Goal: Information Seeking & Learning: Compare options

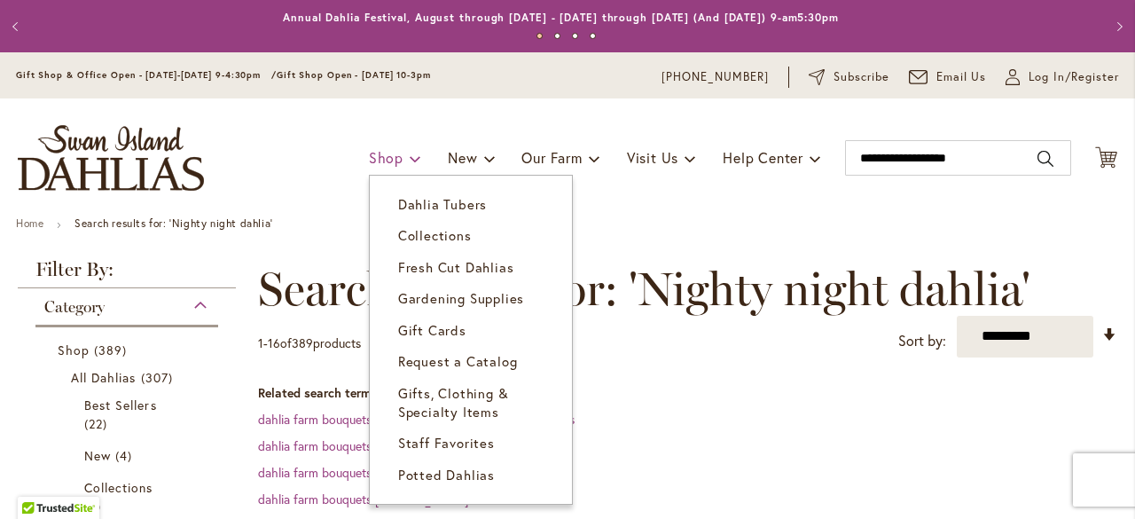
click at [378, 166] on link "Shop" at bounding box center [395, 158] width 52 height 34
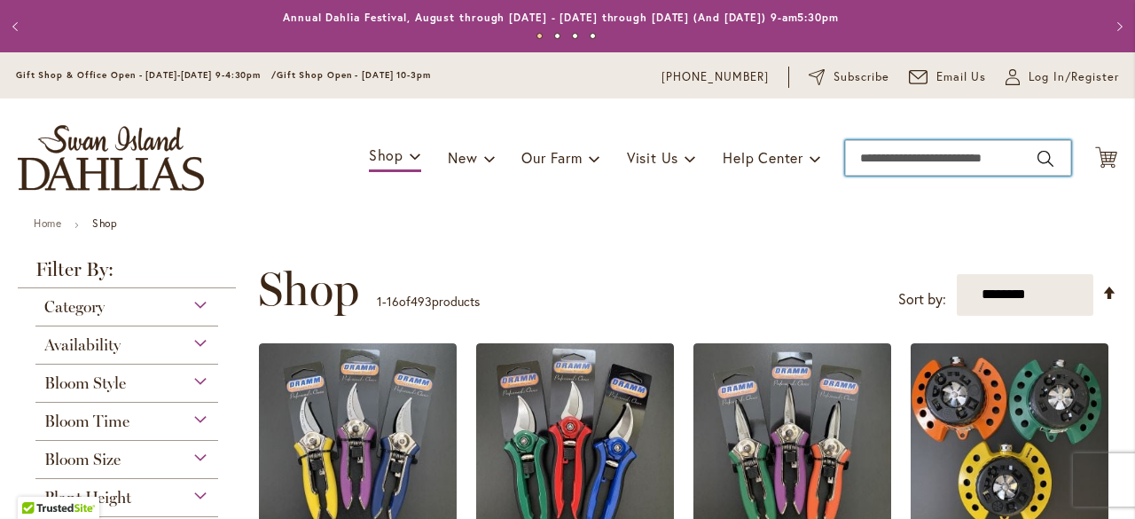
click at [1009, 159] on input "Search" at bounding box center [958, 157] width 226 height 35
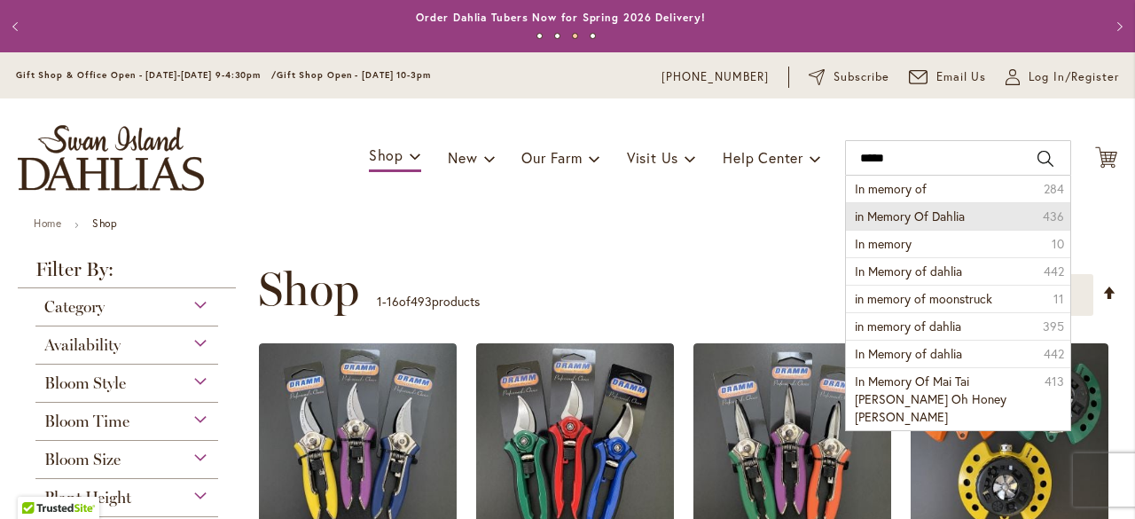
click at [941, 221] on span "in Memory Of Dahlia" at bounding box center [910, 215] width 110 height 17
type input "**********"
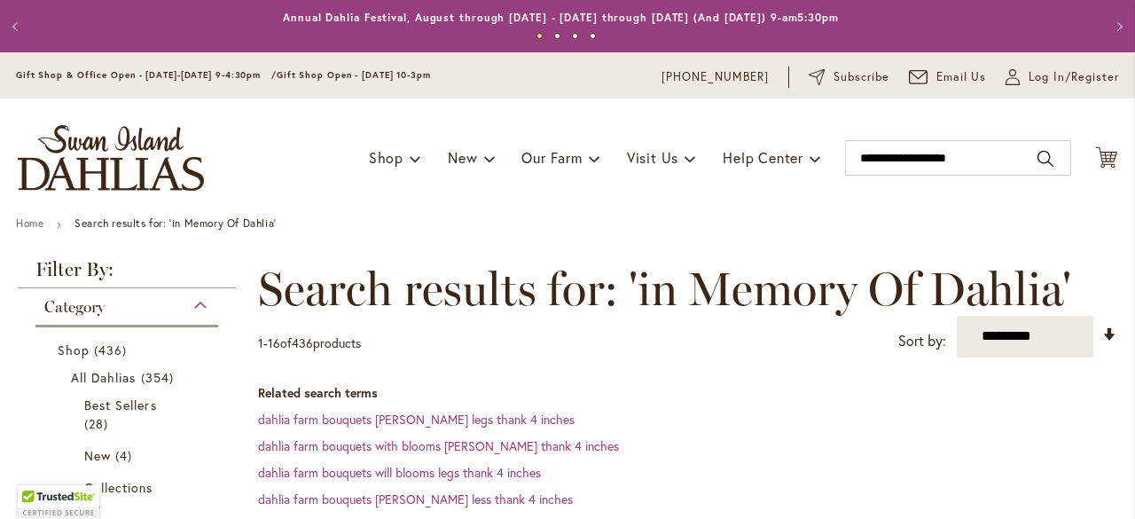
scroll to position [388, 0]
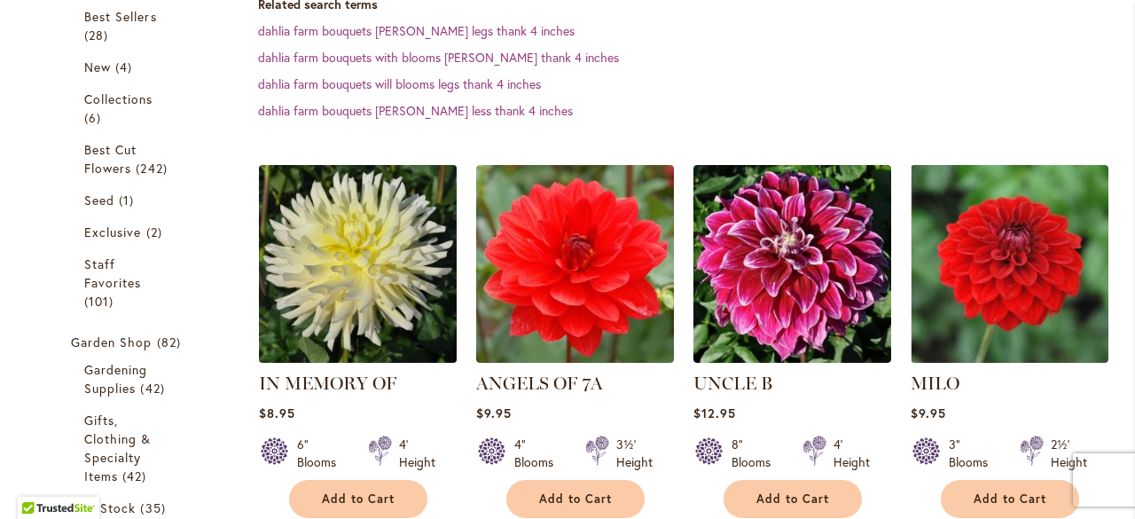
click at [355, 237] on img at bounding box center [357, 263] width 207 height 207
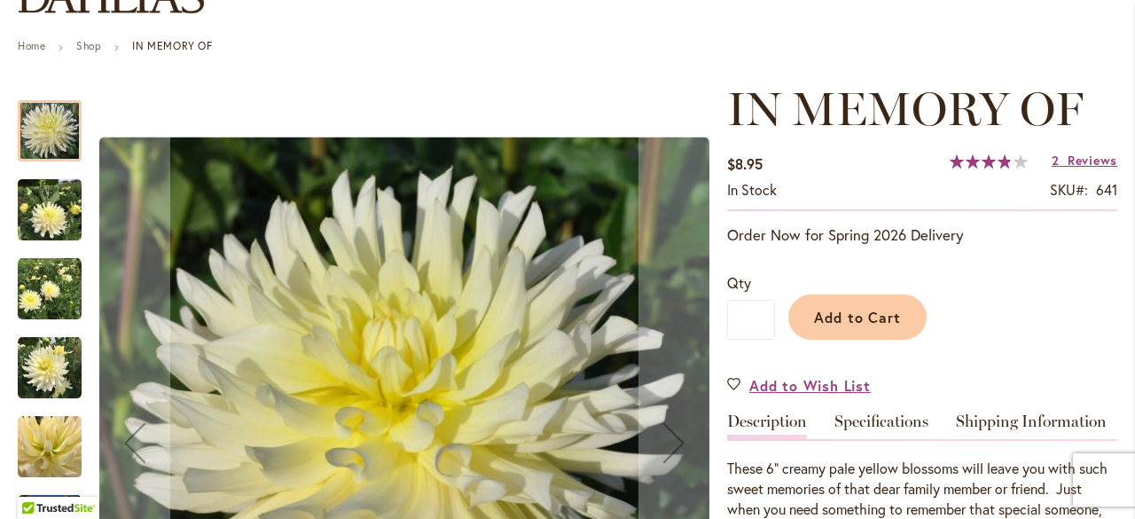
scroll to position [266, 0]
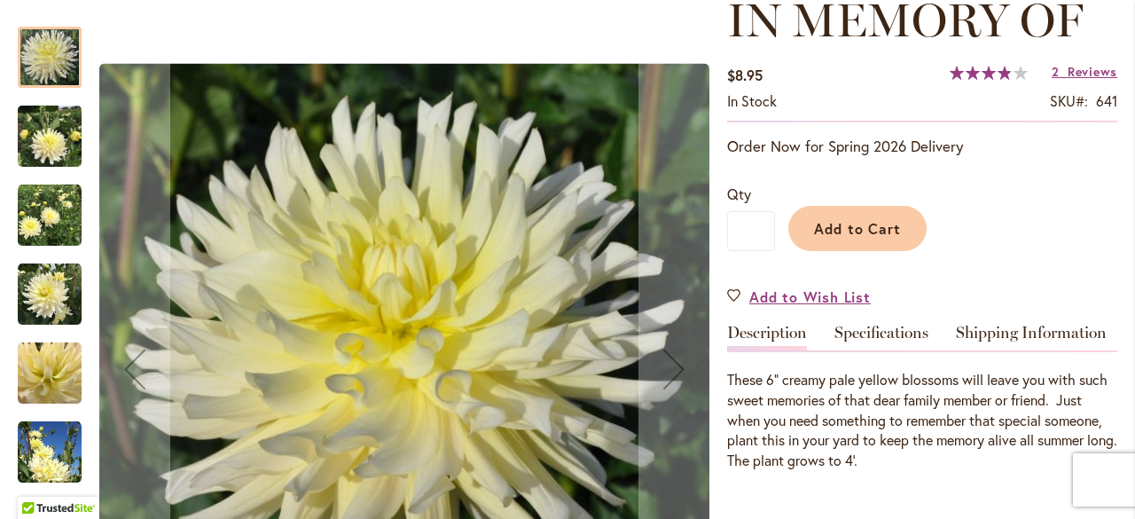
click at [34, 144] on img "IN MEMORY OF" at bounding box center [50, 136] width 64 height 85
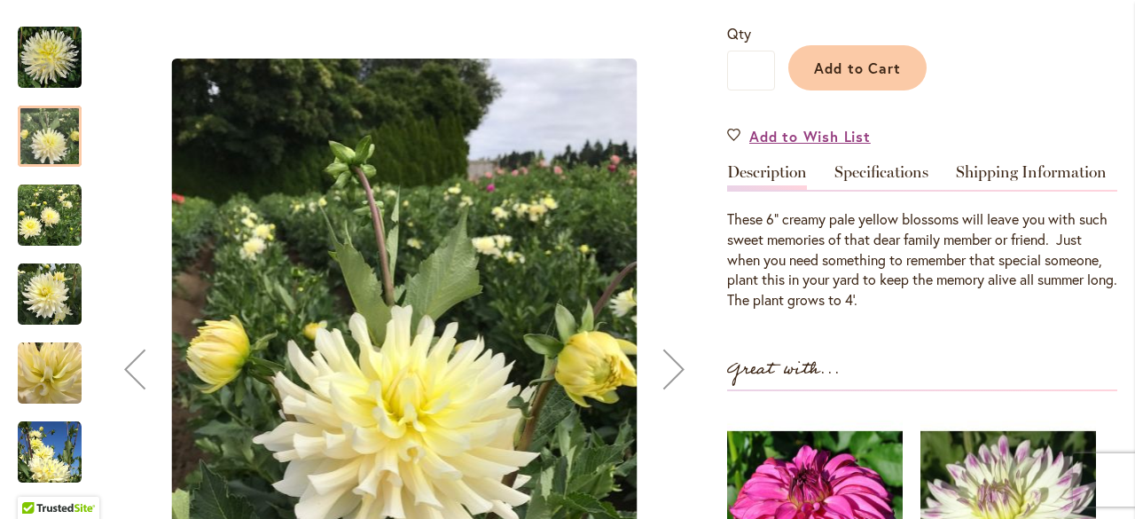
scroll to position [532, 0]
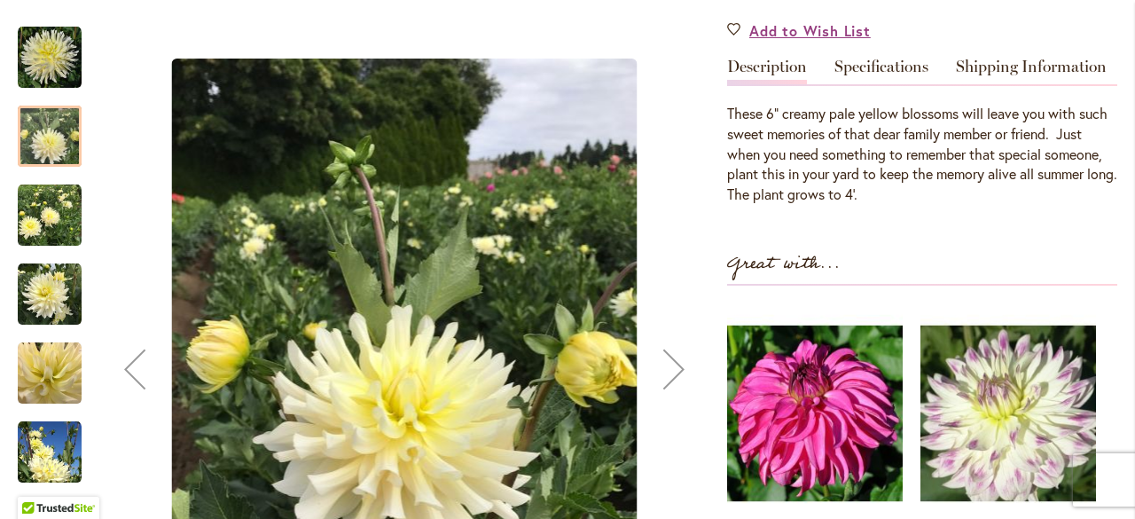
click at [43, 197] on img "IN MEMORY OF" at bounding box center [50, 216] width 64 height 64
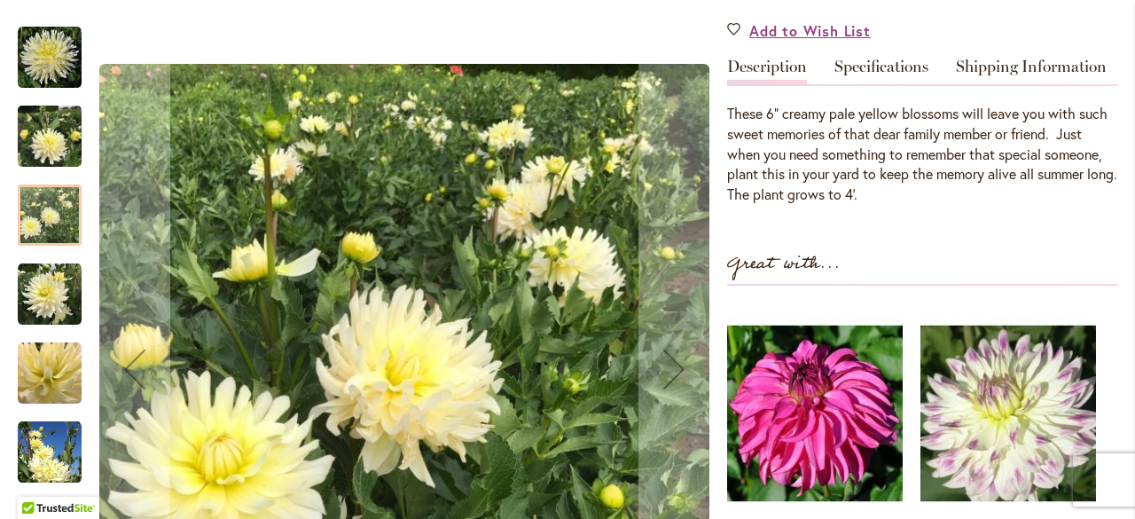
click at [49, 263] on img "IN MEMORY OF" at bounding box center [50, 294] width 64 height 64
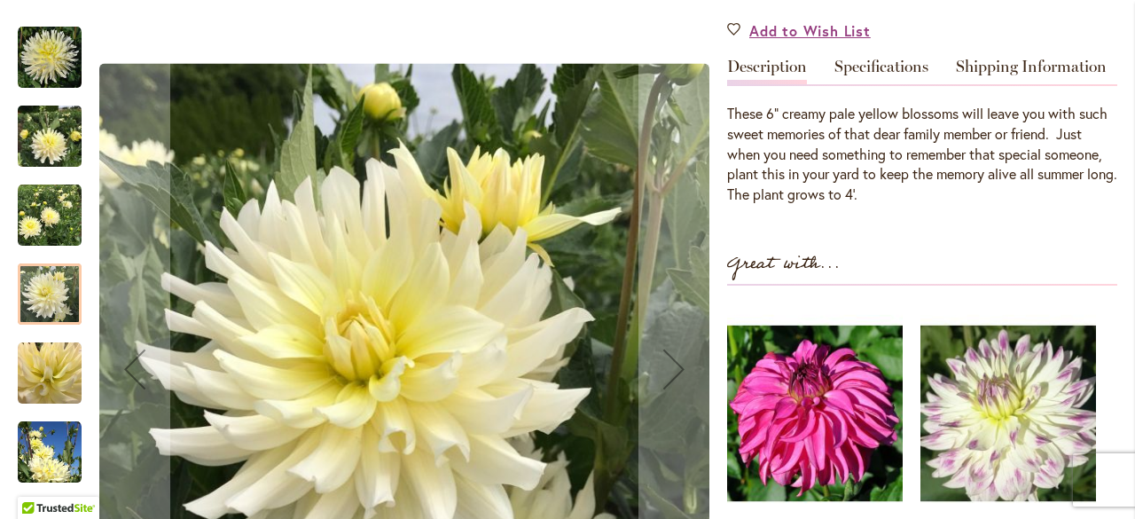
click at [51, 348] on img "IN MEMORY OF" at bounding box center [50, 373] width 64 height 64
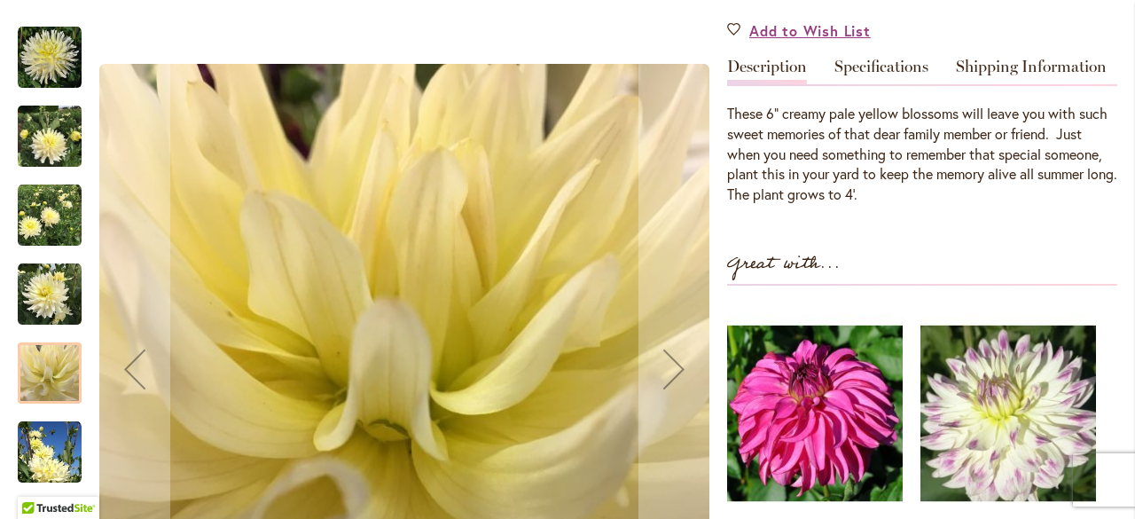
click at [56, 188] on img "IN MEMORY OF" at bounding box center [50, 216] width 64 height 64
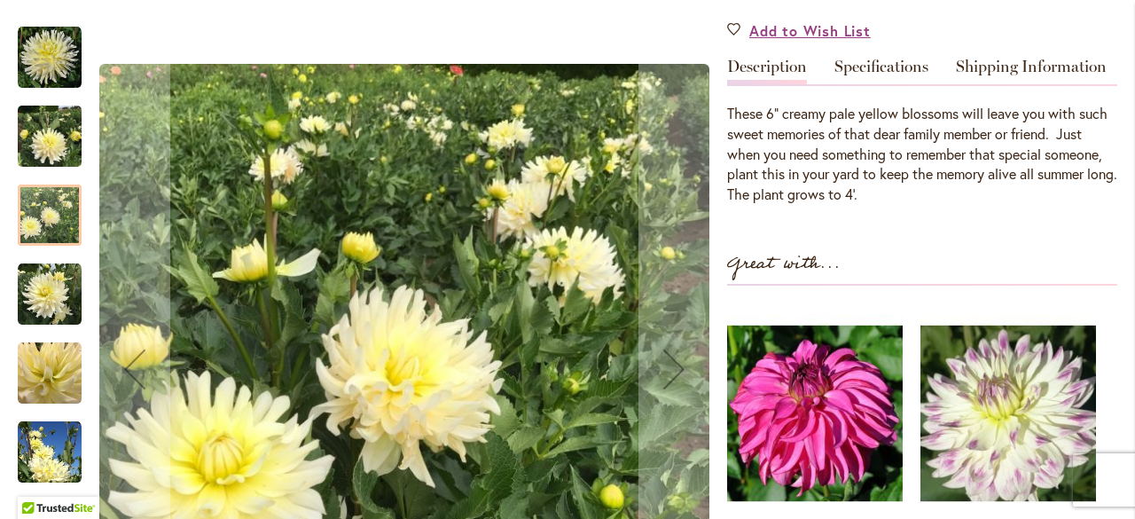
click at [45, 121] on img "IN MEMORY OF" at bounding box center [50, 136] width 64 height 85
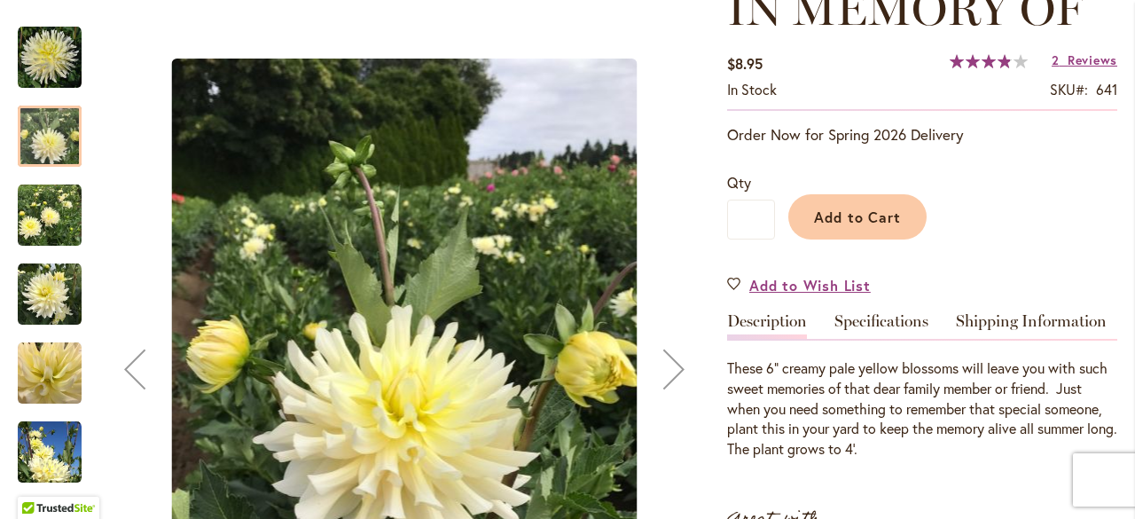
scroll to position [266, 0]
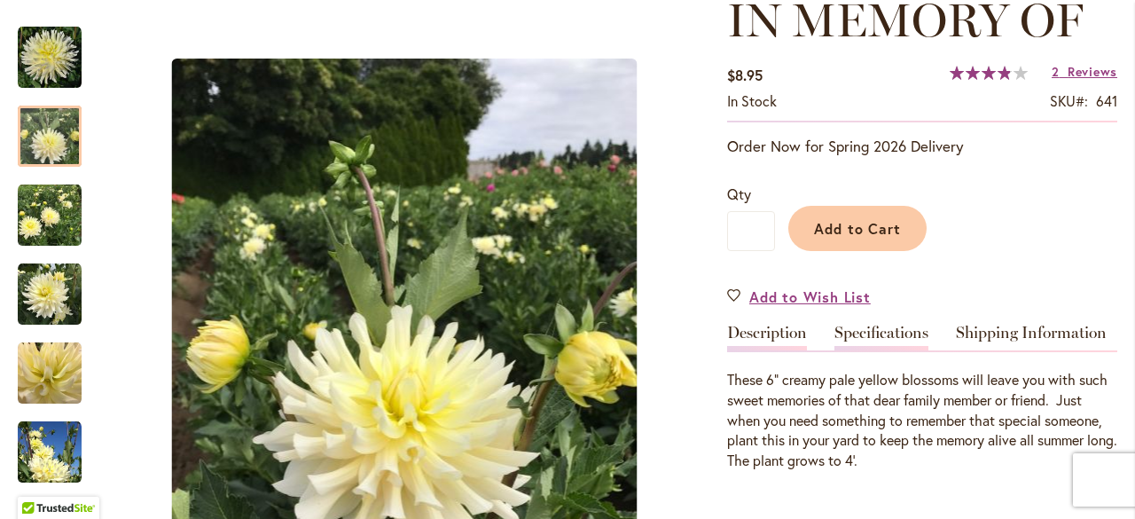
click at [886, 327] on link "Specifications" at bounding box center [881, 337] width 94 height 26
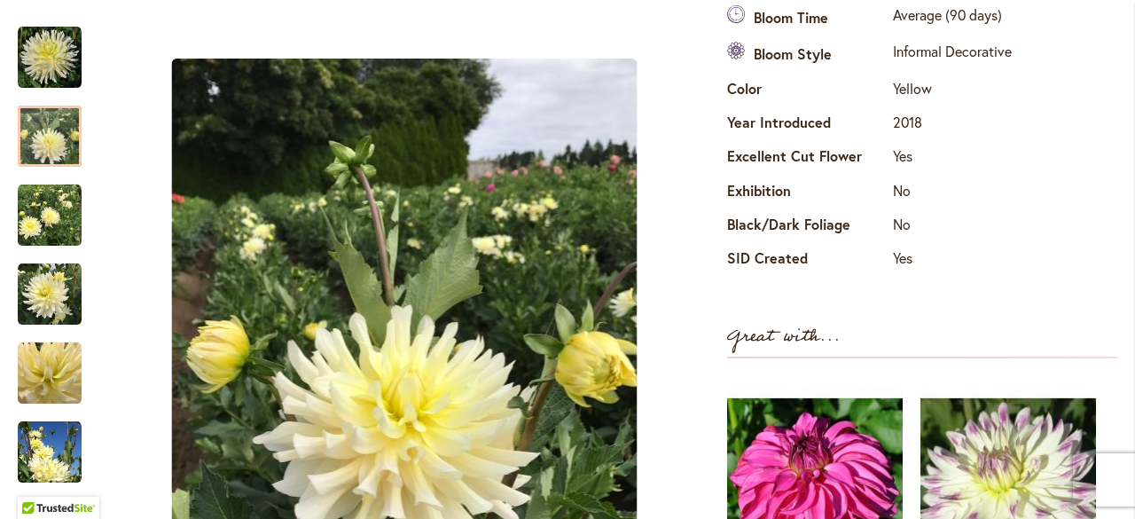
scroll to position [767, 0]
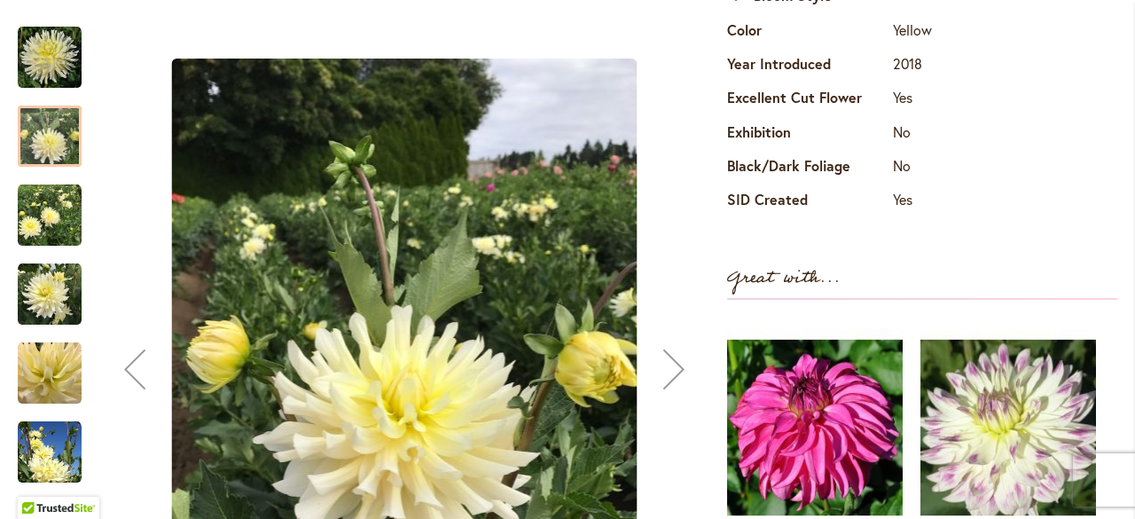
click at [65, 121] on div at bounding box center [50, 135] width 64 height 61
click at [55, 193] on img "IN MEMORY OF" at bounding box center [50, 216] width 64 height 64
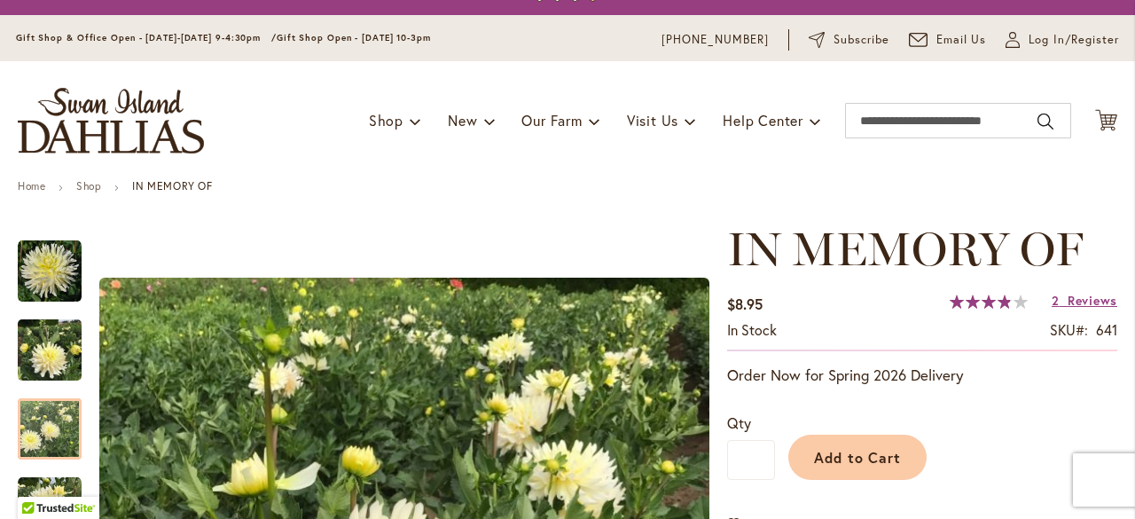
scroll to position [0, 0]
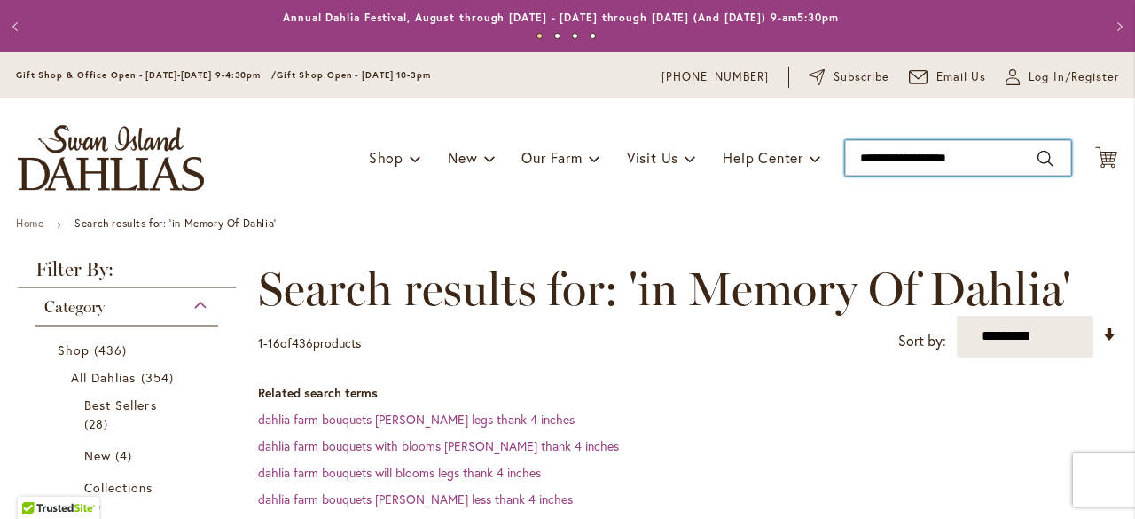
click at [1000, 152] on input "**********" at bounding box center [958, 157] width 226 height 35
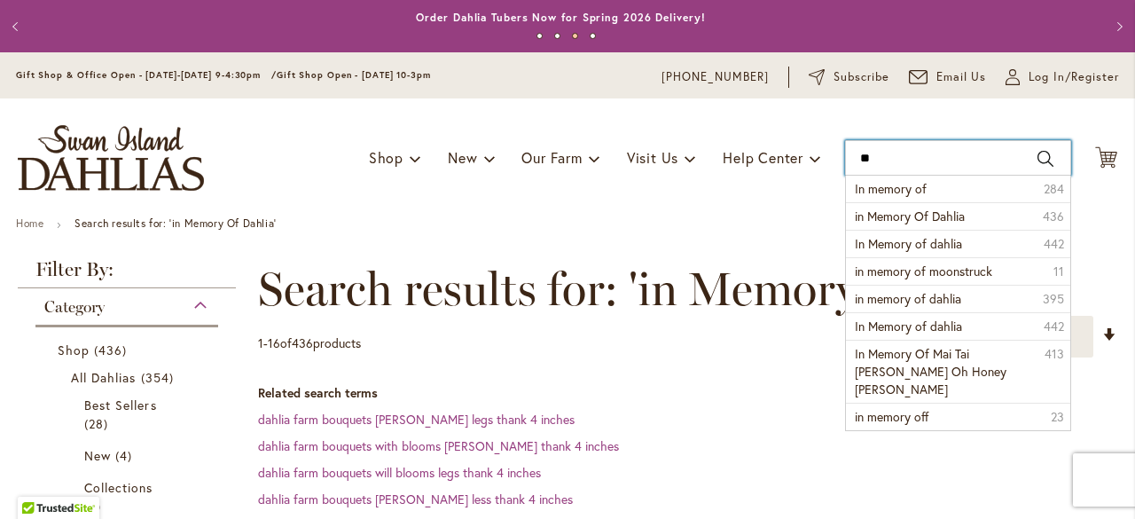
type input "*"
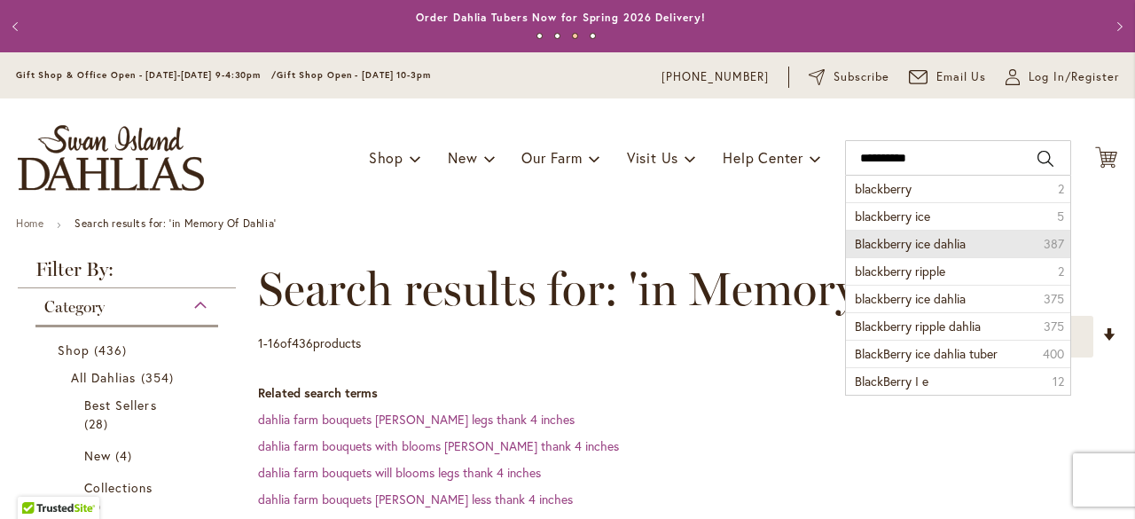
click at [921, 242] on span "Blackberry ice dahlia" at bounding box center [910, 243] width 111 height 17
type input "**********"
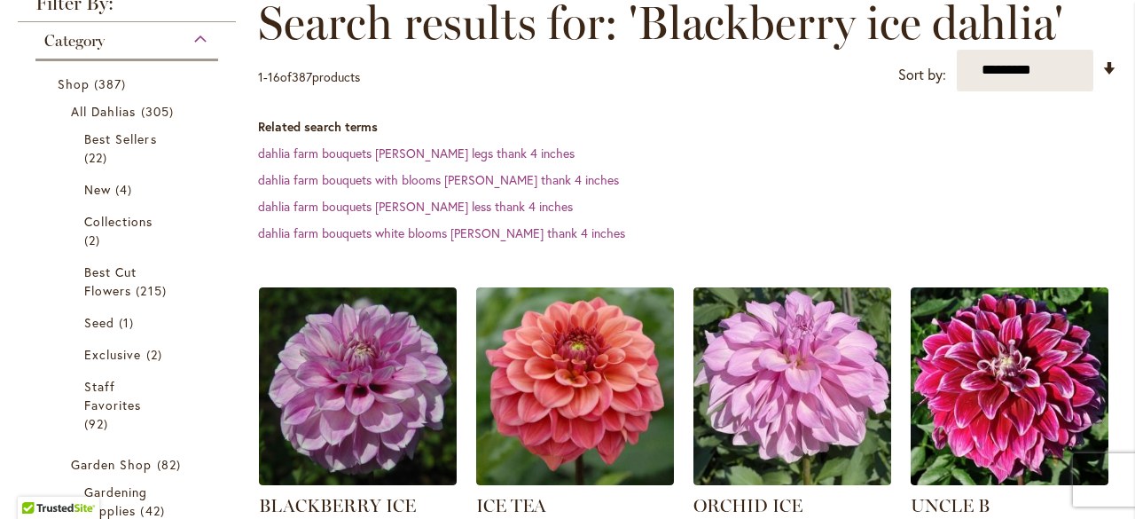
scroll to position [355, 0]
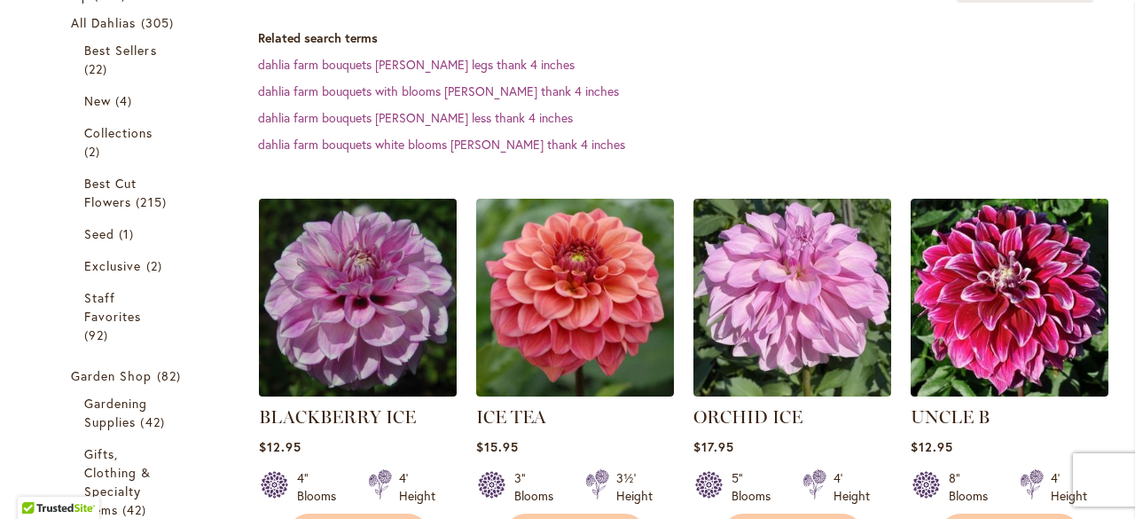
click at [321, 296] on img at bounding box center [357, 296] width 207 height 207
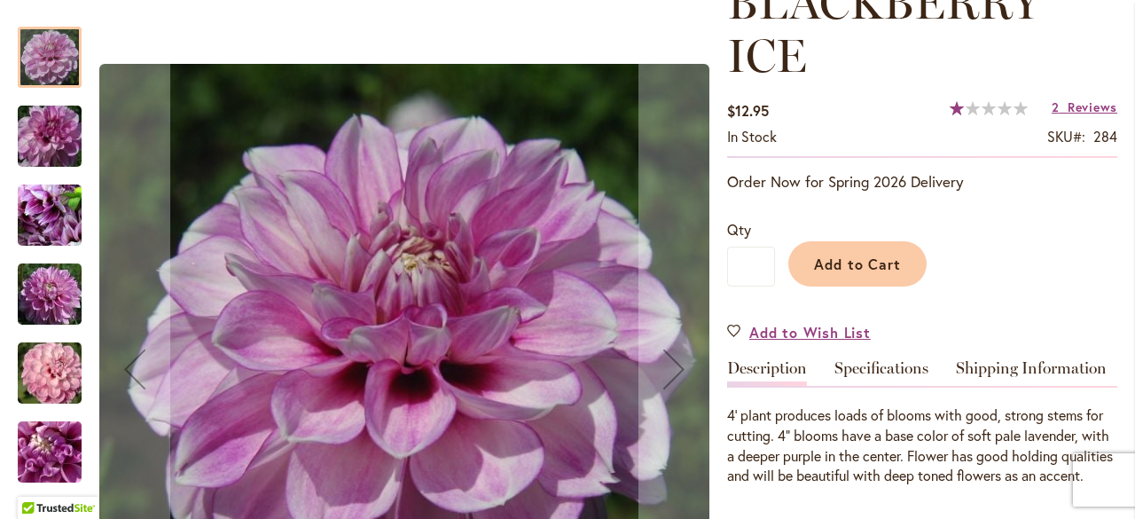
scroll to position [266, 0]
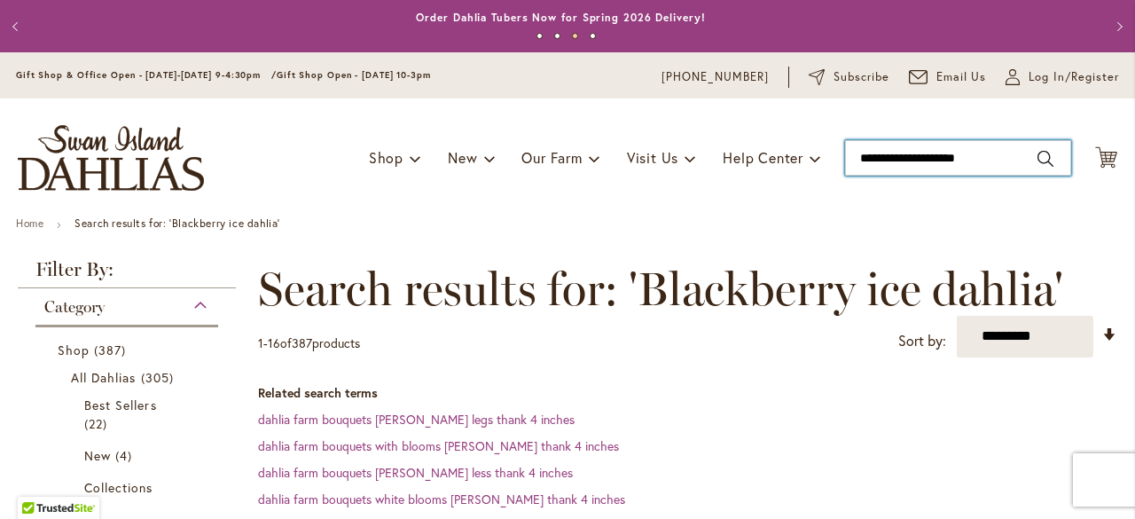
click at [1012, 158] on input "**********" at bounding box center [958, 157] width 226 height 35
type input "*"
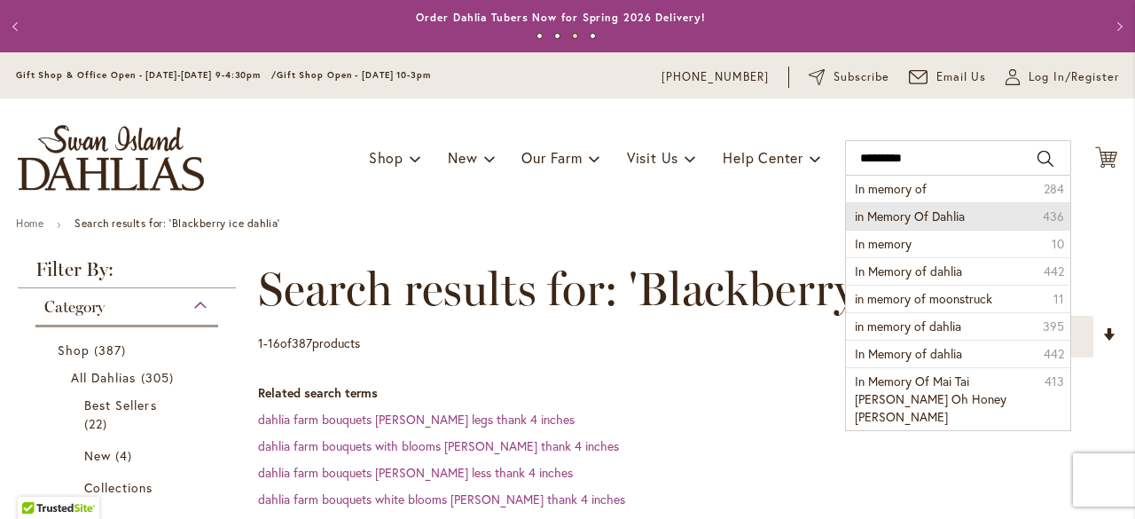
click at [958, 213] on li "in Memory Of Dahlia 436" at bounding box center [958, 215] width 224 height 27
type input "**********"
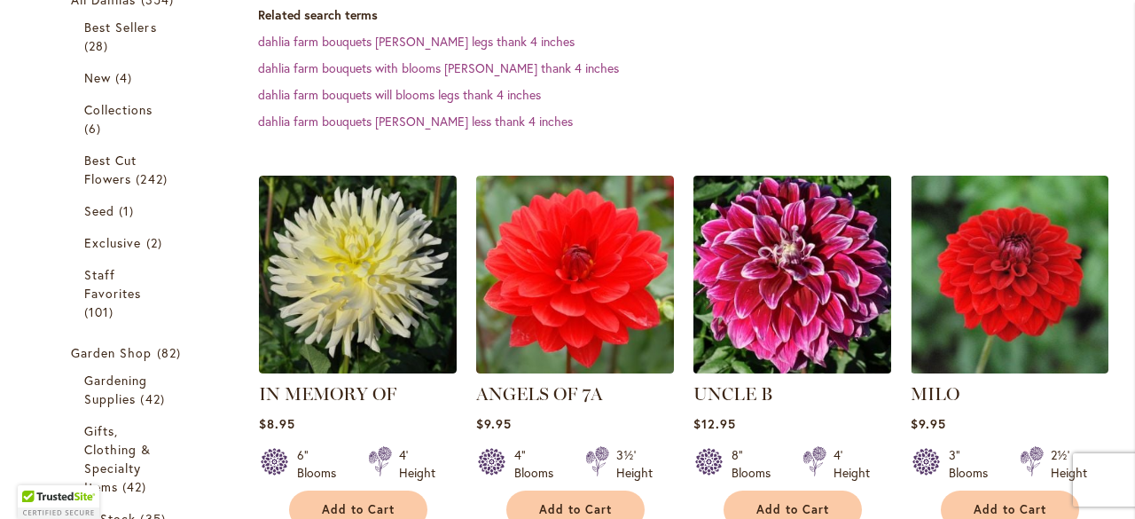
scroll to position [388, 0]
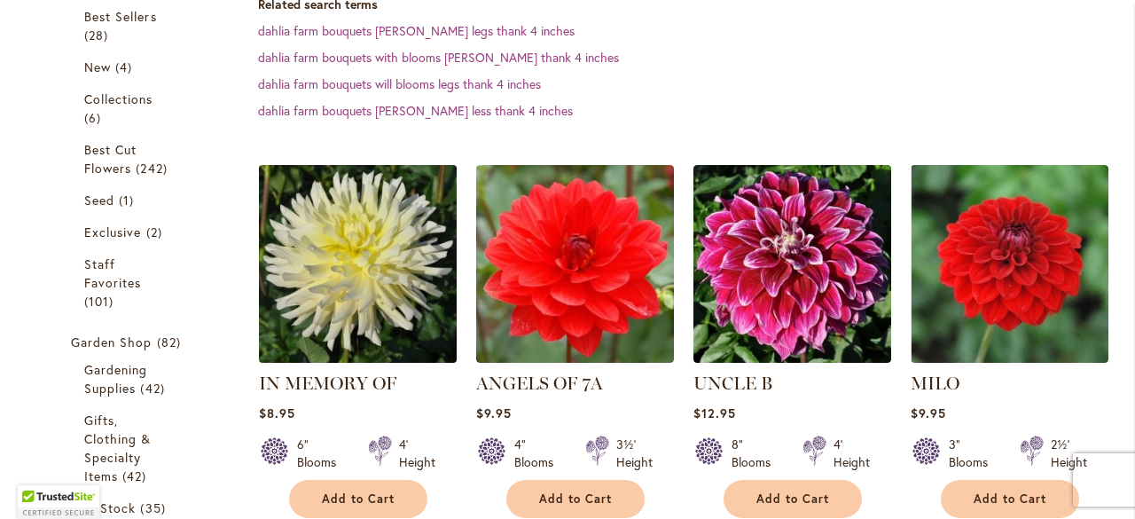
click at [399, 246] on img at bounding box center [357, 263] width 207 height 207
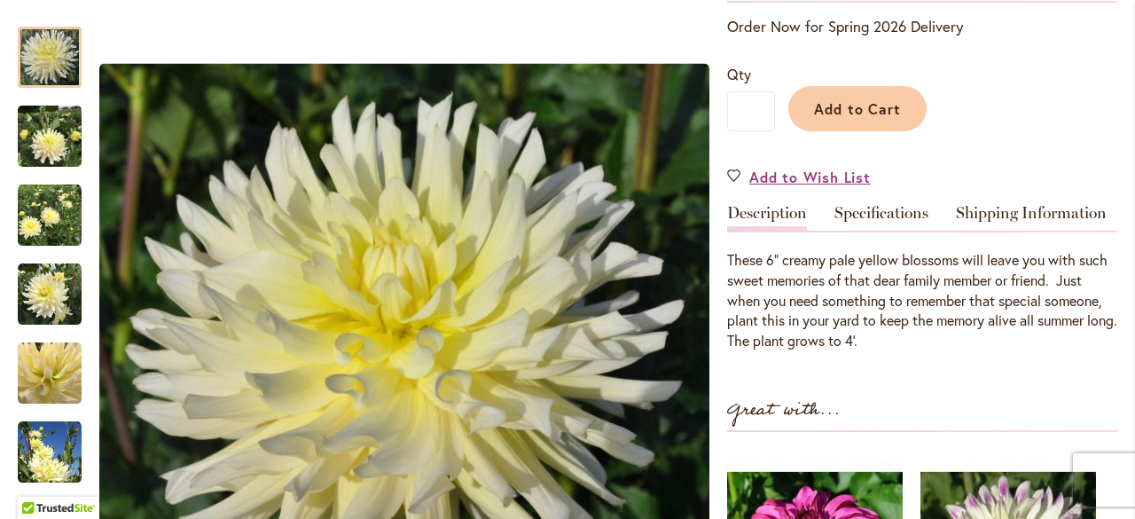
scroll to position [443, 0]
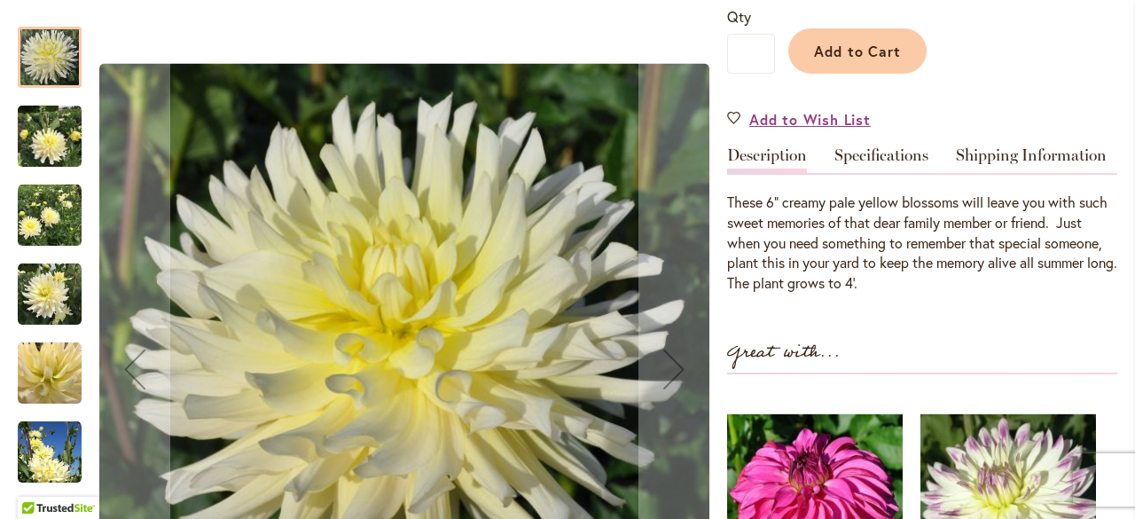
click at [55, 140] on img "IN MEMORY OF" at bounding box center [50, 136] width 64 height 85
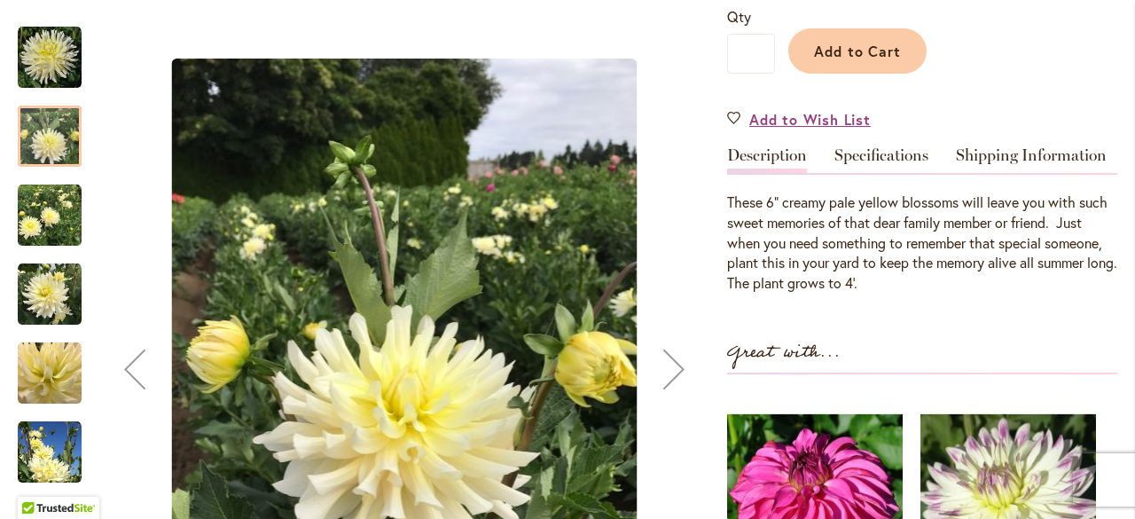
scroll to position [532, 0]
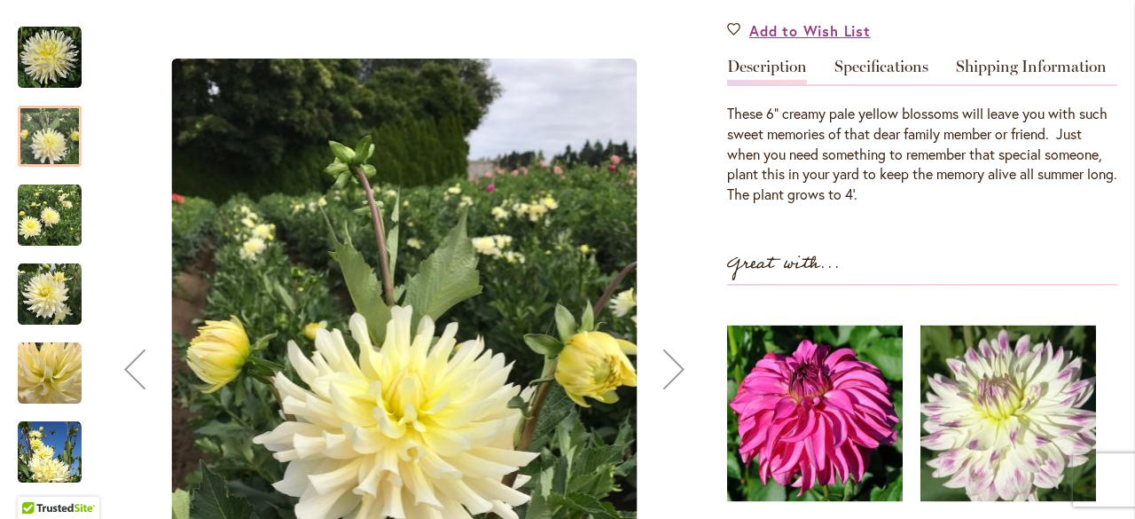
click at [45, 190] on img "IN MEMORY OF" at bounding box center [50, 216] width 64 height 64
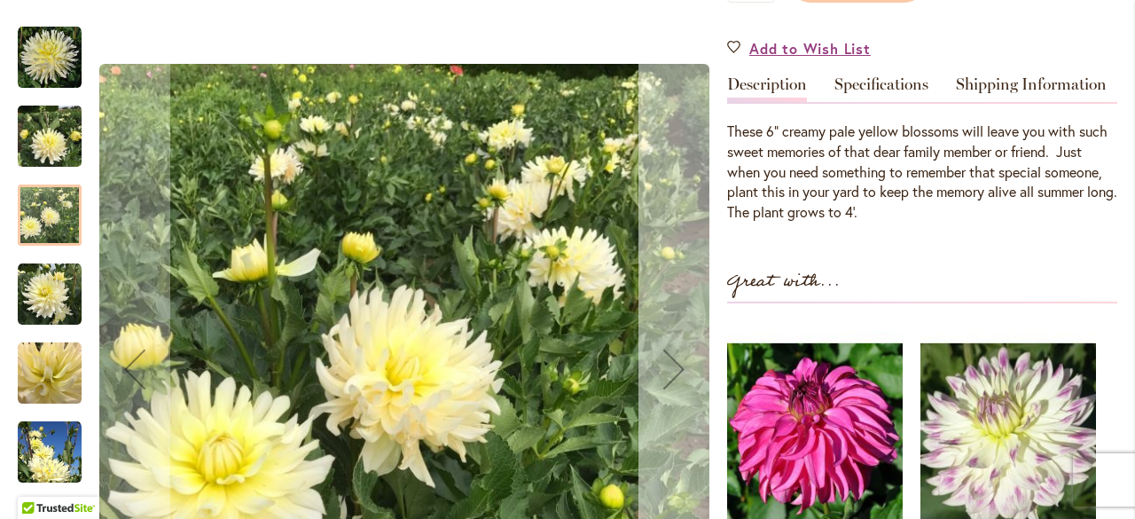
scroll to position [443, 0]
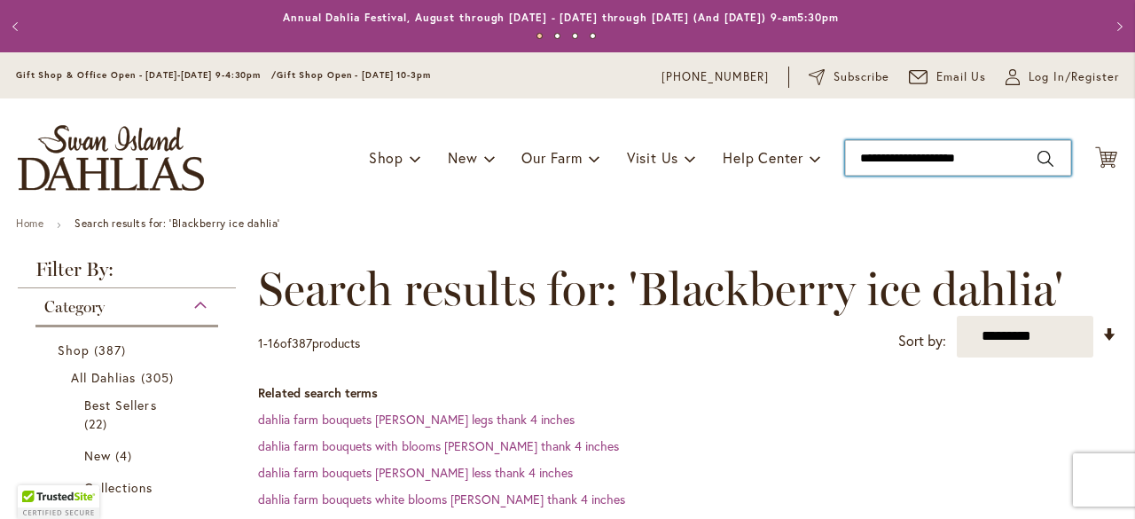
click at [987, 156] on input "**********" at bounding box center [958, 157] width 226 height 35
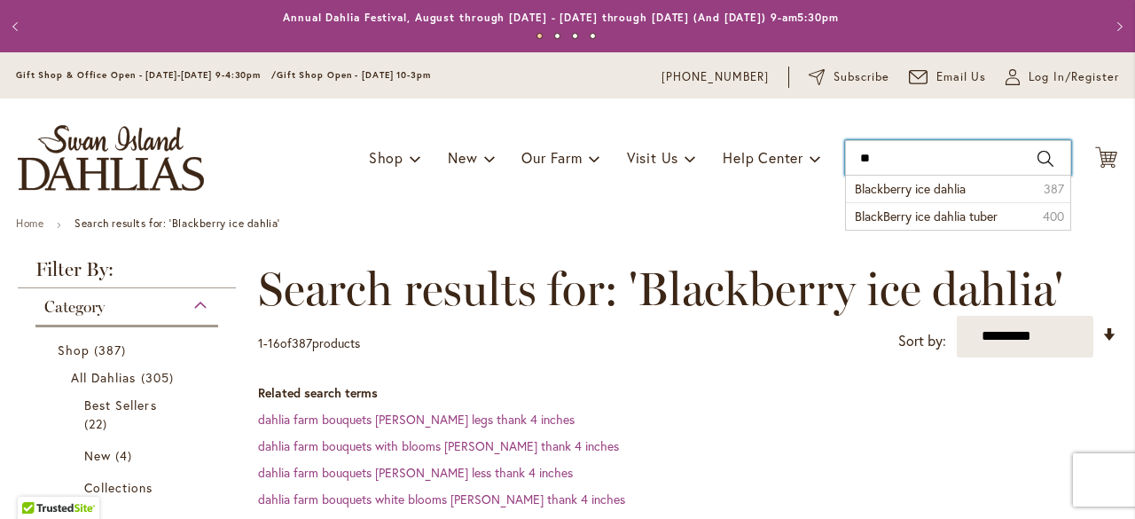
type input "*"
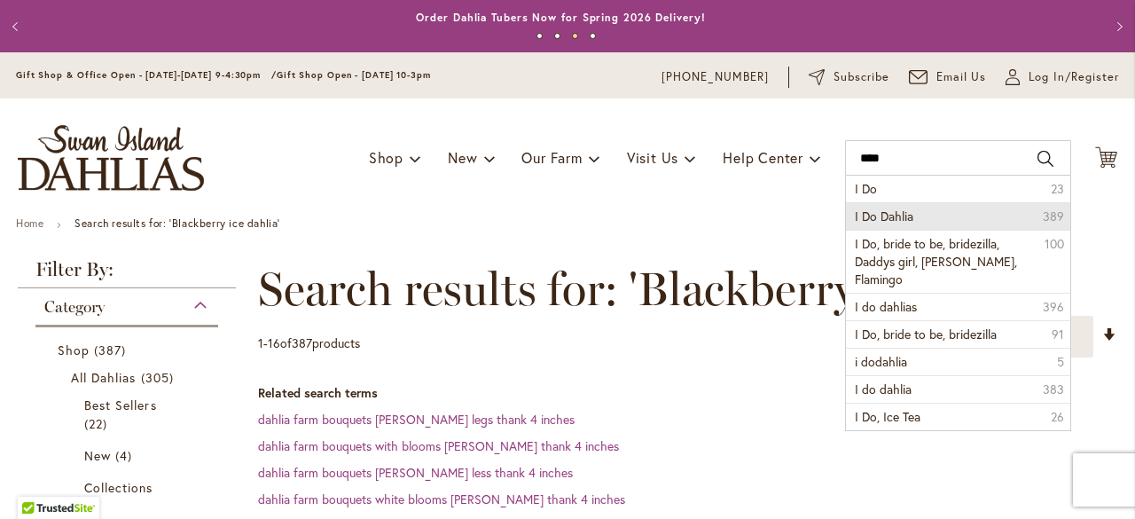
click at [909, 221] on li "I Do Dahlia 389" at bounding box center [958, 215] width 224 height 27
type input "**********"
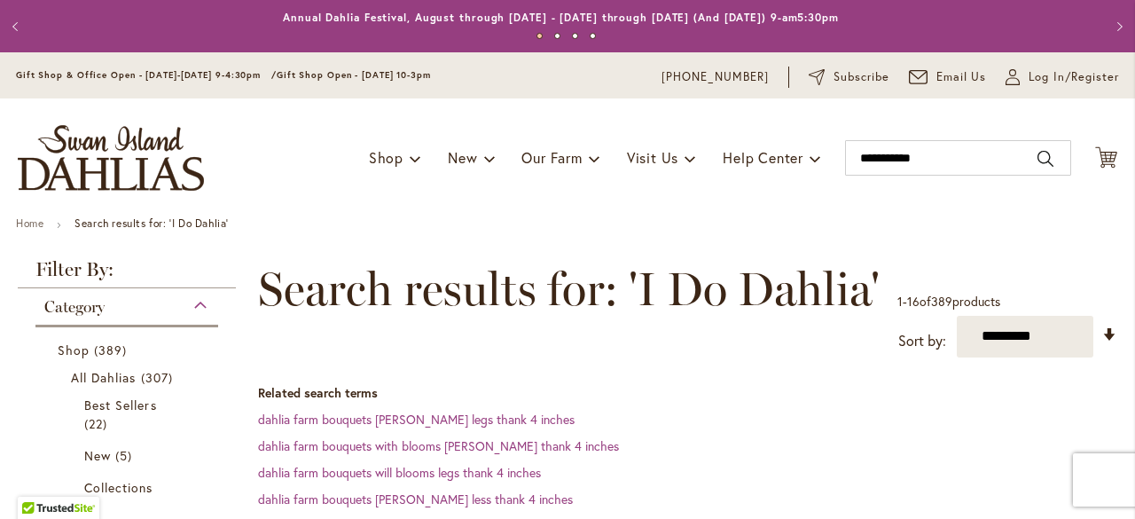
scroll to position [388, 0]
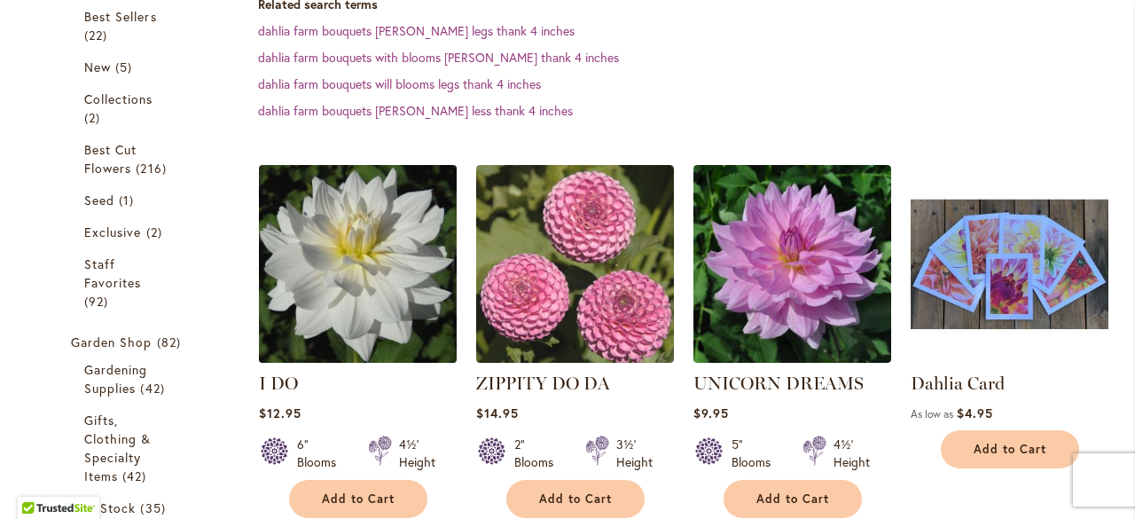
click at [348, 260] on img at bounding box center [357, 263] width 207 height 207
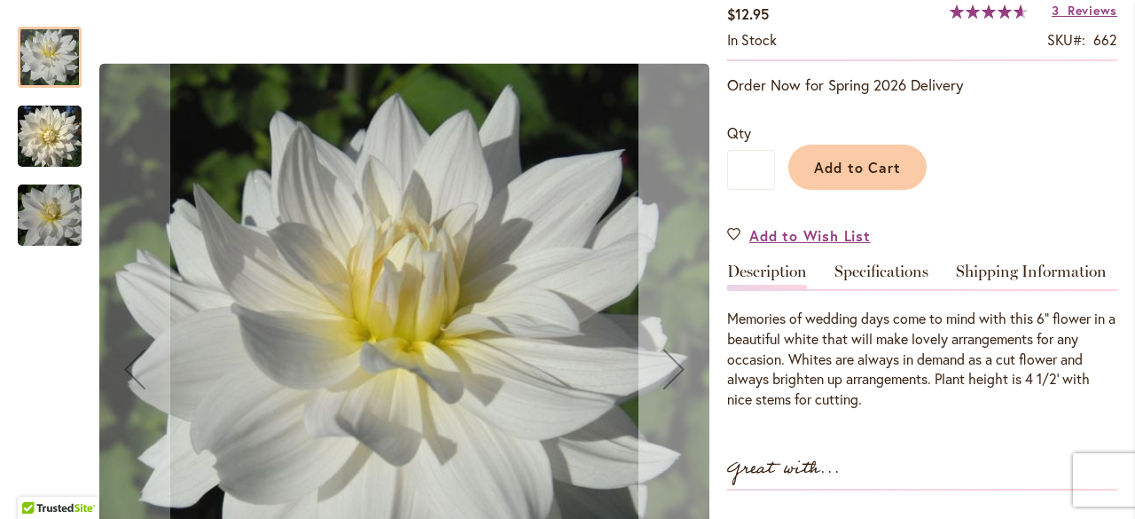
scroll to position [355, 0]
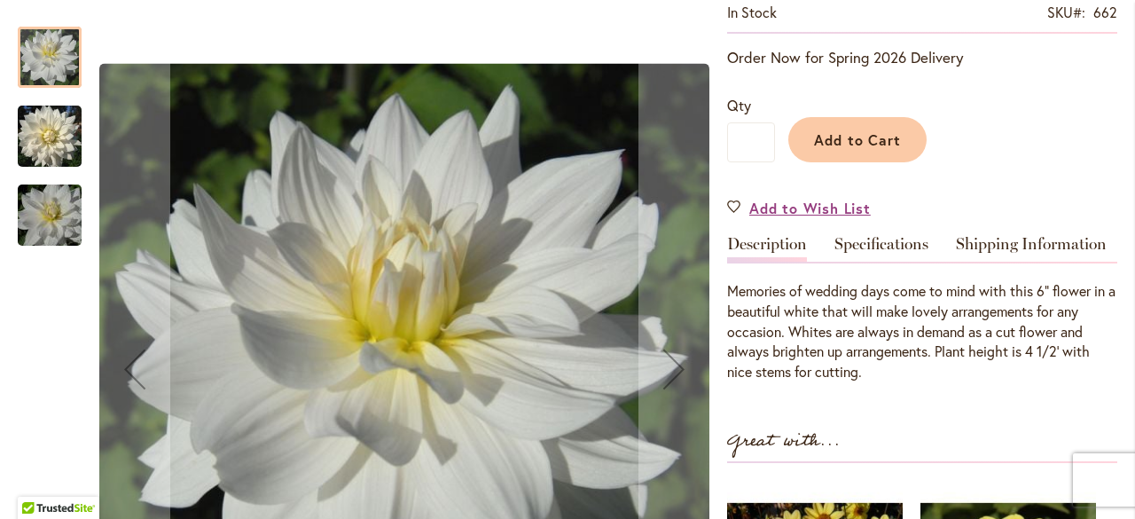
click at [54, 132] on img "I DO" at bounding box center [50, 136] width 64 height 68
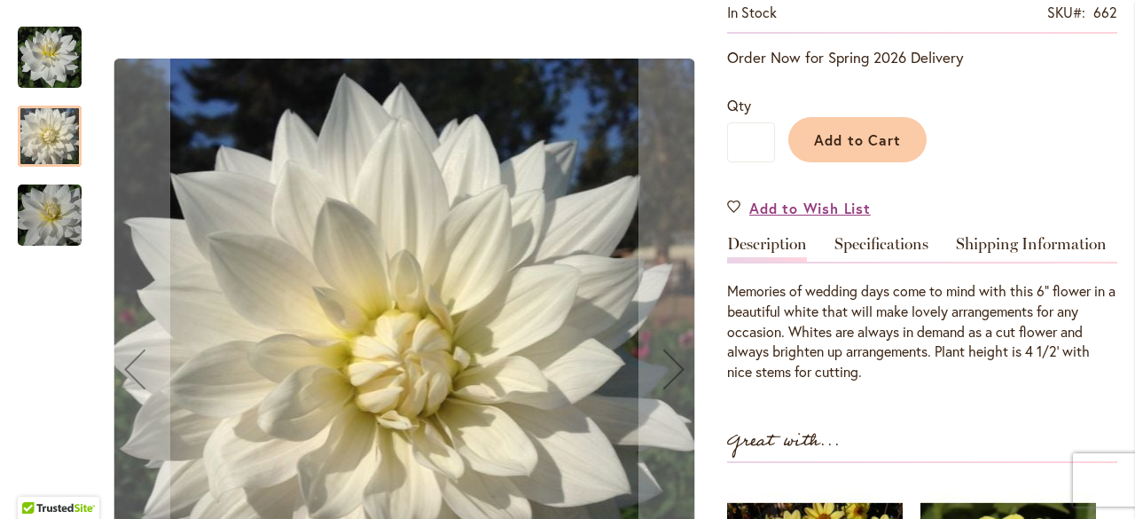
click at [47, 199] on img "I DO" at bounding box center [50, 215] width 128 height 85
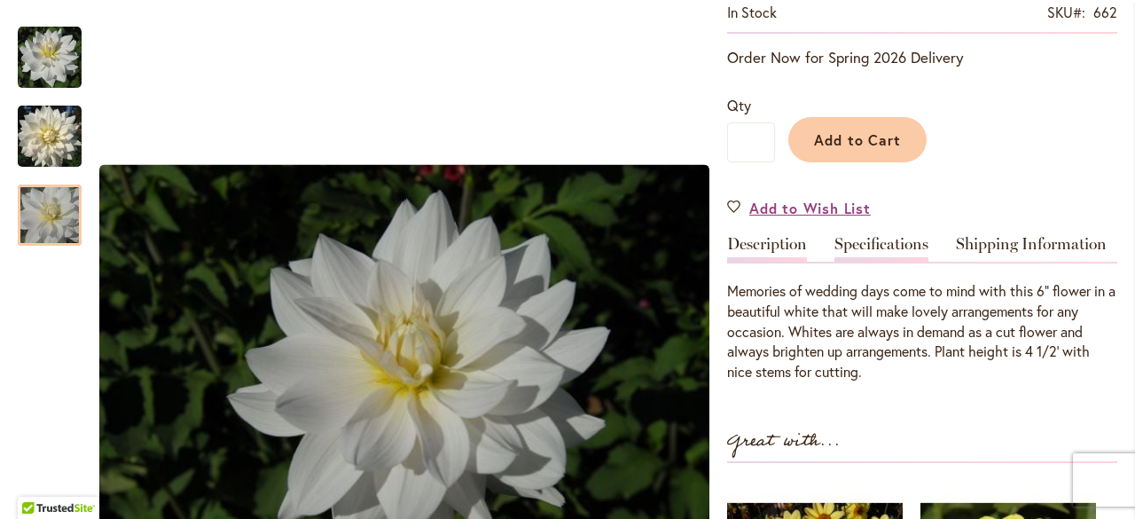
click at [885, 240] on link "Specifications" at bounding box center [881, 249] width 94 height 26
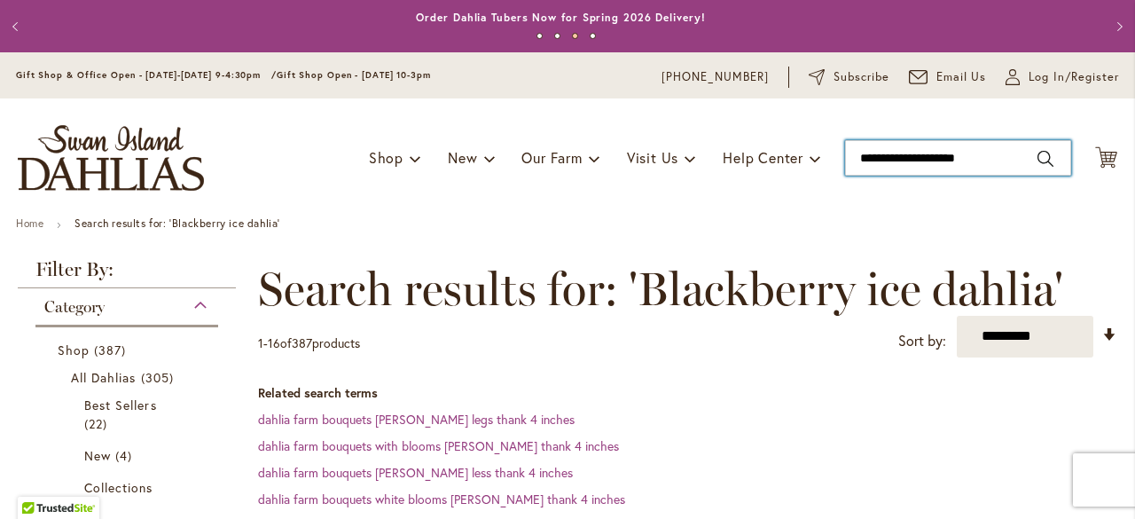
click at [998, 150] on input "**********" at bounding box center [958, 157] width 226 height 35
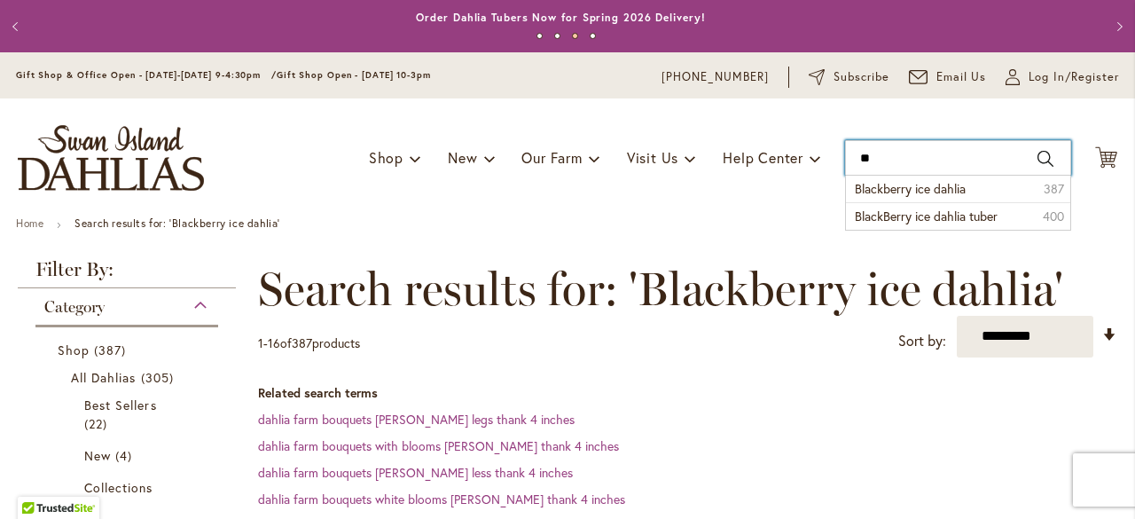
type input "*"
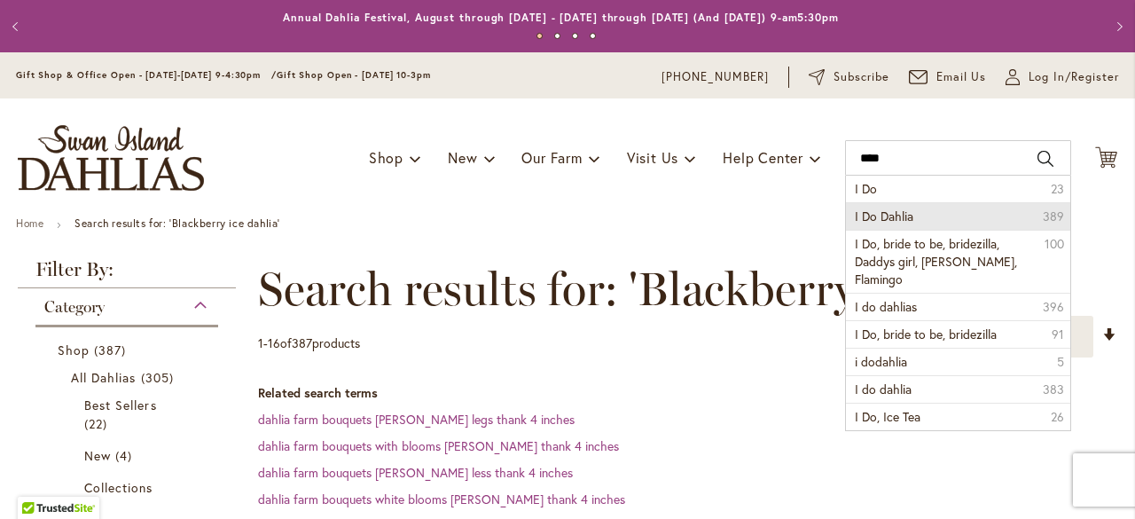
click at [945, 213] on li "I Do Dahlia 389" at bounding box center [958, 215] width 224 height 27
type input "**********"
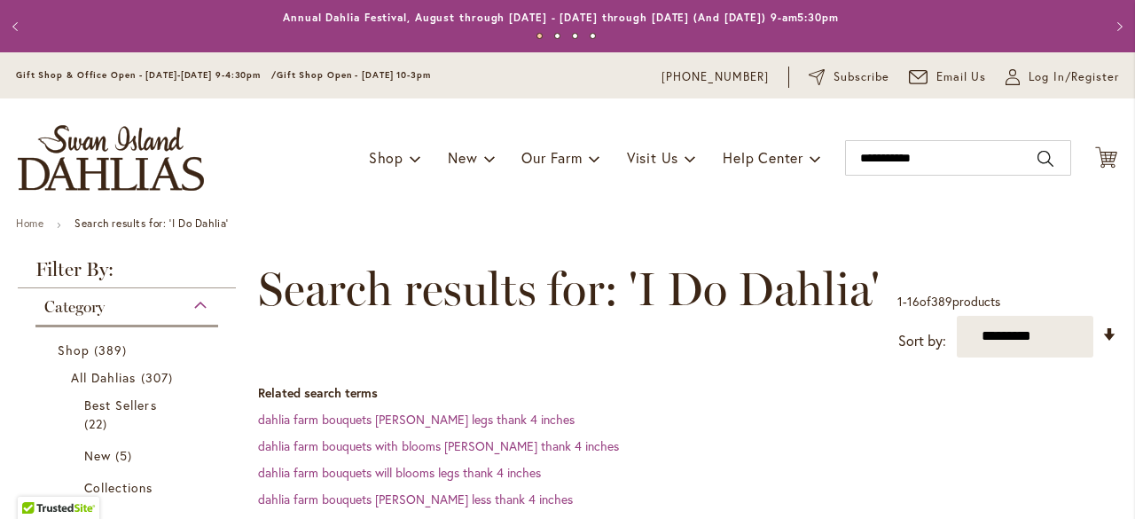
scroll to position [441, 0]
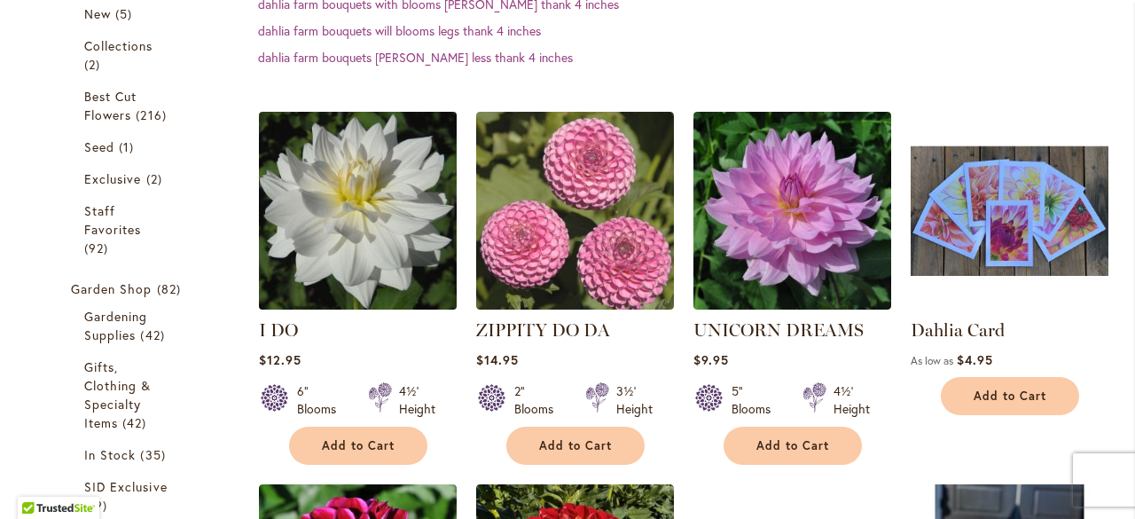
click at [354, 191] on img at bounding box center [357, 209] width 207 height 207
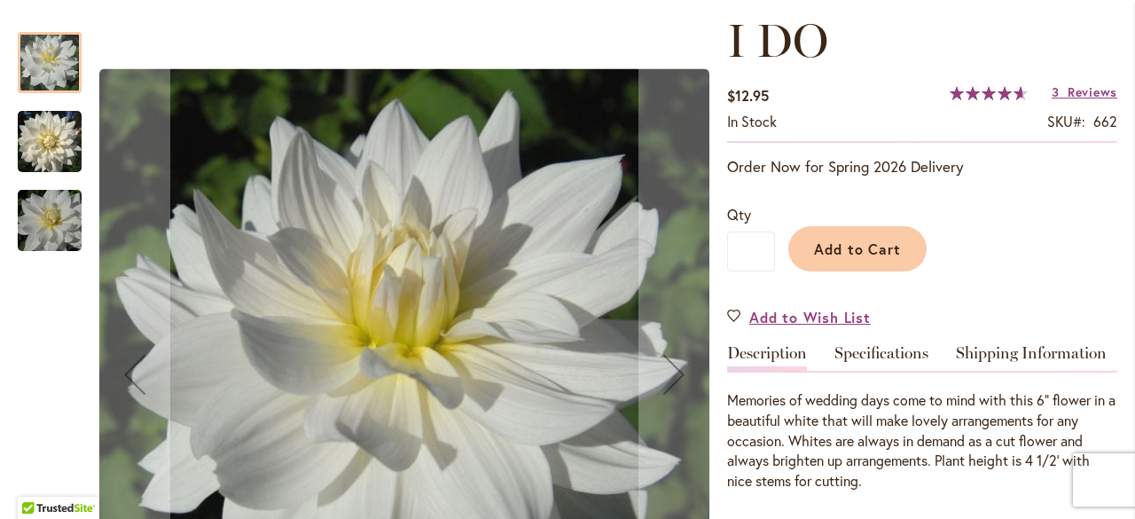
scroll to position [355, 0]
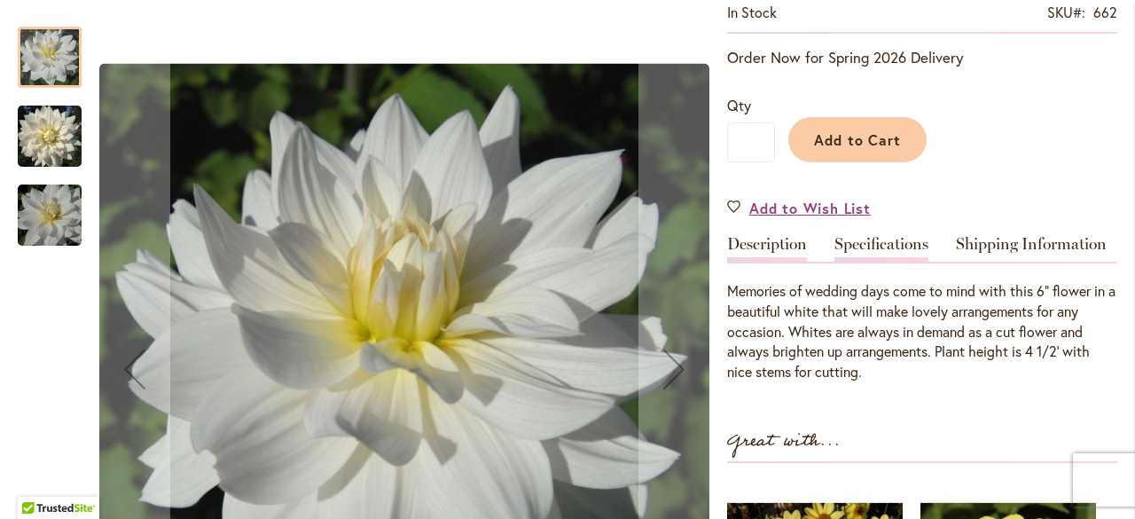
click at [863, 242] on link "Specifications" at bounding box center [881, 249] width 94 height 26
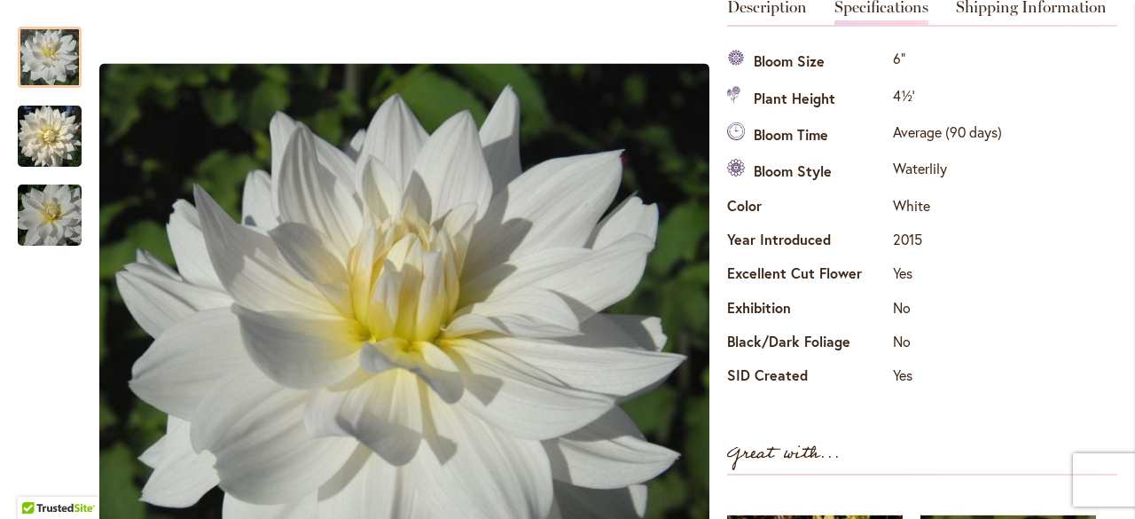
scroll to position [590, 0]
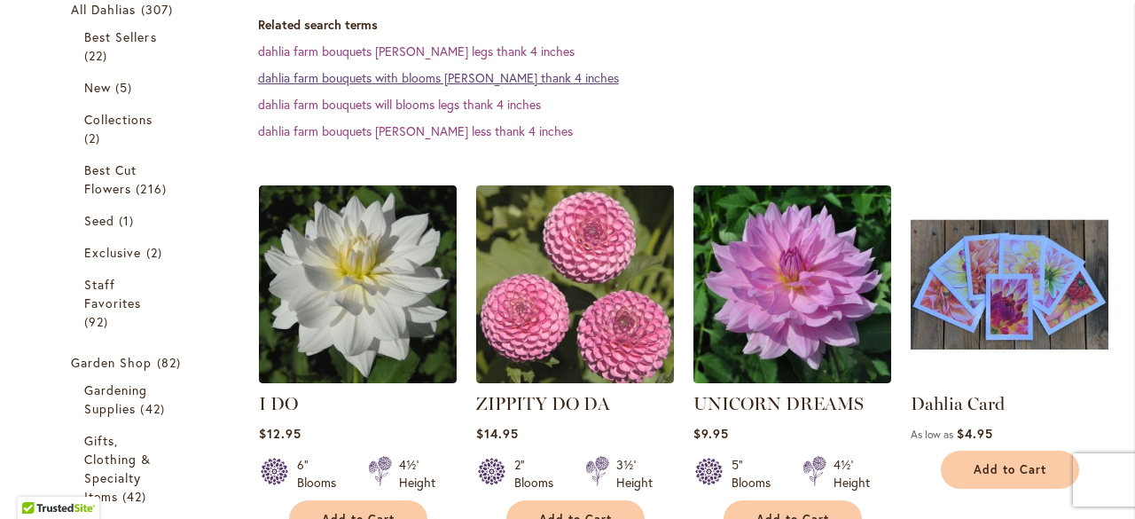
scroll to position [443, 0]
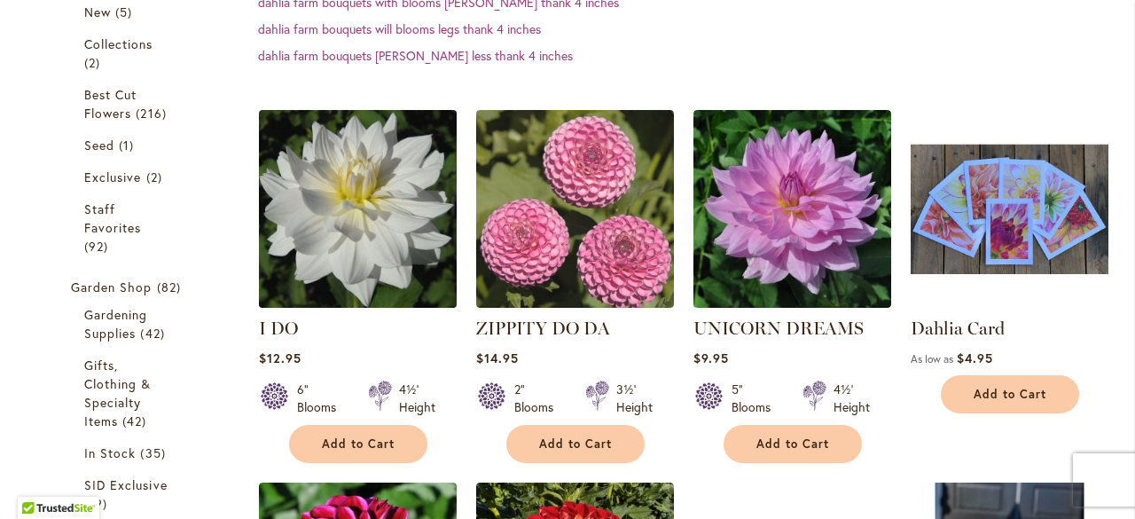
click at [385, 199] on img at bounding box center [357, 208] width 207 height 207
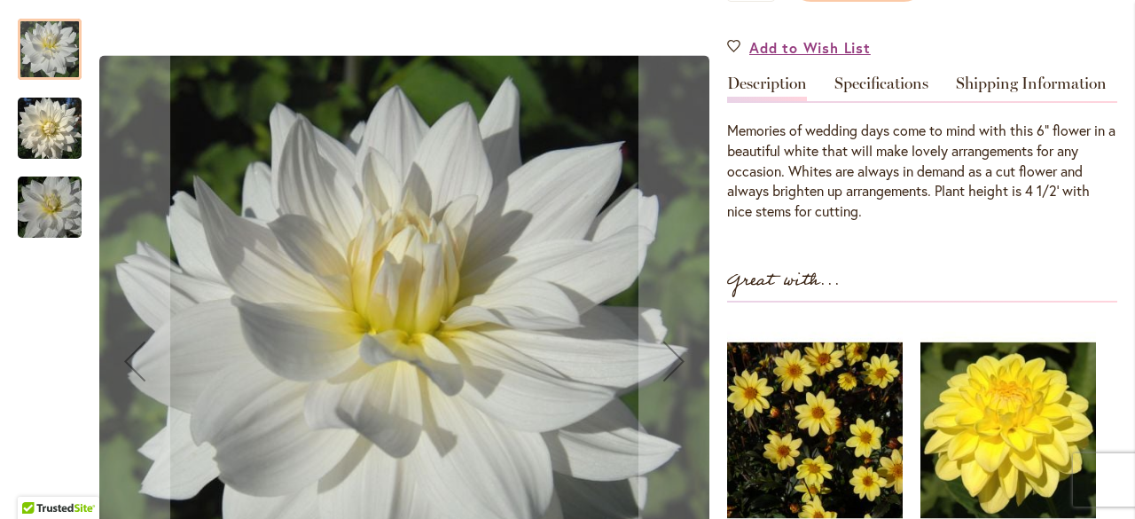
scroll to position [532, 0]
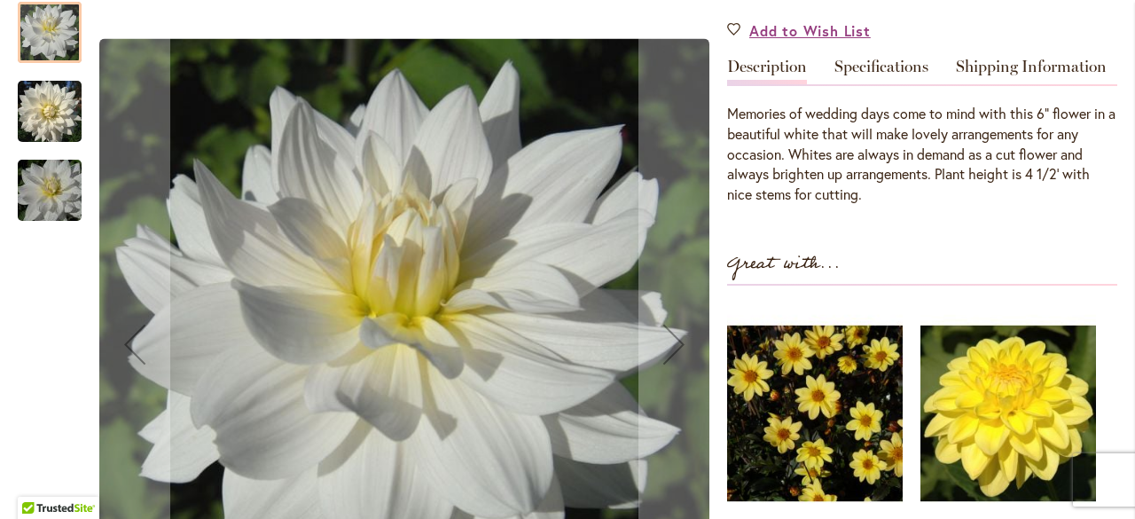
click at [58, 179] on img "I DO" at bounding box center [50, 190] width 128 height 85
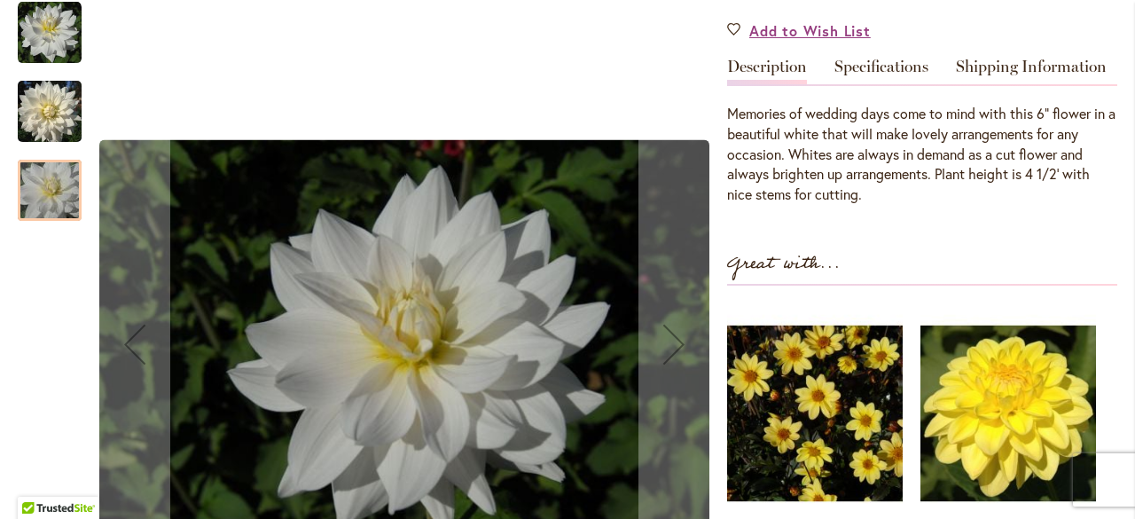
click at [51, 120] on img "I DO" at bounding box center [50, 111] width 64 height 68
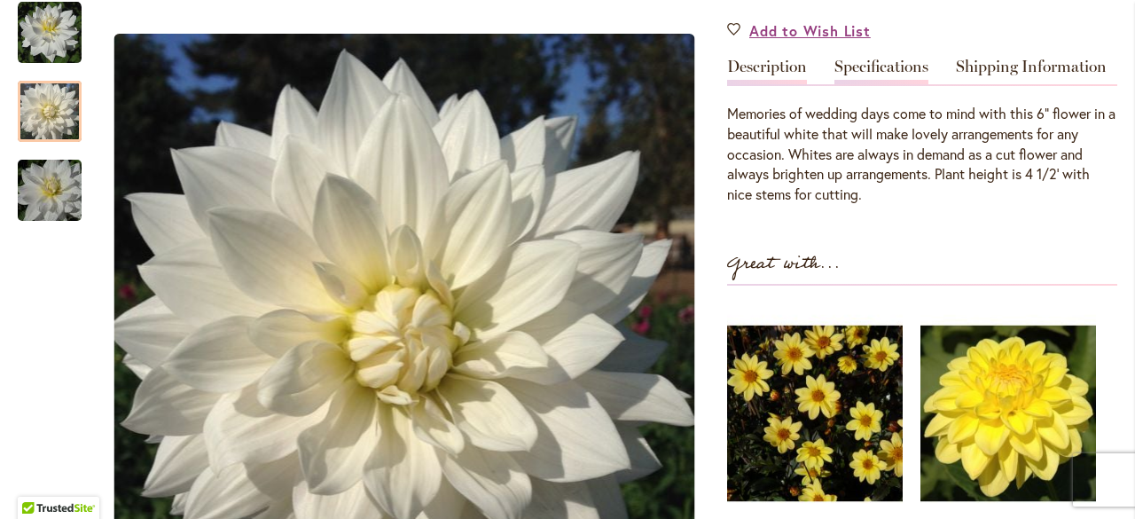
click at [872, 62] on link "Specifications" at bounding box center [881, 72] width 94 height 26
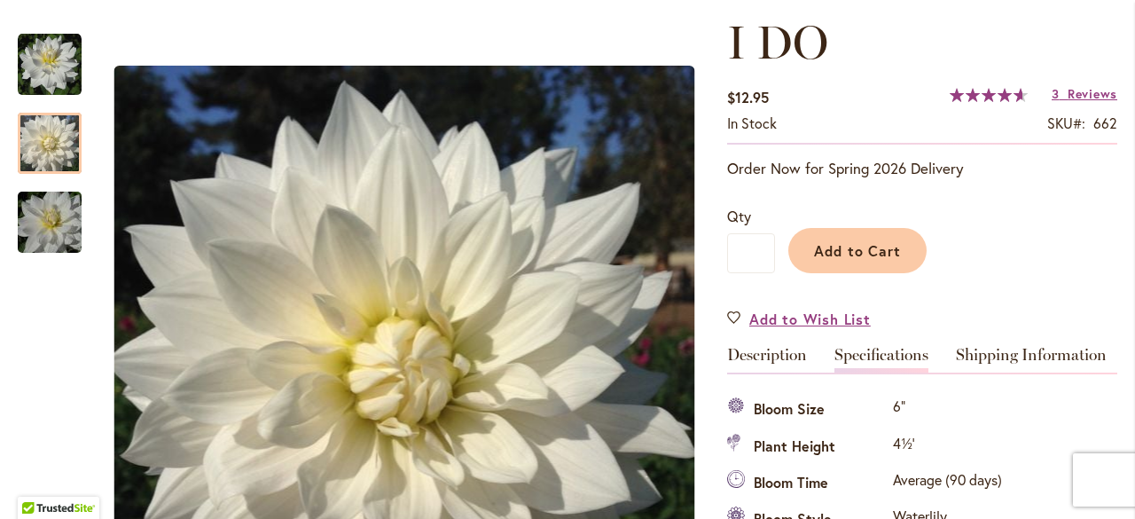
scroll to position [177, 0]
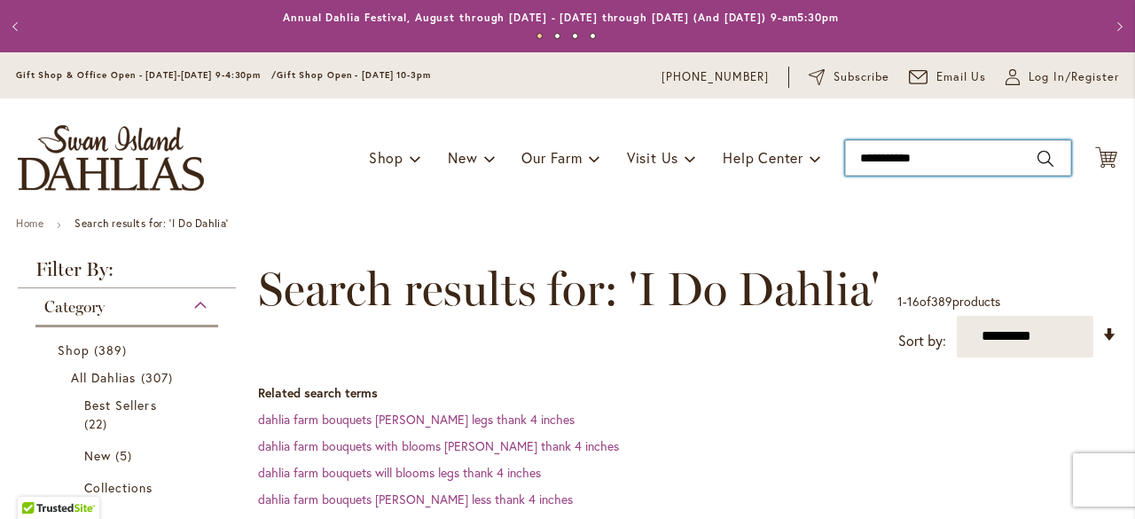
click at [1007, 152] on input "**********" at bounding box center [958, 157] width 226 height 35
type input "*"
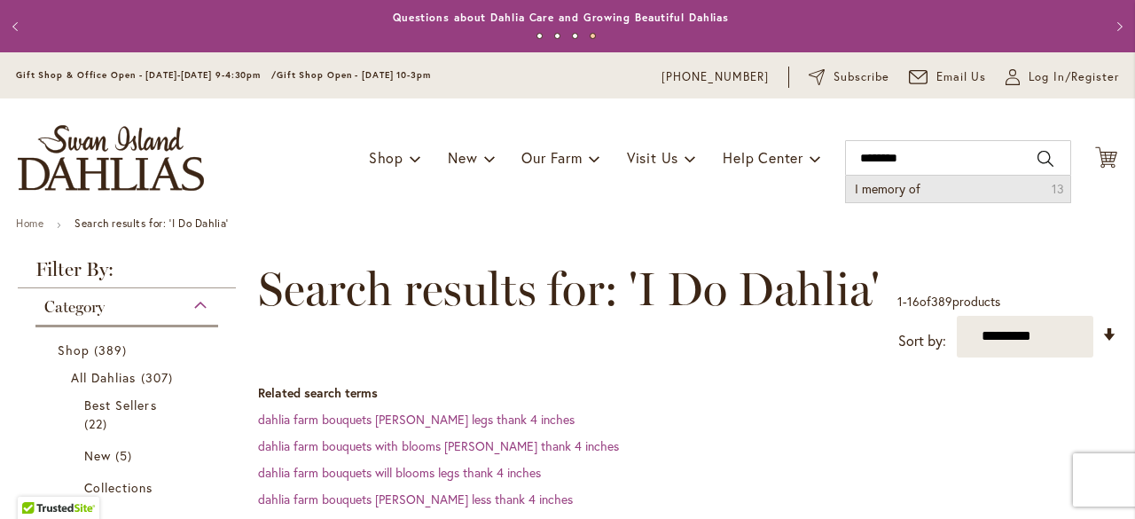
click at [930, 188] on li "I memory of 13" at bounding box center [958, 189] width 224 height 27
type input "**********"
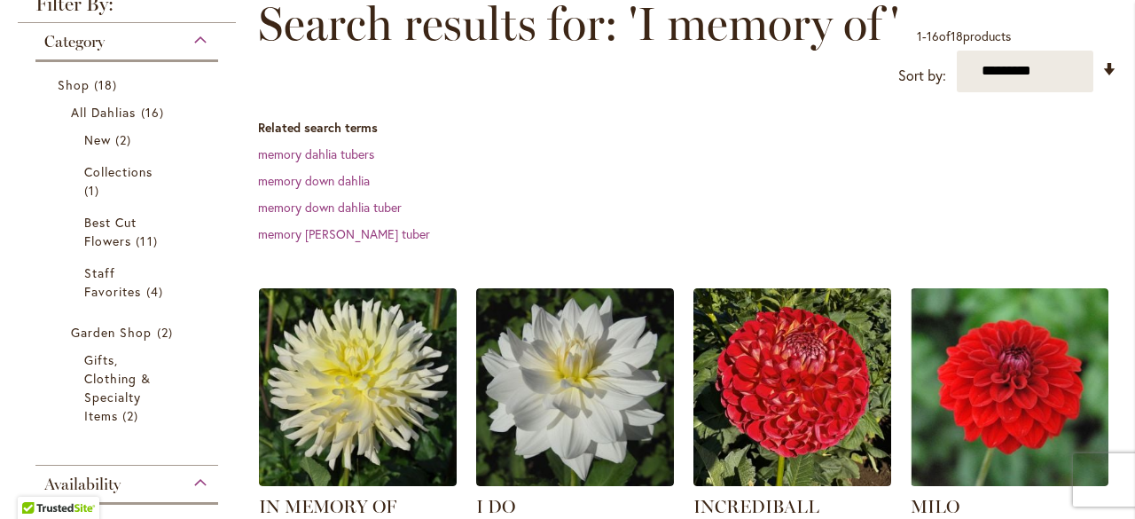
scroll to position [443, 0]
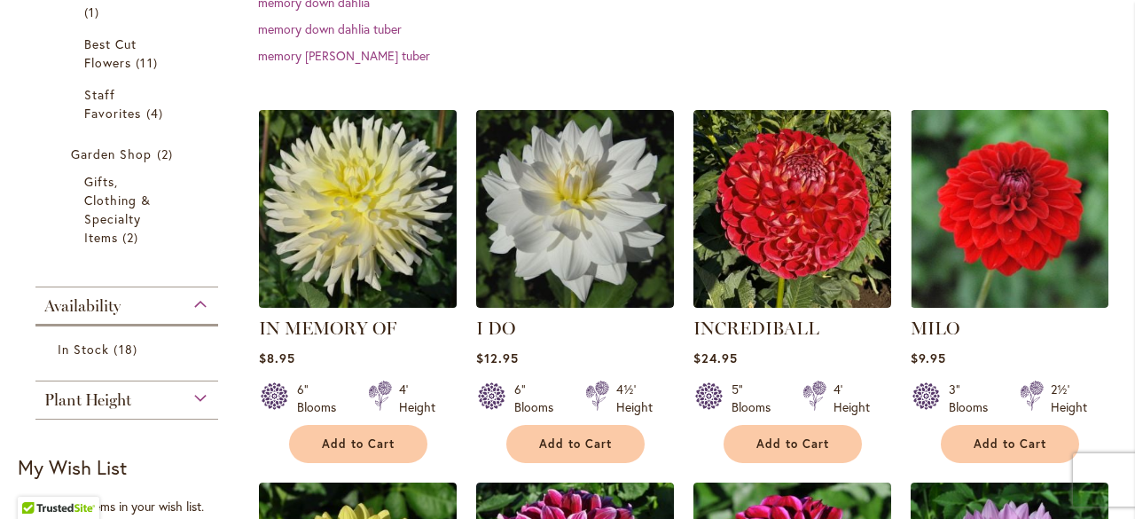
click at [379, 216] on img at bounding box center [357, 208] width 207 height 207
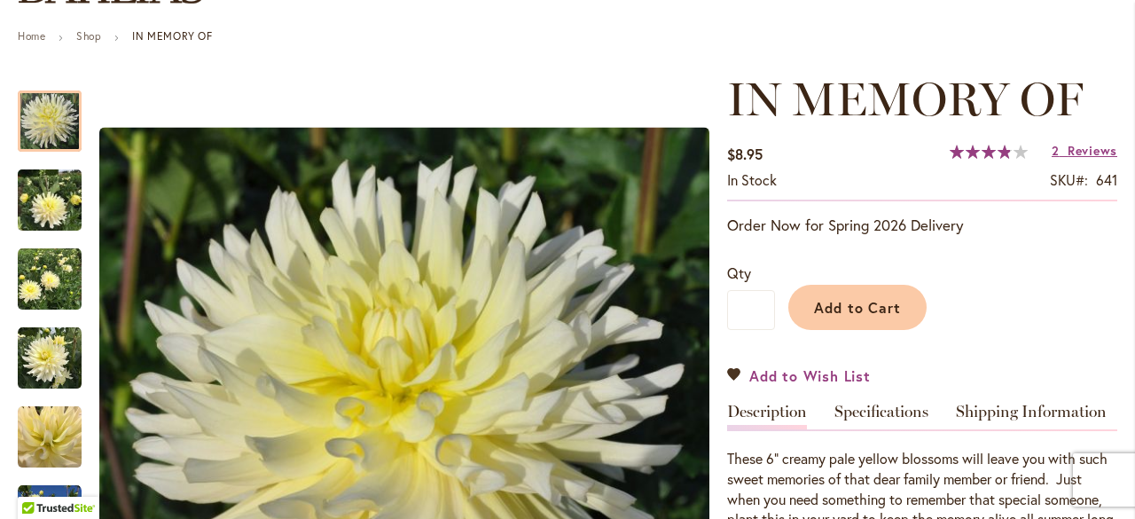
scroll to position [266, 0]
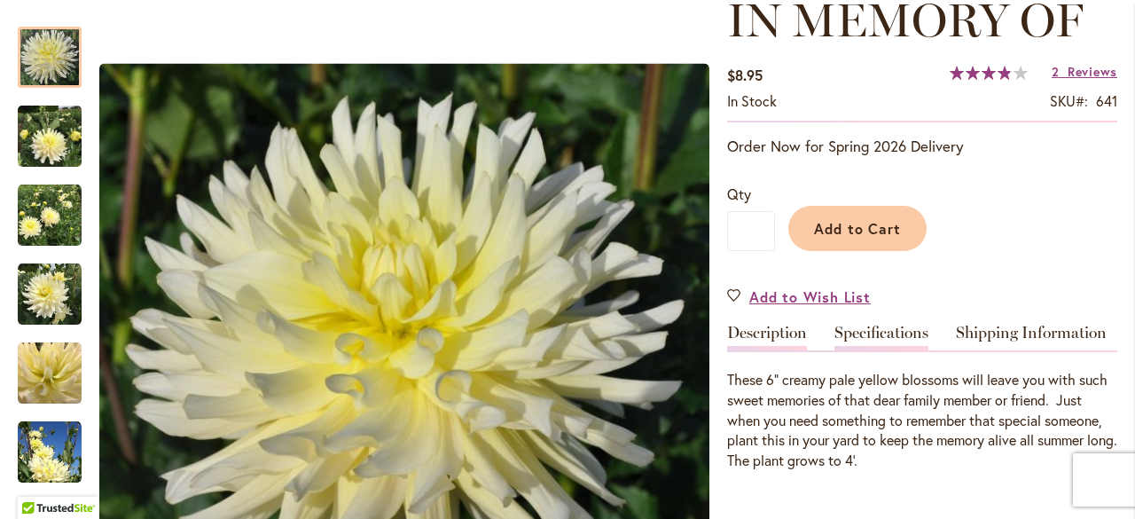
click at [872, 332] on link "Specifications" at bounding box center [881, 337] width 94 height 26
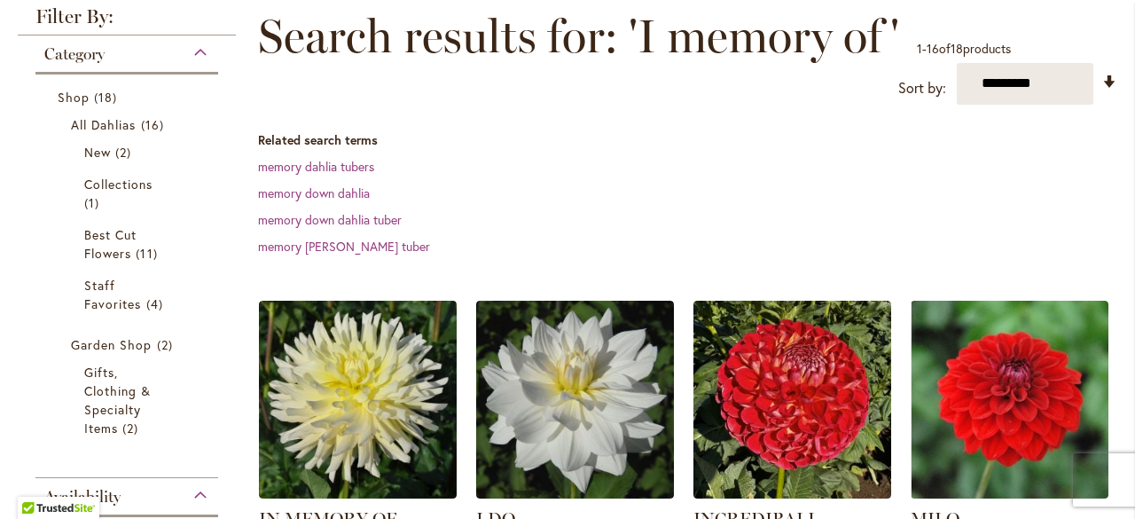
scroll to position [266, 0]
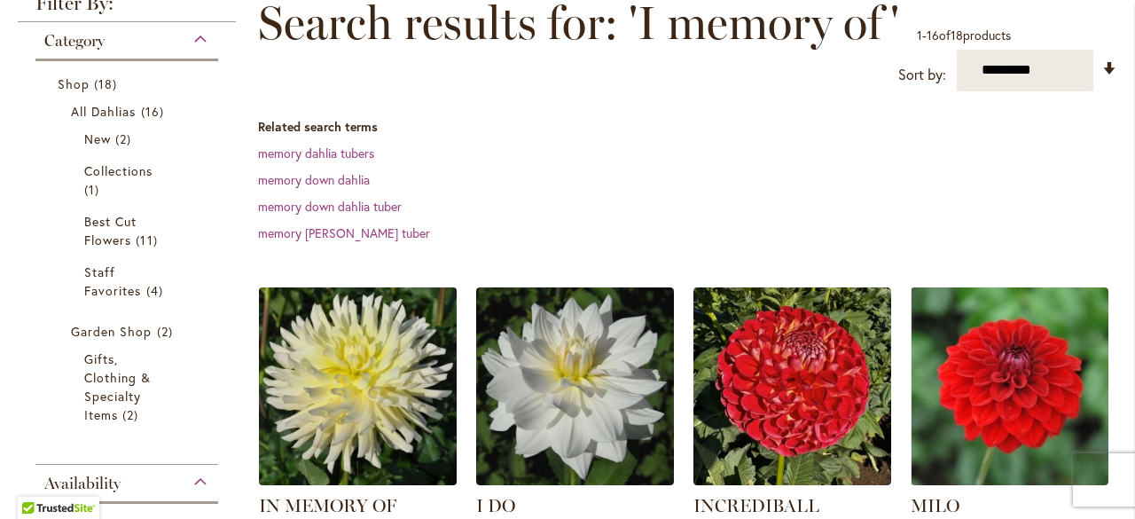
click at [396, 355] on img at bounding box center [357, 385] width 207 height 207
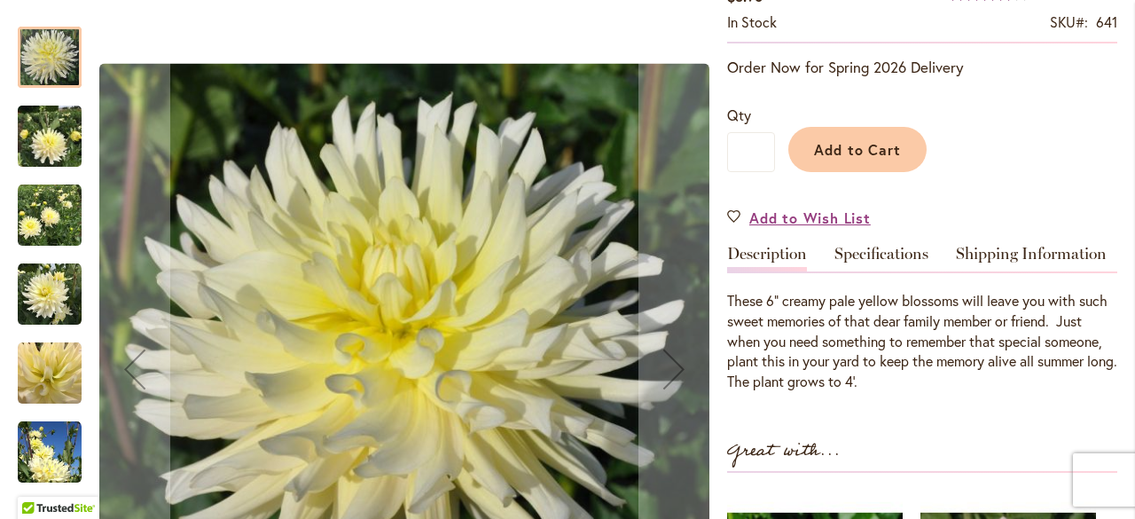
scroll to position [443, 0]
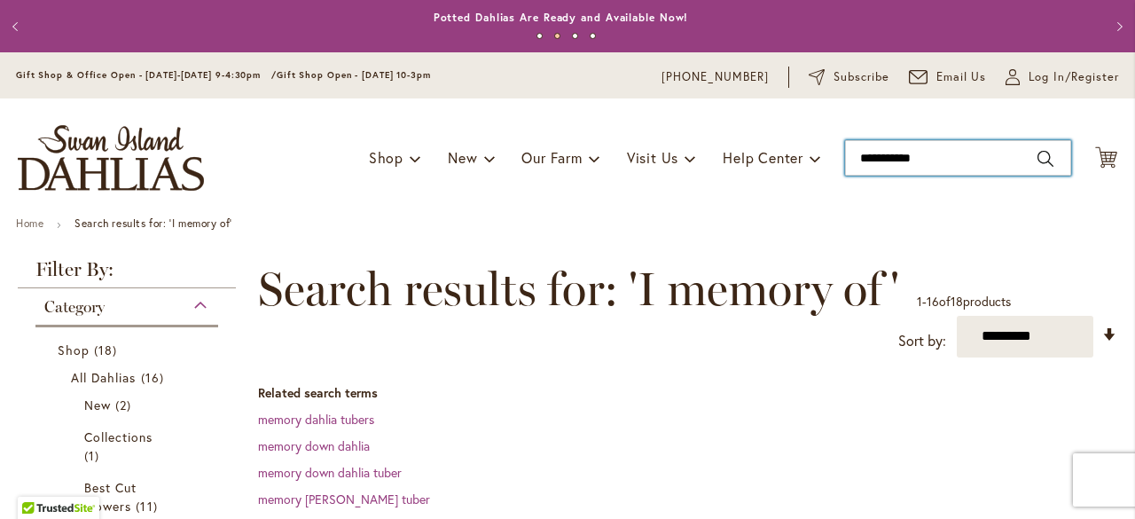
click at [986, 148] on input "**********" at bounding box center [958, 157] width 226 height 35
type input "*"
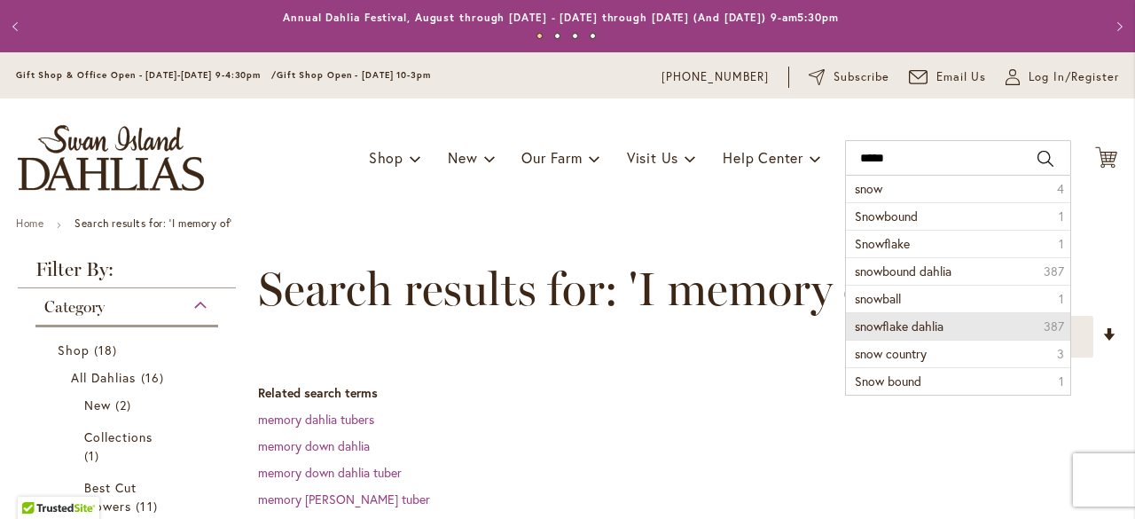
click at [886, 323] on span "snowflake dahlia" at bounding box center [899, 325] width 89 height 17
type input "**********"
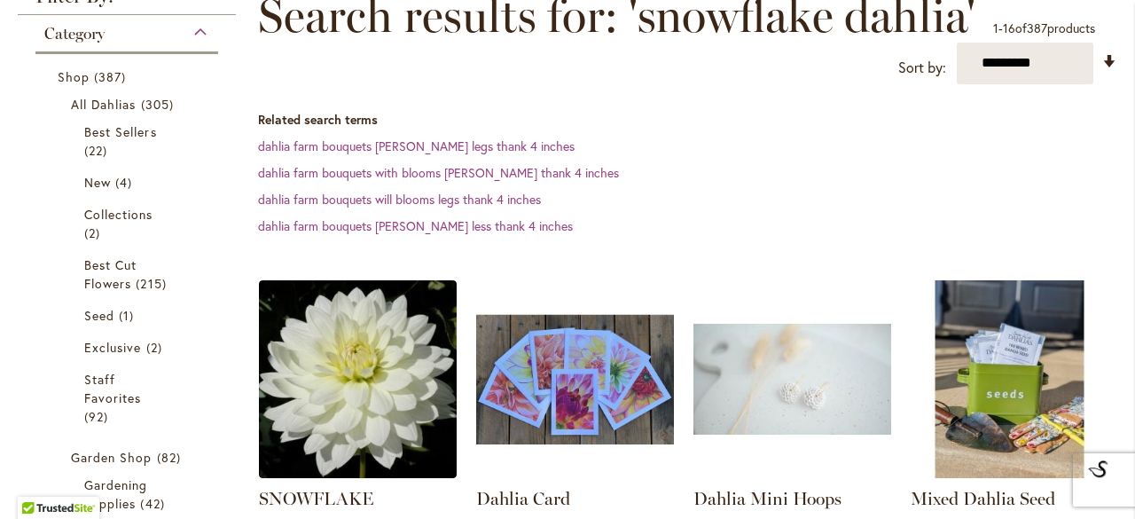
scroll to position [388, 0]
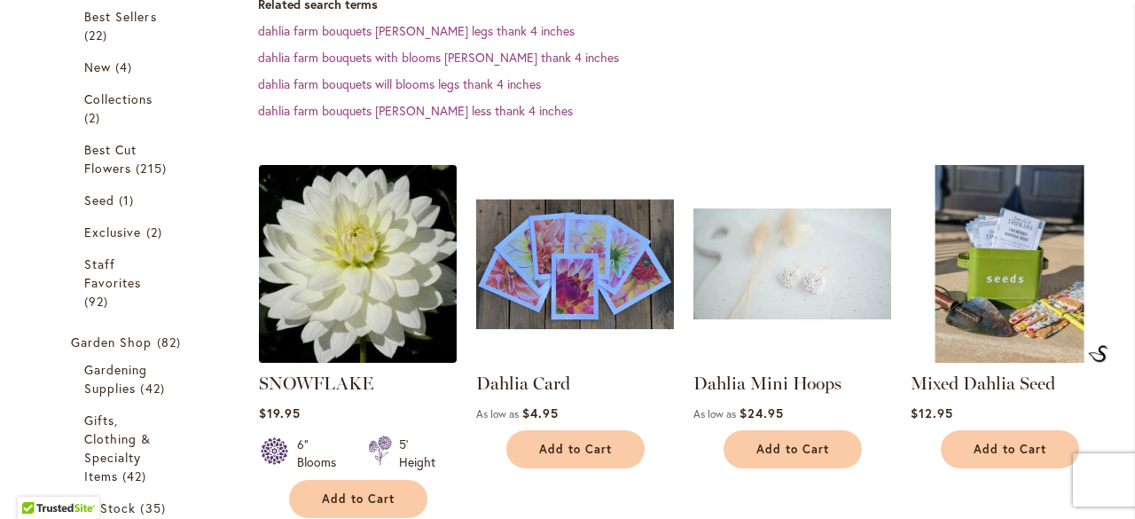
click at [380, 276] on img at bounding box center [357, 263] width 207 height 207
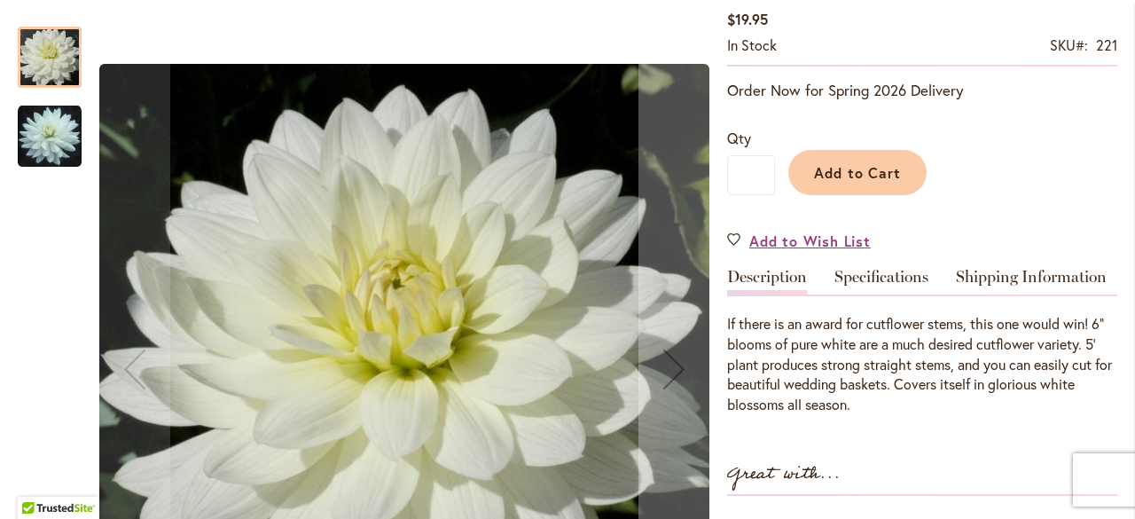
scroll to position [355, 0]
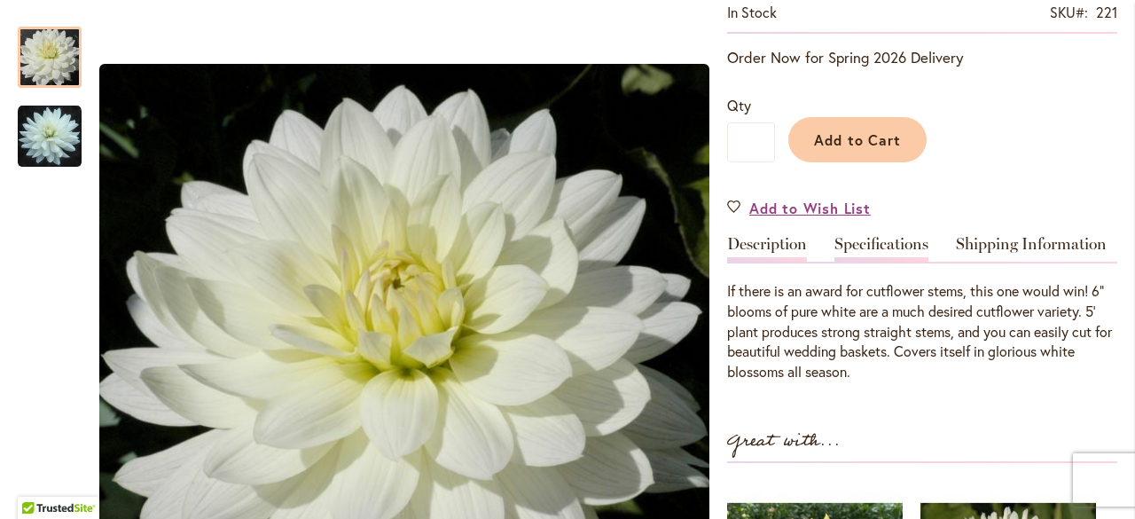
click at [894, 251] on link "Specifications" at bounding box center [881, 249] width 94 height 26
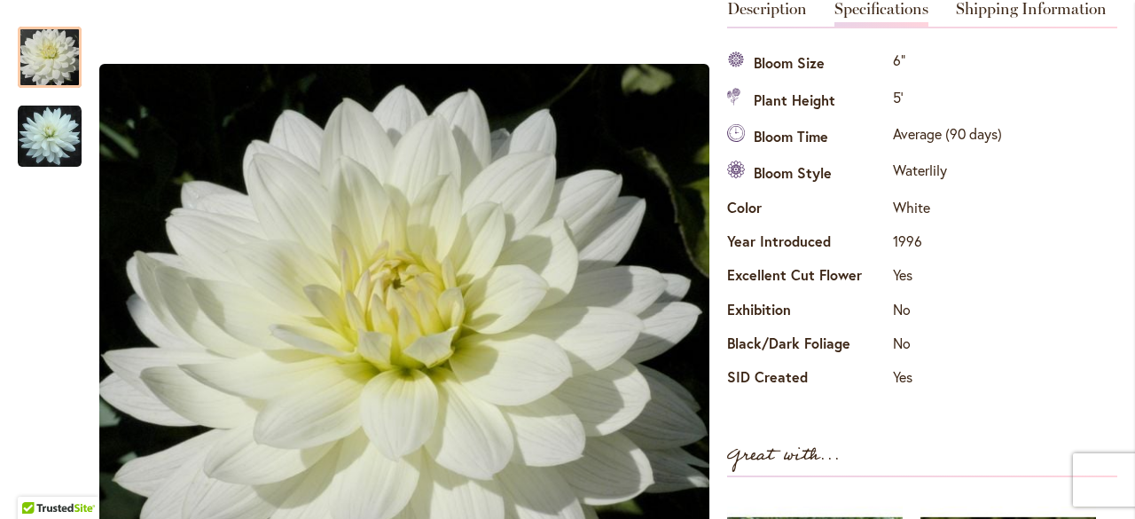
scroll to position [501, 0]
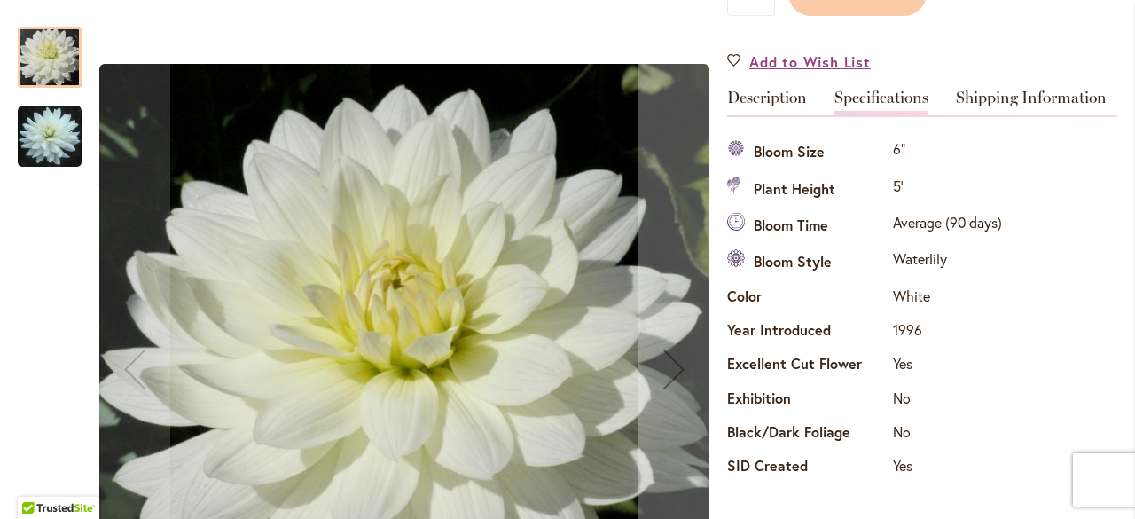
click at [41, 131] on img "SNOWFLAKE" at bounding box center [50, 137] width 64 height 64
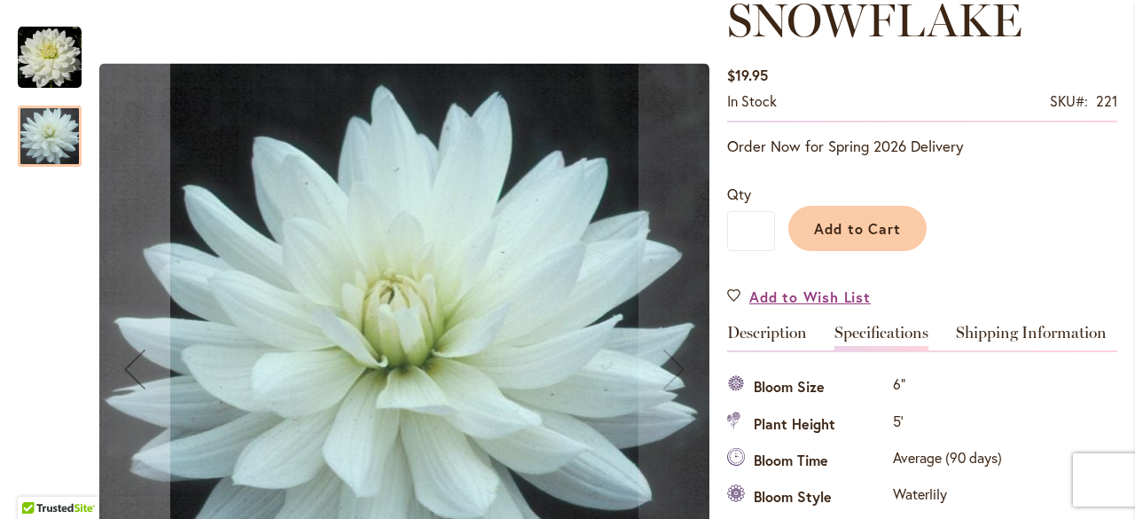
scroll to position [89, 0]
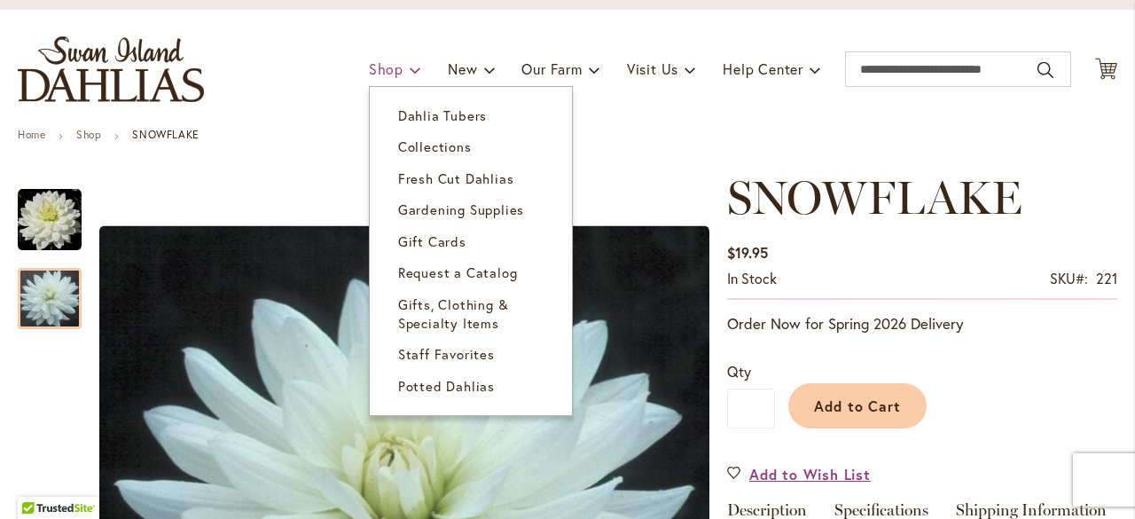
click at [369, 65] on span "Shop" at bounding box center [386, 68] width 35 height 19
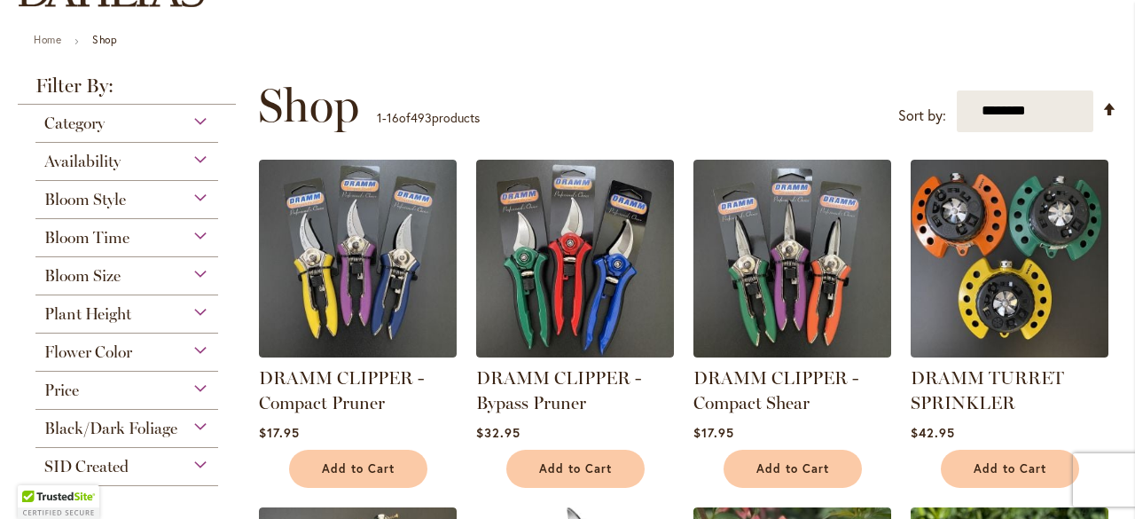
scroll to position [122, 0]
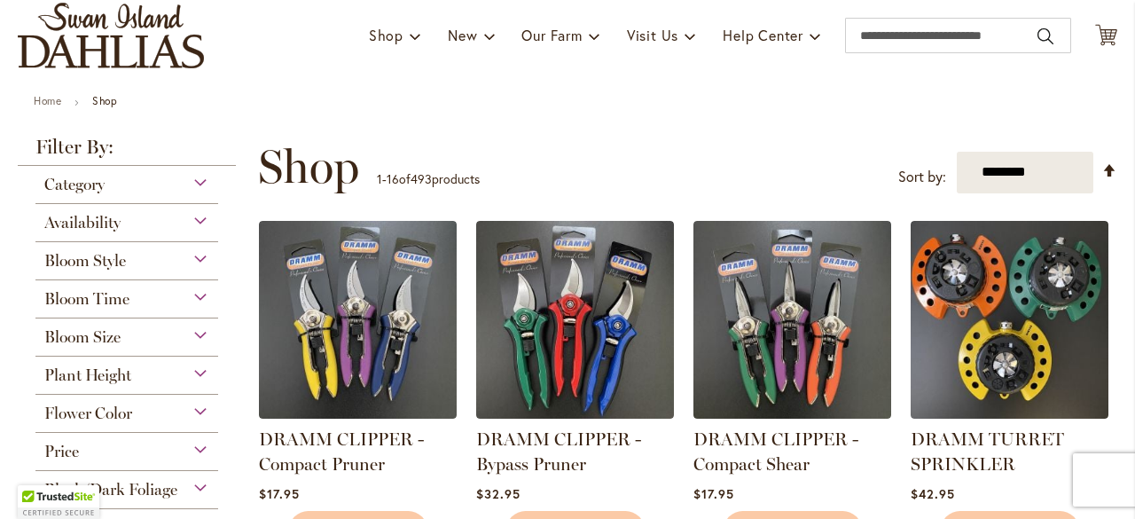
click at [122, 338] on div "Bloom Size" at bounding box center [126, 332] width 183 height 28
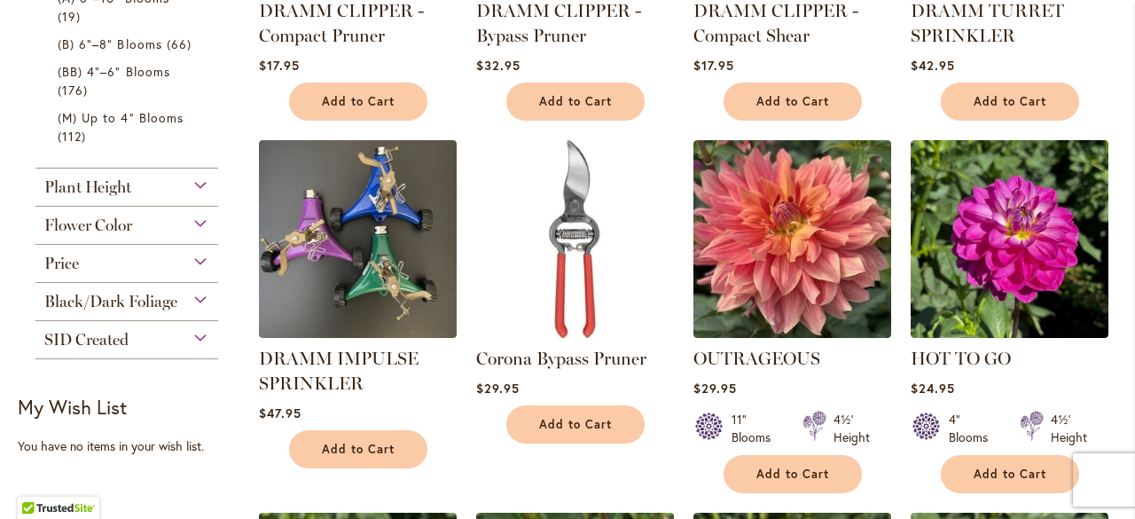
scroll to position [443, 0]
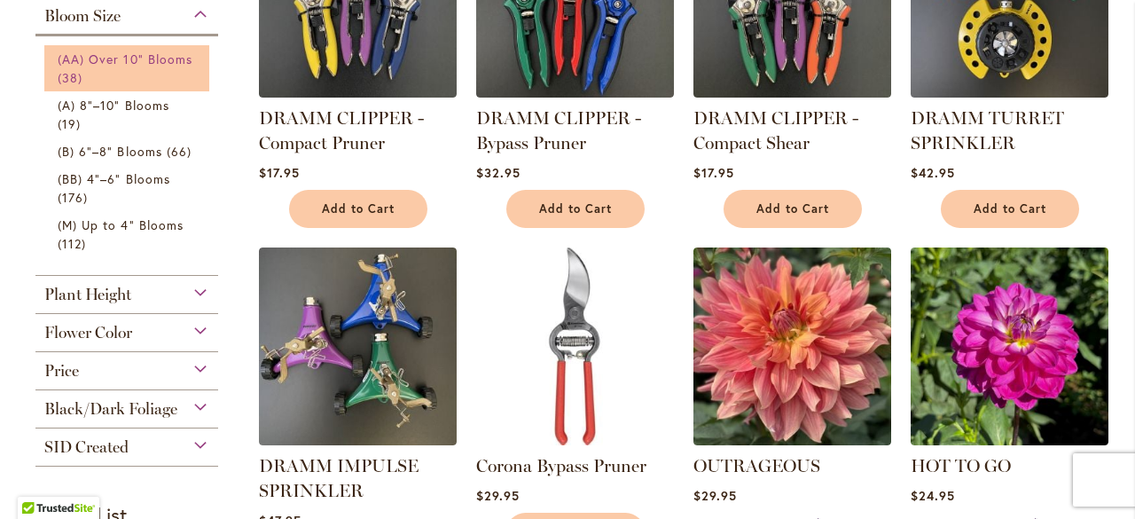
click at [155, 60] on span "(AA) Over 10" Blooms" at bounding box center [125, 59] width 135 height 17
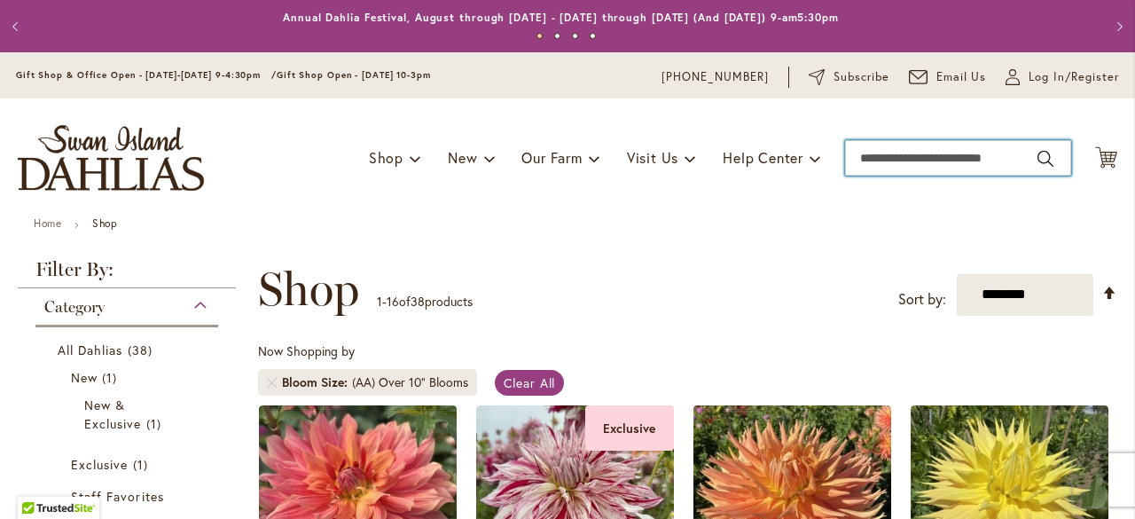
click at [1006, 161] on input "Search" at bounding box center [958, 157] width 226 height 35
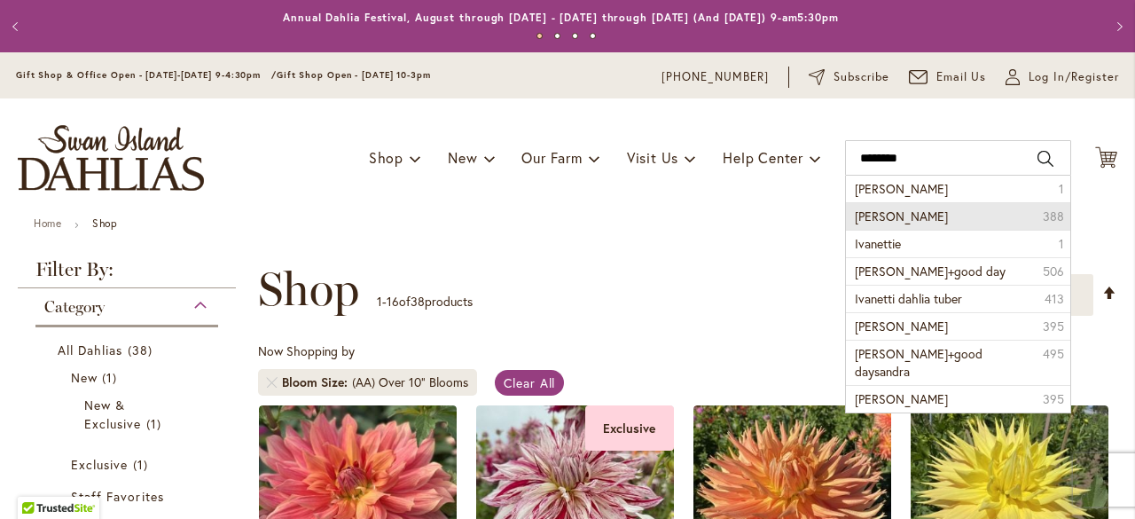
click at [941, 214] on li "Ivanetti dahlia 388" at bounding box center [958, 215] width 224 height 27
type input "**********"
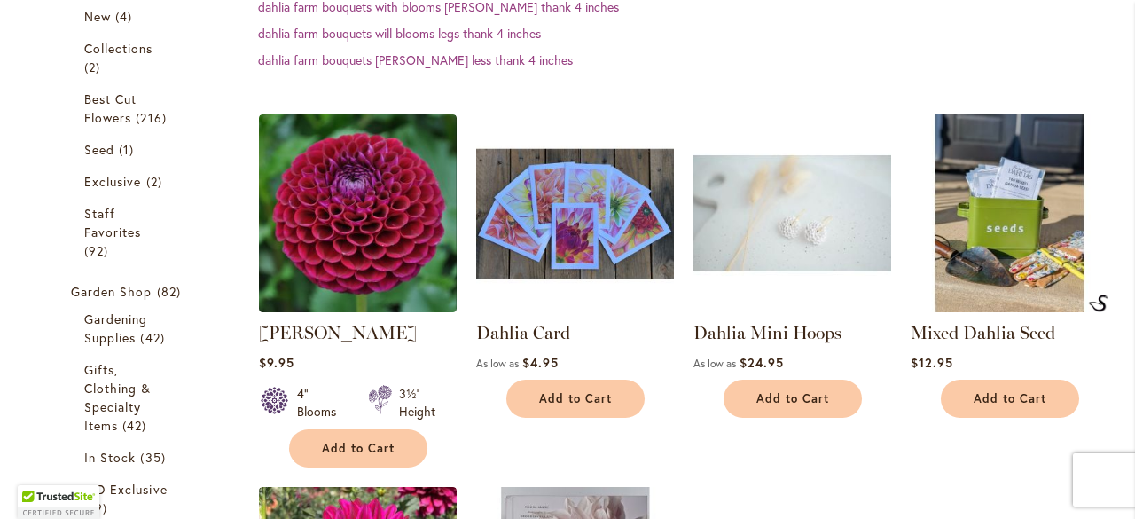
scroll to position [443, 0]
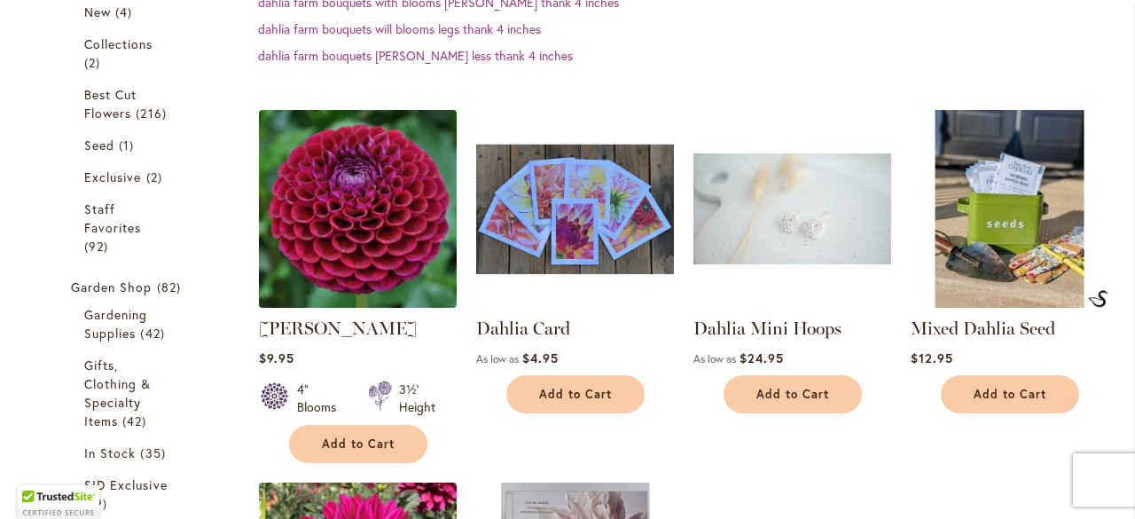
click at [370, 182] on img at bounding box center [357, 208] width 207 height 207
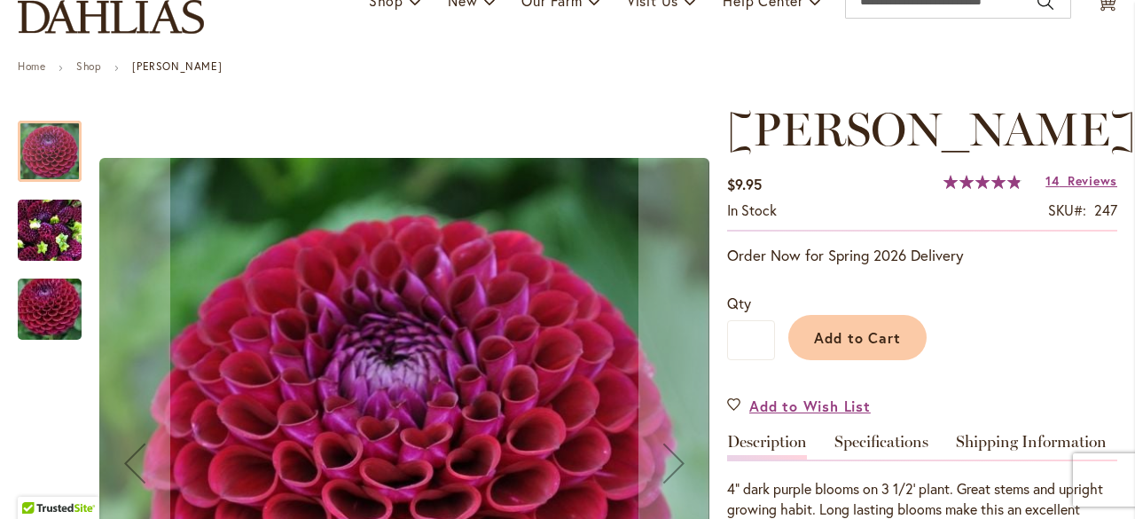
scroll to position [266, 0]
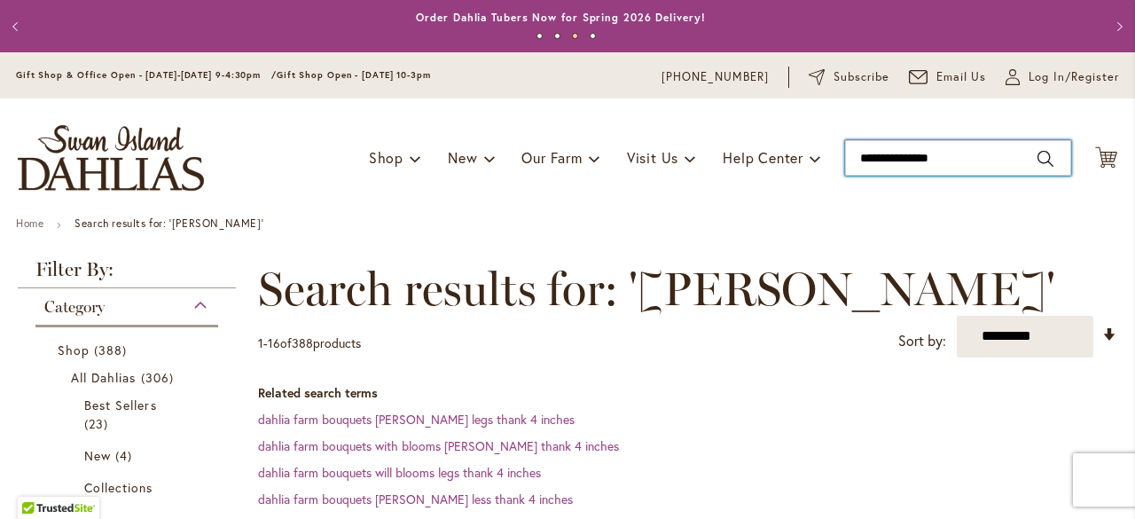
click at [984, 152] on input "**********" at bounding box center [958, 157] width 226 height 35
type input "*"
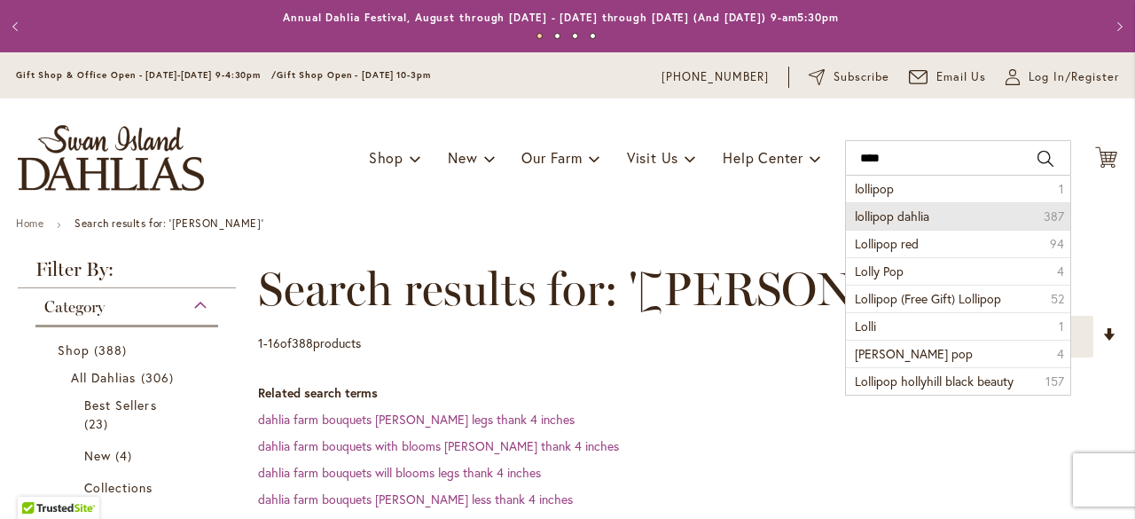
click at [913, 208] on span "lollipop dahlia" at bounding box center [892, 215] width 74 height 17
type input "**********"
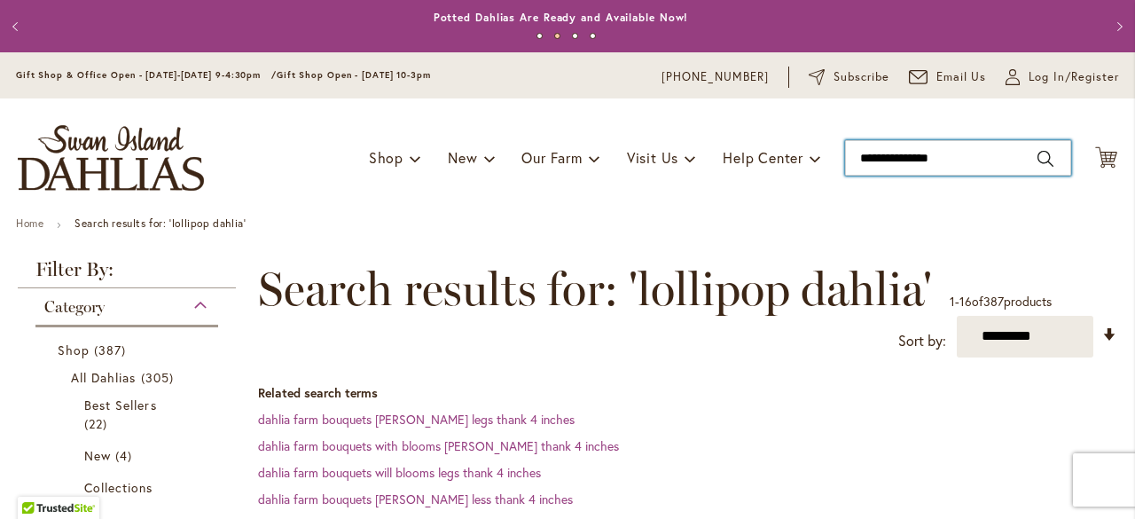
click at [997, 162] on input "**********" at bounding box center [958, 157] width 226 height 35
type input "*"
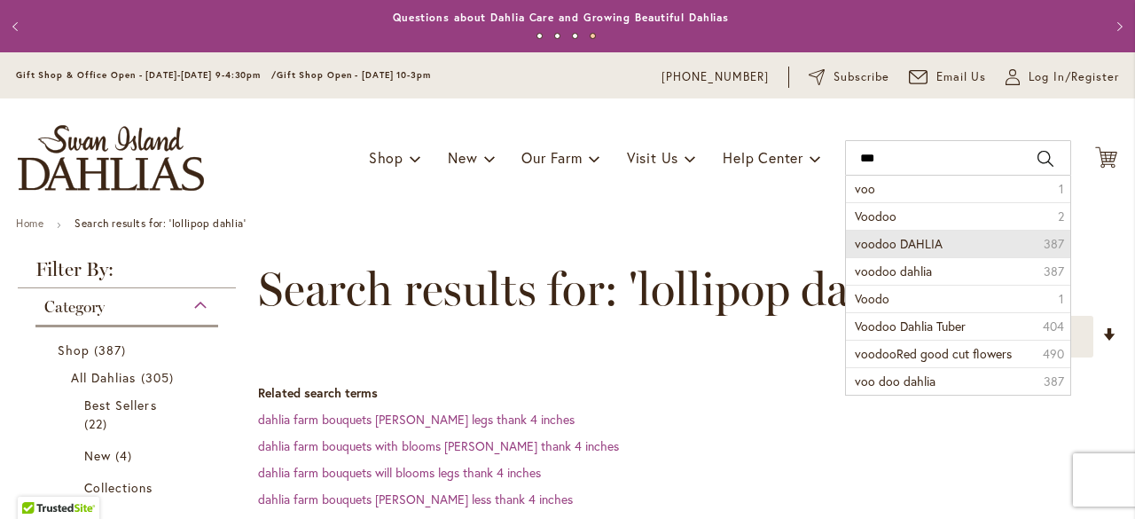
click at [902, 248] on span "voodoo DAHLIA" at bounding box center [899, 243] width 88 height 17
type input "**********"
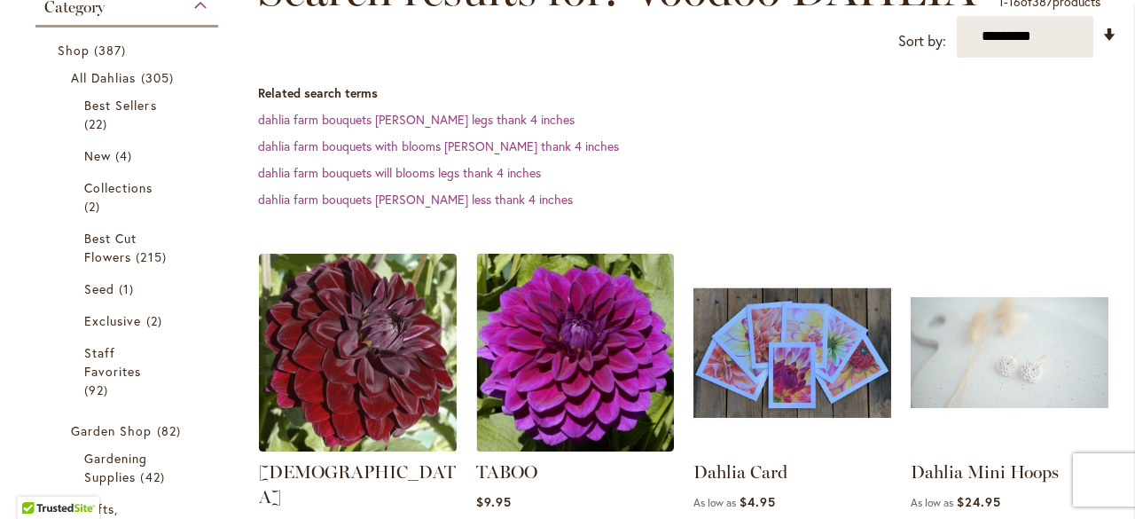
scroll to position [388, 0]
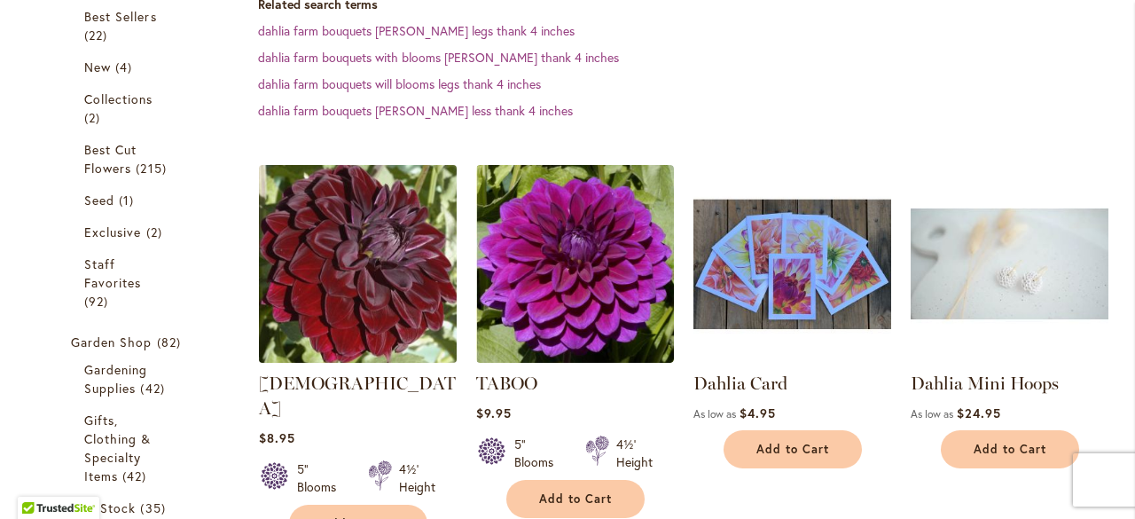
click at [377, 269] on img at bounding box center [357, 263] width 207 height 207
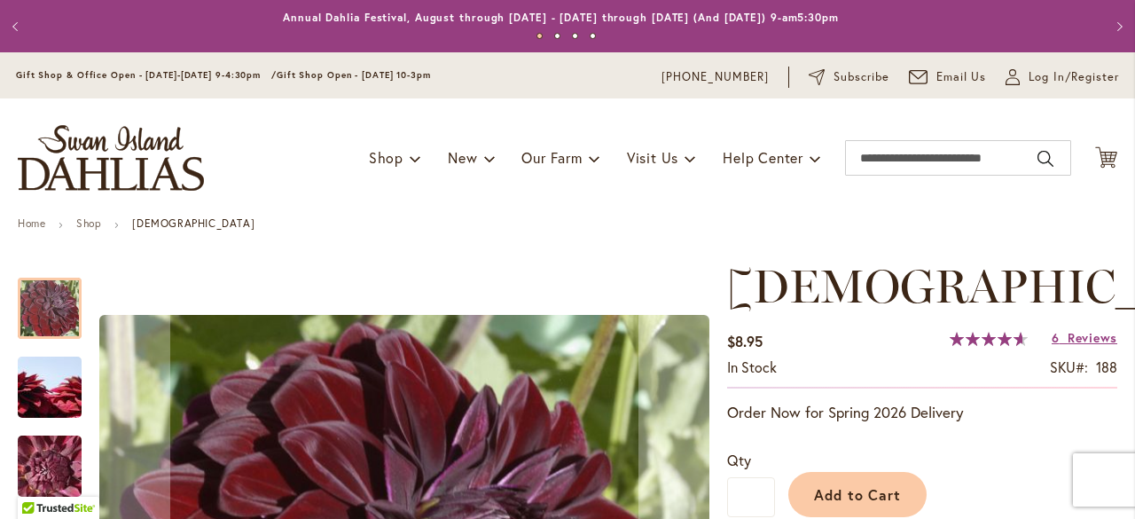
scroll to position [266, 0]
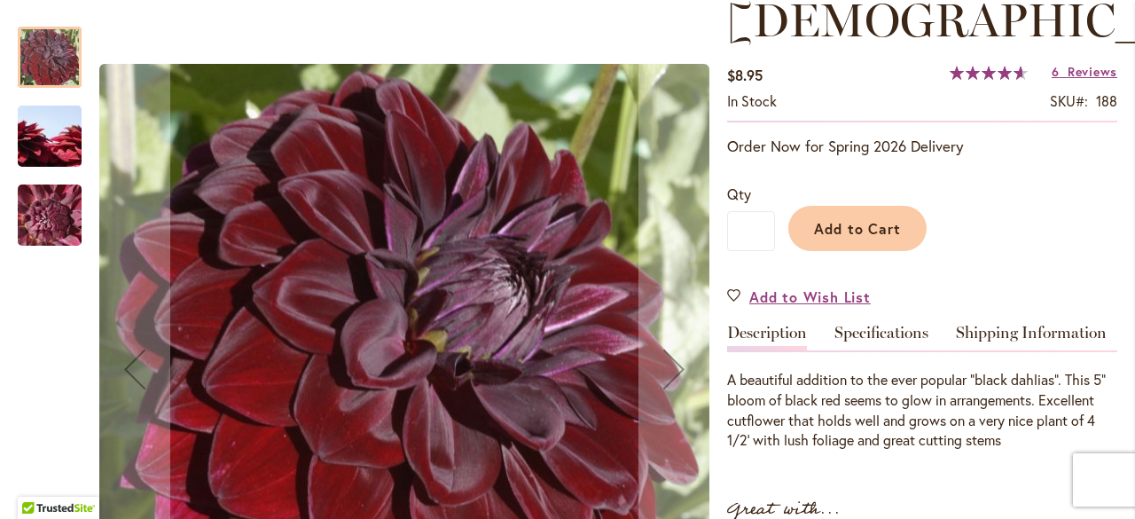
click at [51, 138] on img "VOODOO" at bounding box center [50, 136] width 128 height 85
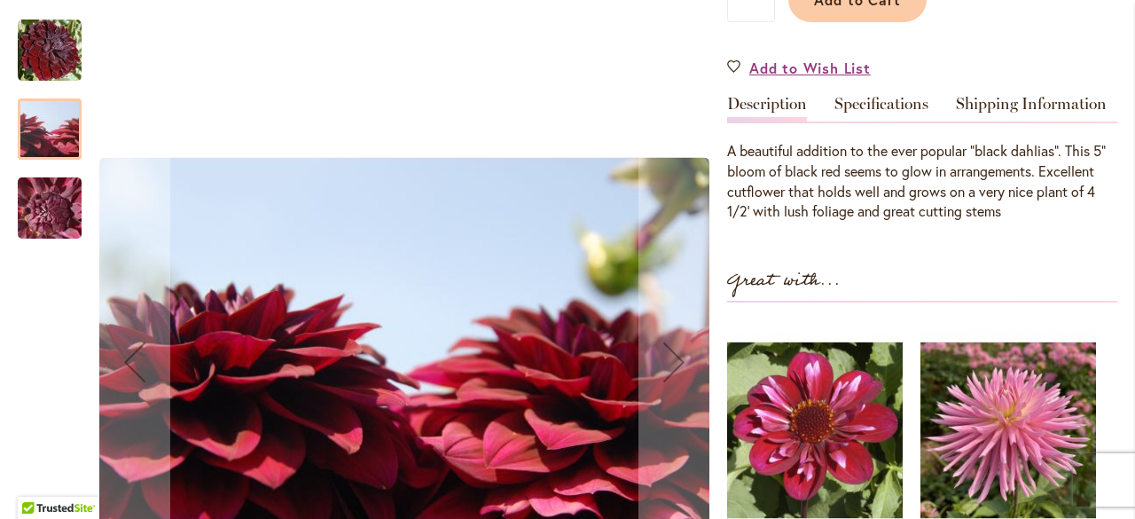
scroll to position [532, 0]
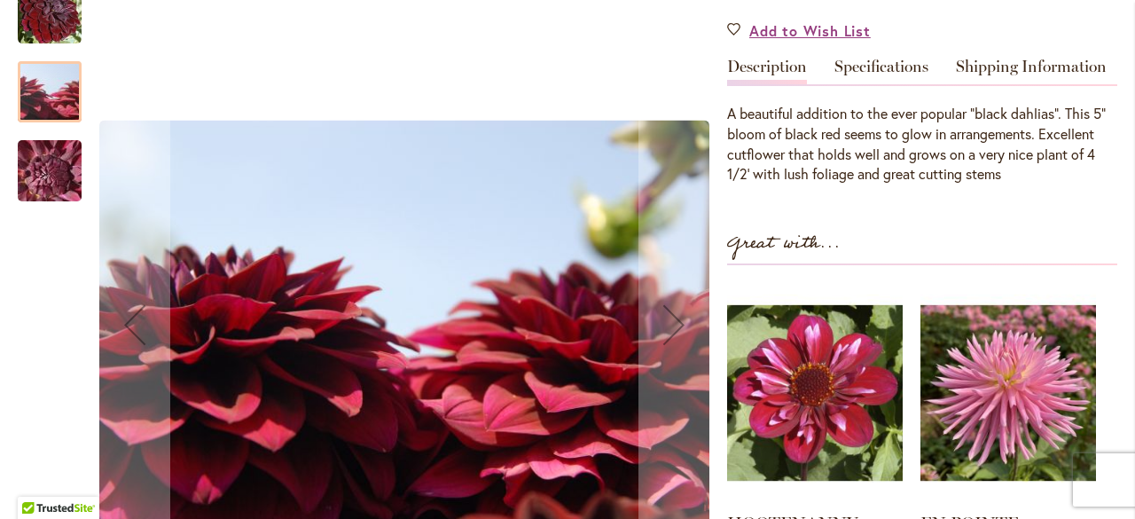
click at [47, 165] on img "VOODOO" at bounding box center [50, 170] width 128 height 96
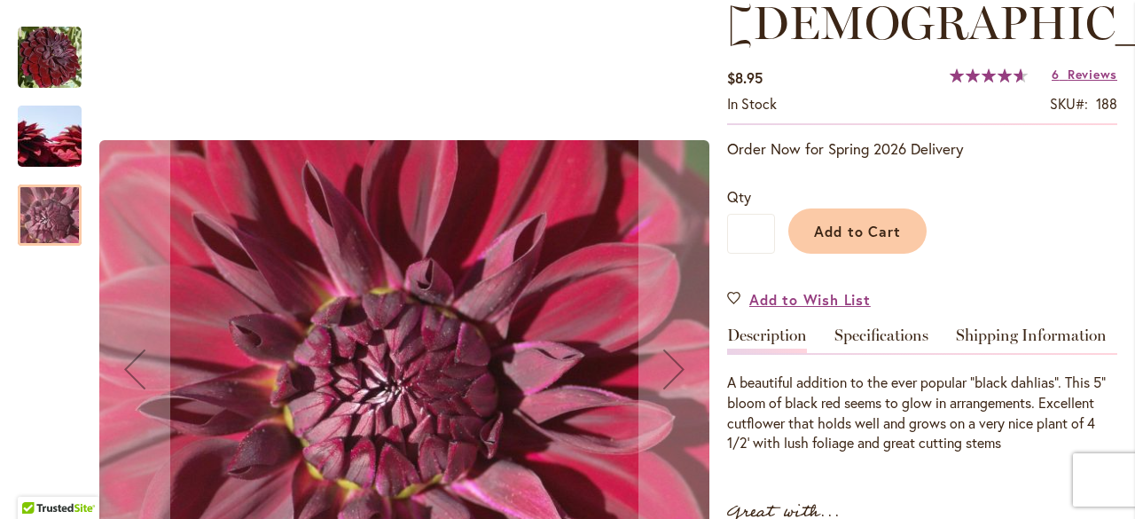
scroll to position [177, 0]
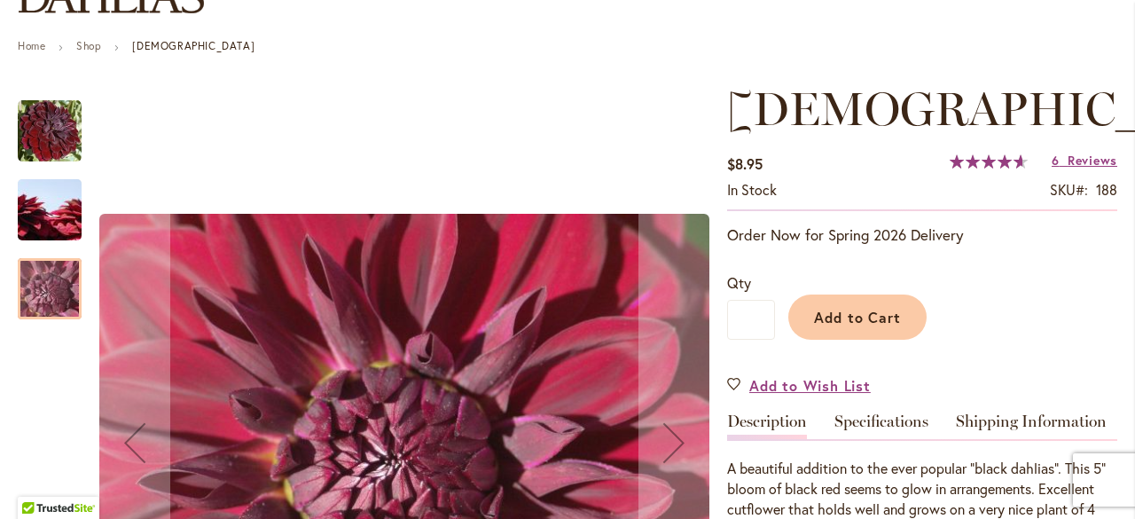
click at [37, 129] on img "VOODOO" at bounding box center [50, 131] width 64 height 64
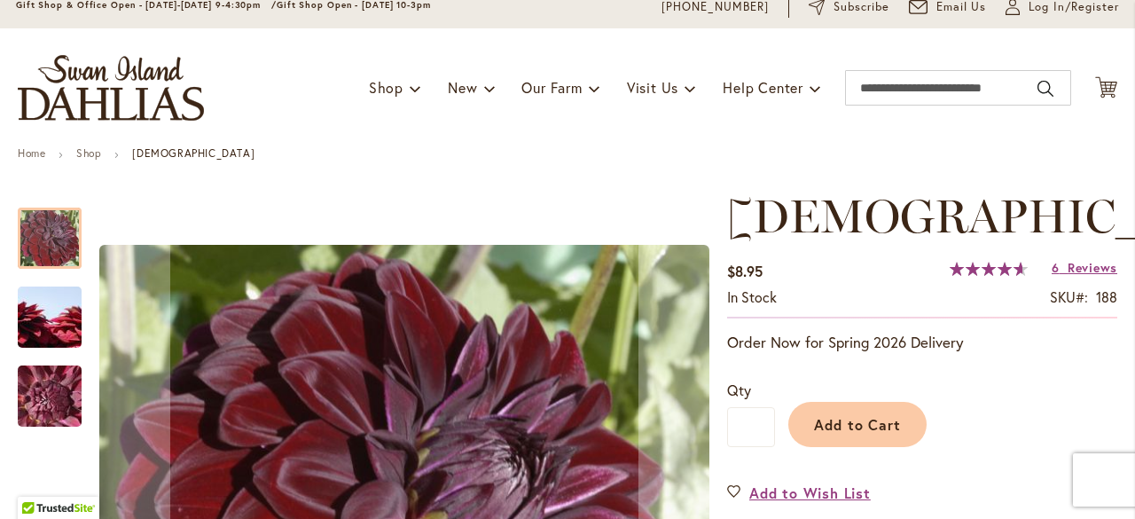
scroll to position [0, 0]
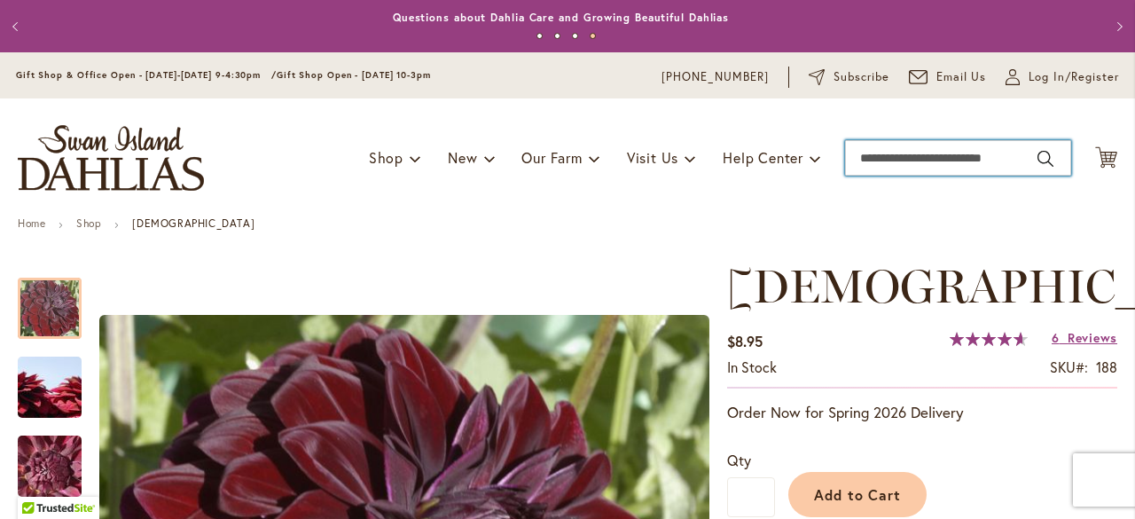
click at [1008, 152] on input "Search" at bounding box center [958, 157] width 226 height 35
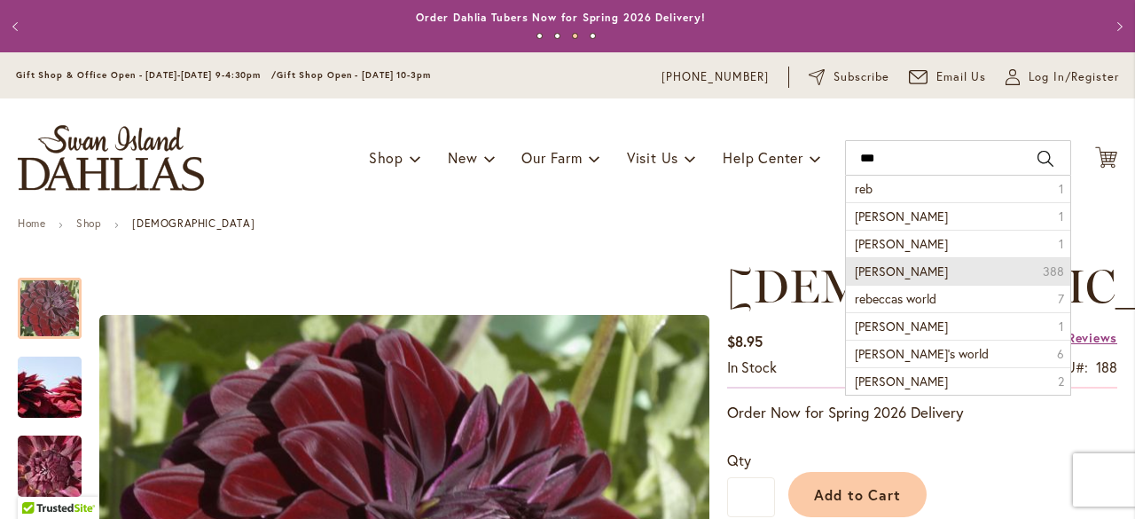
click at [890, 269] on span "rebecca lynn dahlia" at bounding box center [901, 270] width 93 height 17
type input "**********"
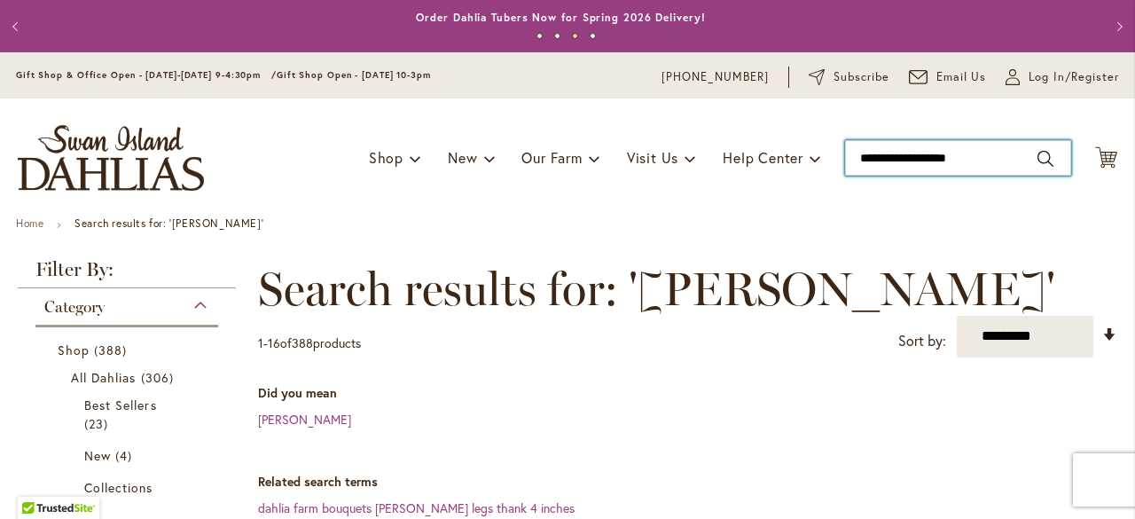
click at [1006, 150] on input "**********" at bounding box center [958, 157] width 226 height 35
type input "*"
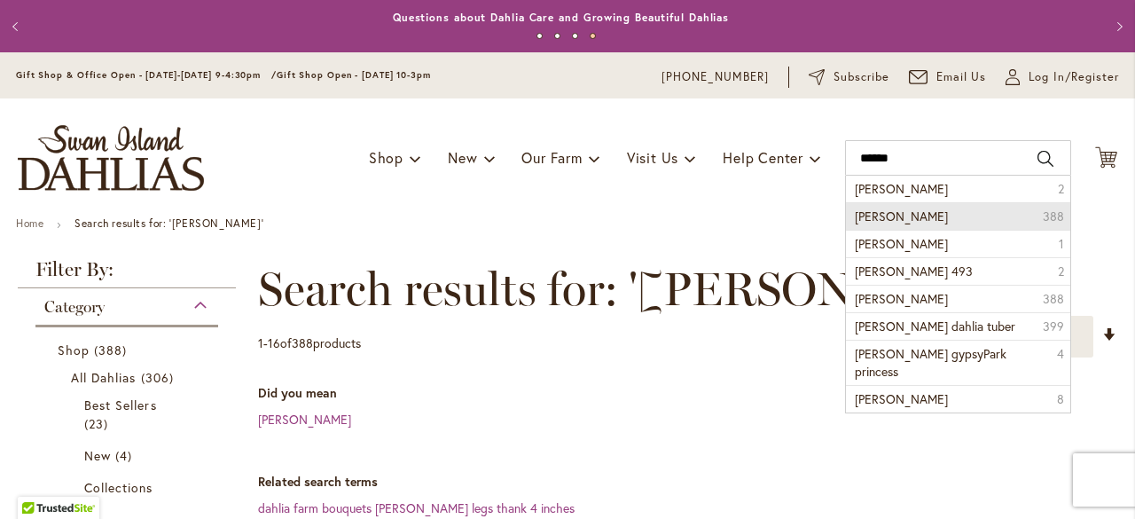
click at [890, 217] on span "Herbert smith dahlia" at bounding box center [901, 215] width 93 height 17
type input "**********"
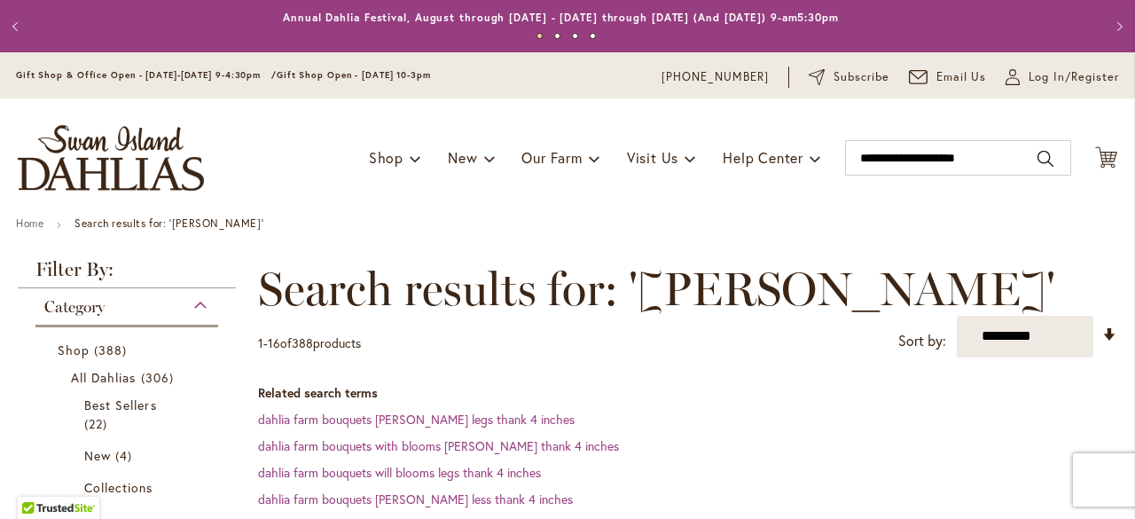
scroll to position [388, 0]
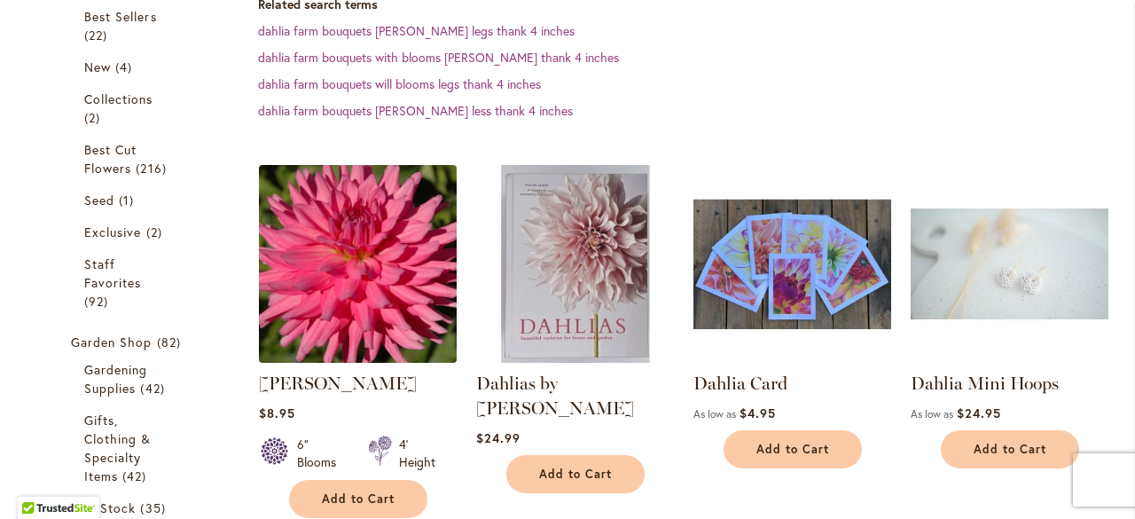
click at [363, 291] on img at bounding box center [357, 263] width 207 height 207
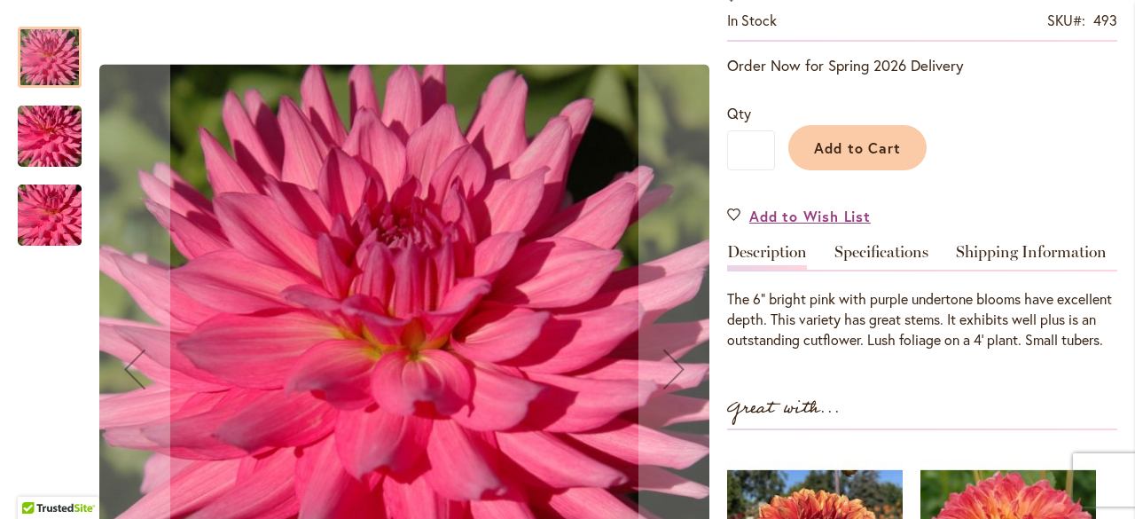
scroll to position [355, 0]
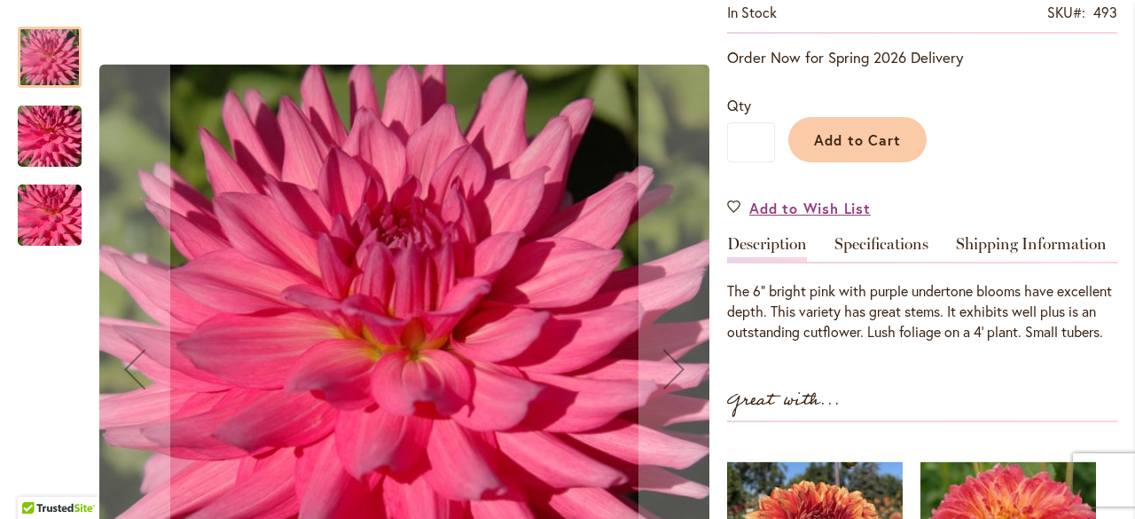
click at [37, 148] on img "HERBERT SMITH" at bounding box center [50, 136] width 128 height 85
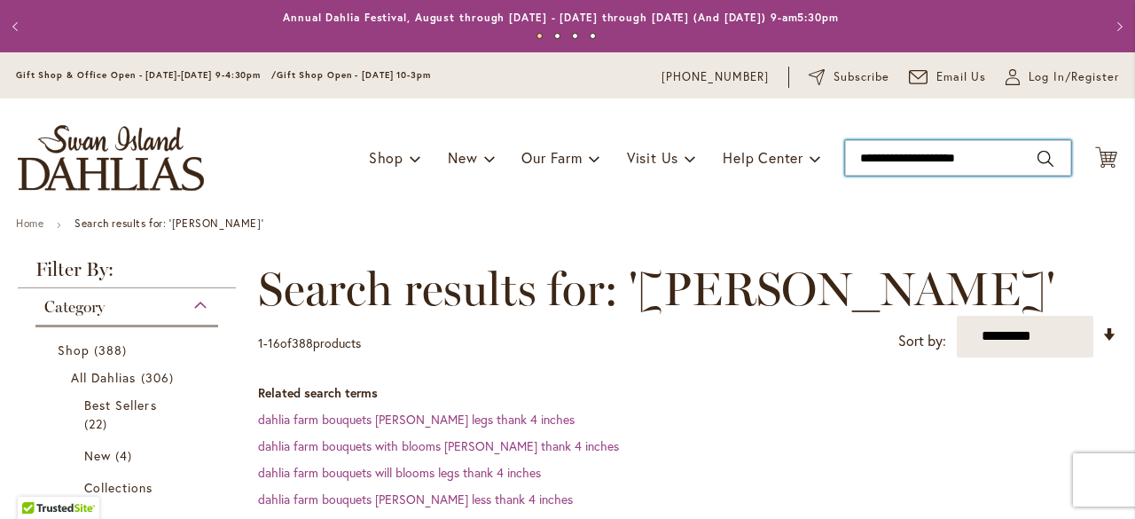
click at [999, 162] on input "**********" at bounding box center [958, 157] width 226 height 35
type input "*"
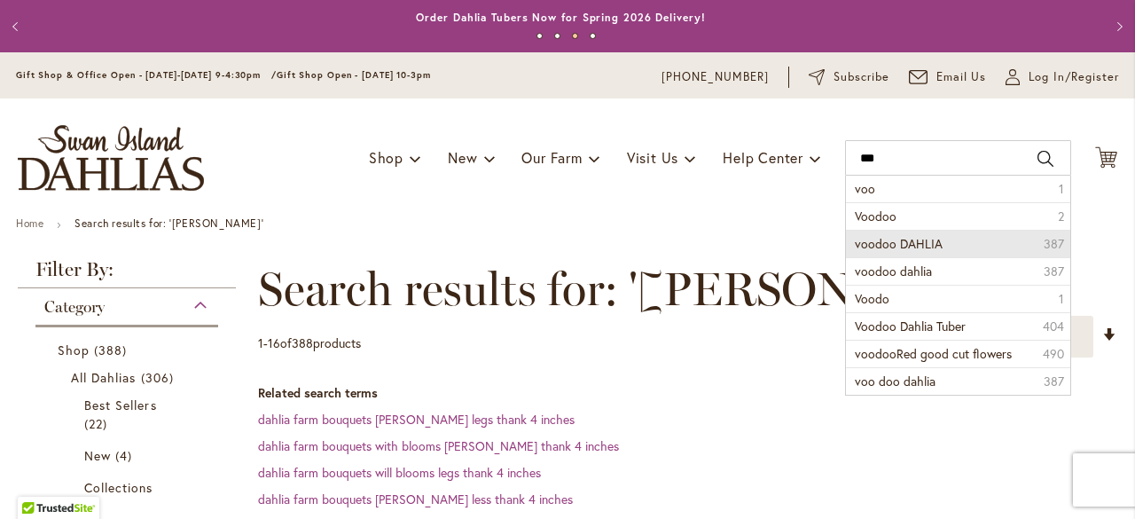
click at [877, 238] on span "voodoo DAHLIA" at bounding box center [899, 243] width 88 height 17
type input "**********"
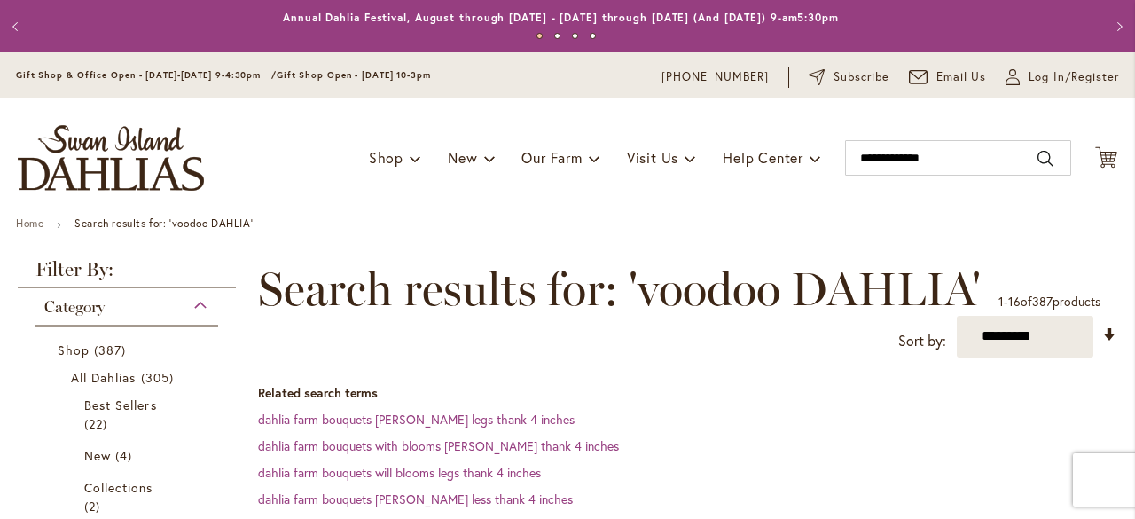
scroll to position [388, 0]
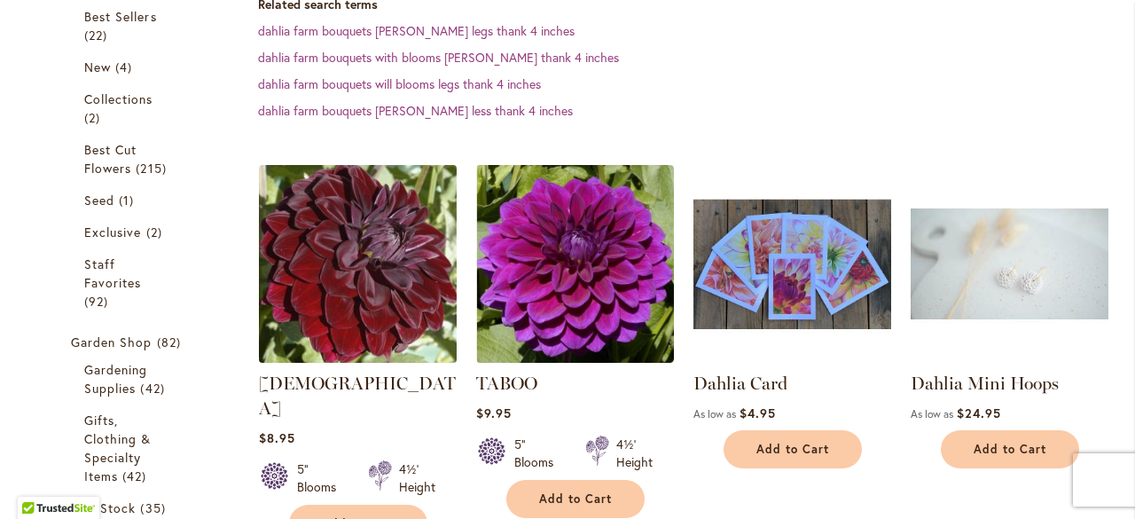
click at [402, 311] on img at bounding box center [357, 263] width 207 height 207
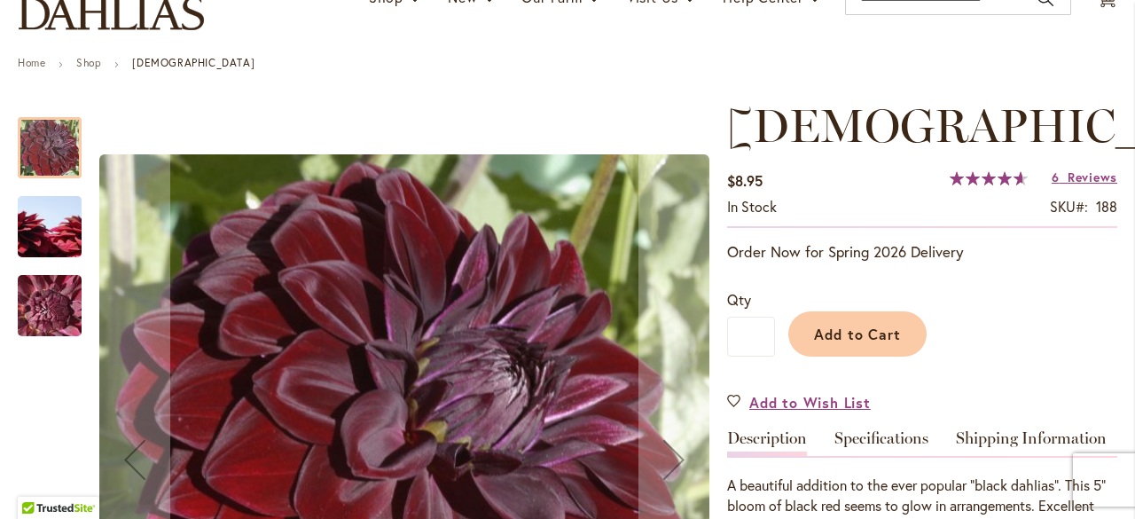
scroll to position [355, 0]
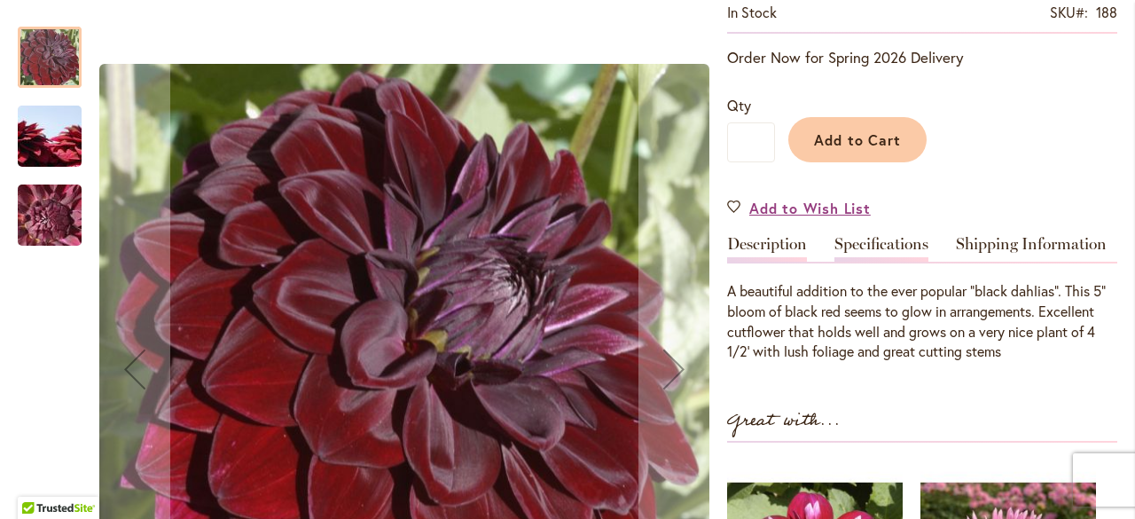
click at [879, 248] on link "Specifications" at bounding box center [881, 249] width 94 height 26
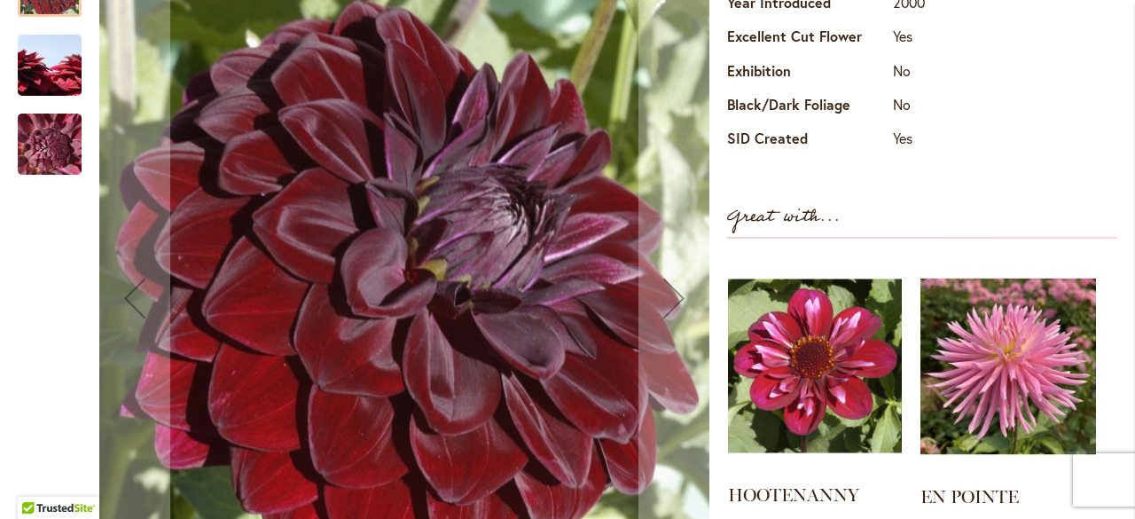
scroll to position [678, 0]
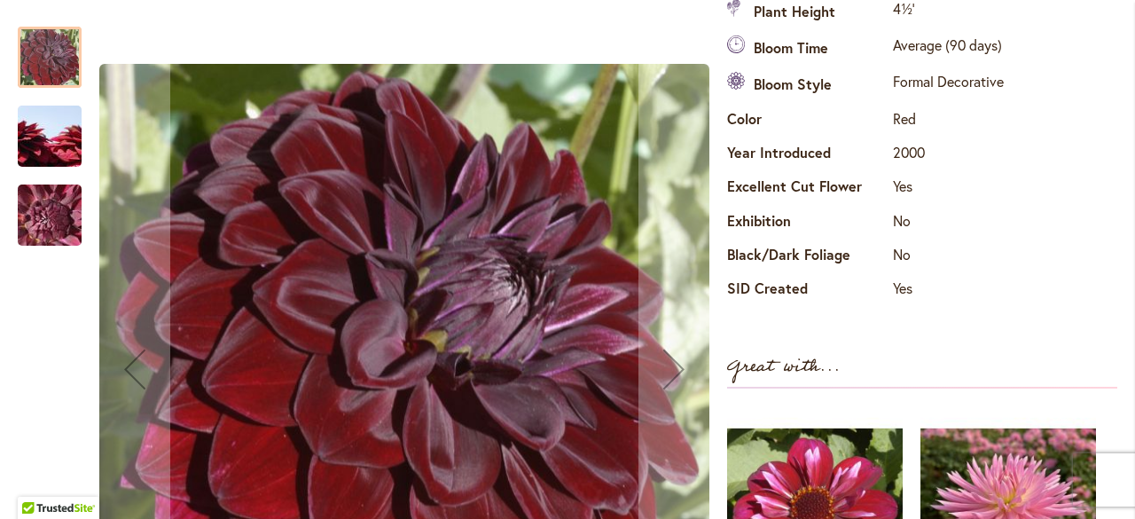
click at [44, 132] on img "VOODOO" at bounding box center [50, 136] width 128 height 85
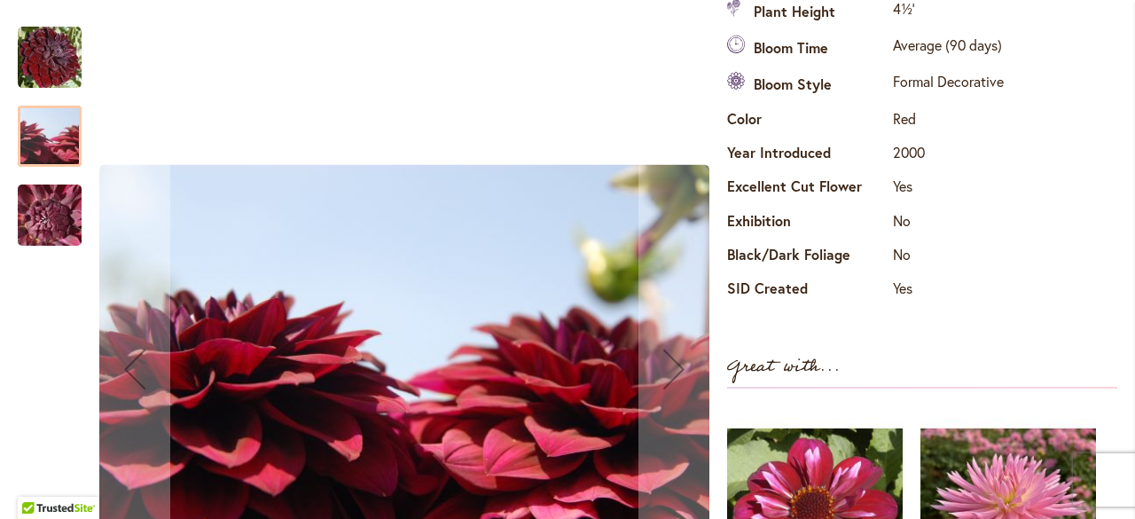
scroll to position [855, 0]
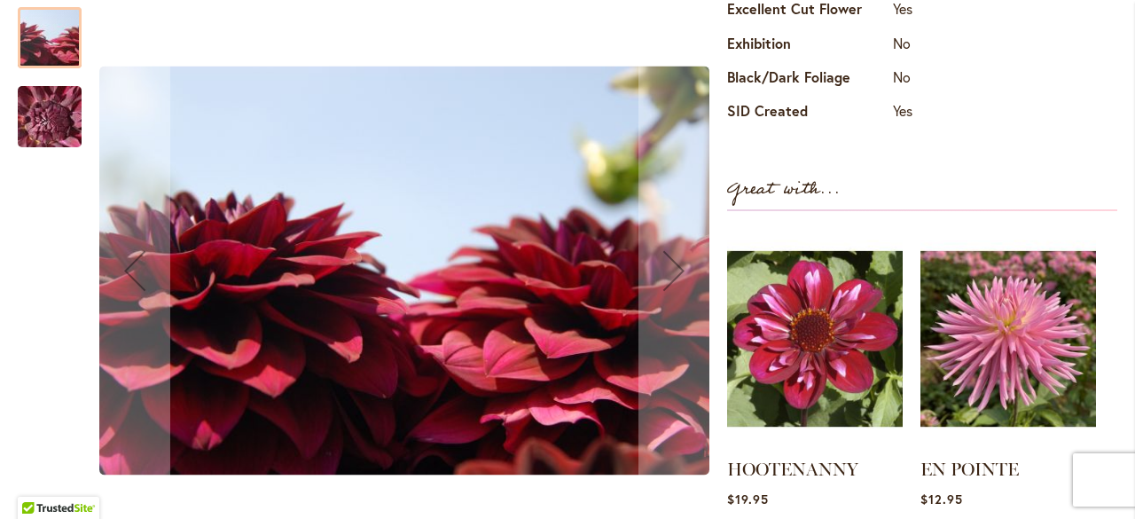
click at [45, 121] on img "VOODOO" at bounding box center [50, 116] width 128 height 96
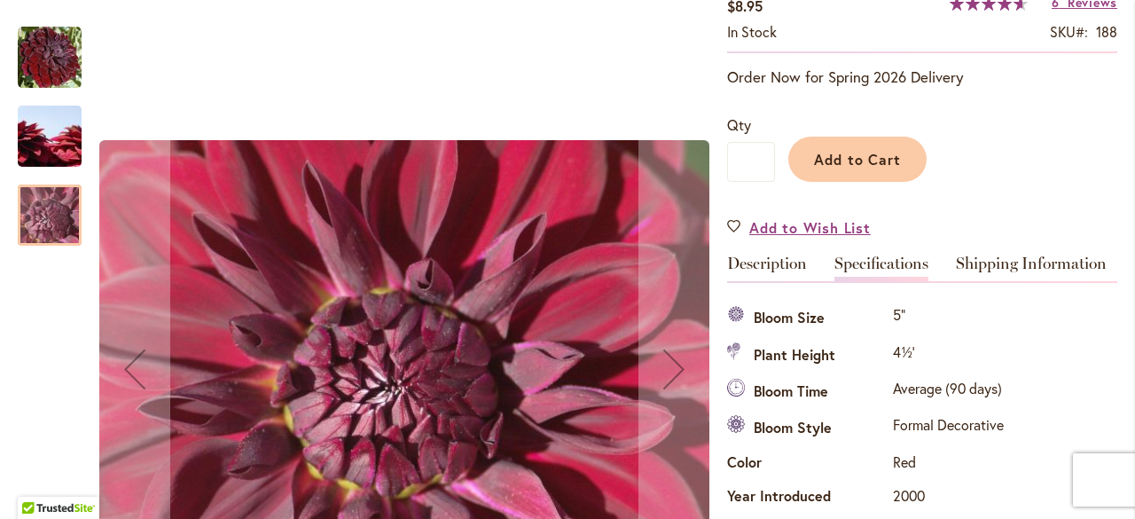
scroll to position [324, 0]
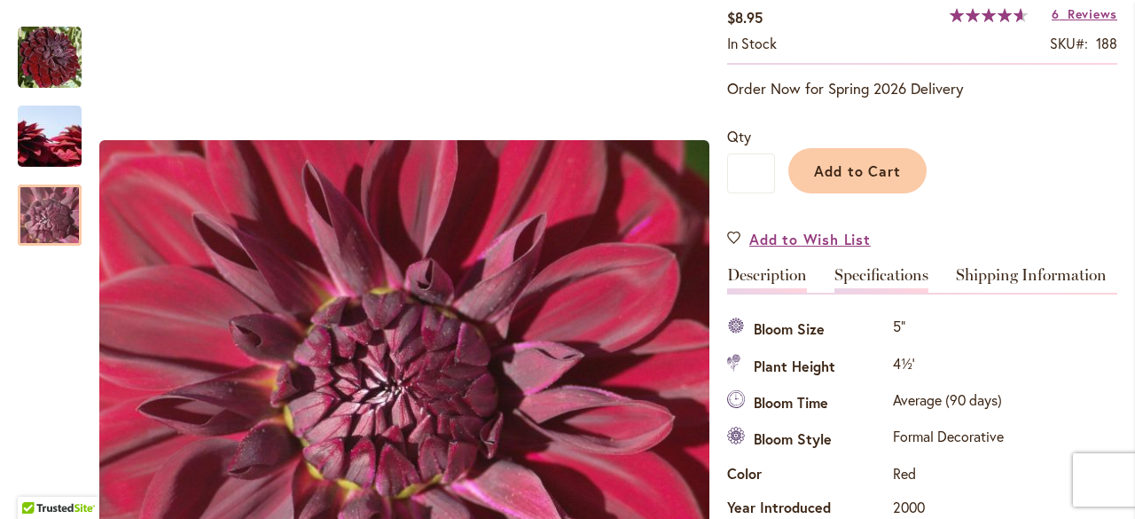
click at [793, 275] on link "Description" at bounding box center [767, 280] width 80 height 26
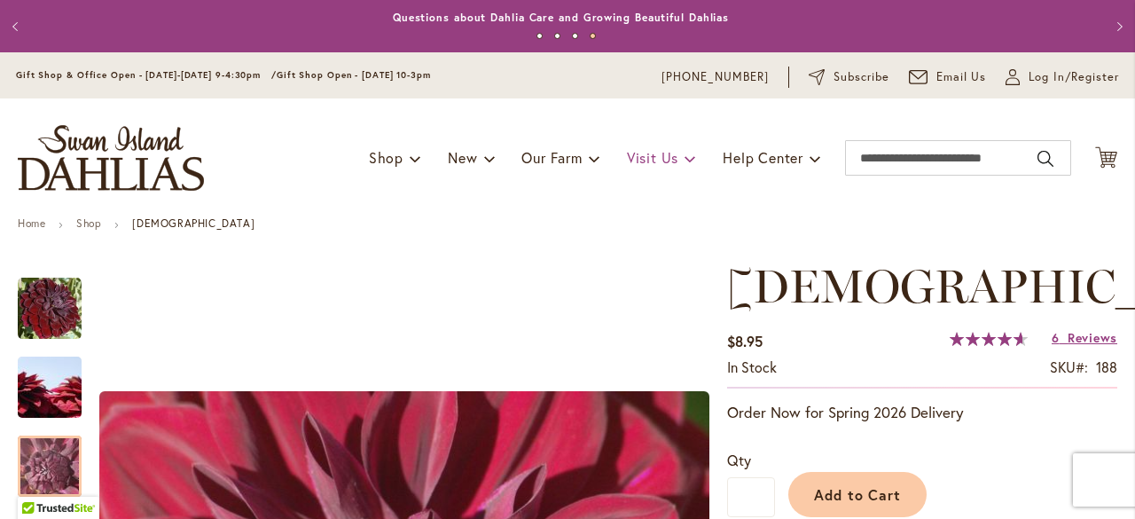
scroll to position [0, 0]
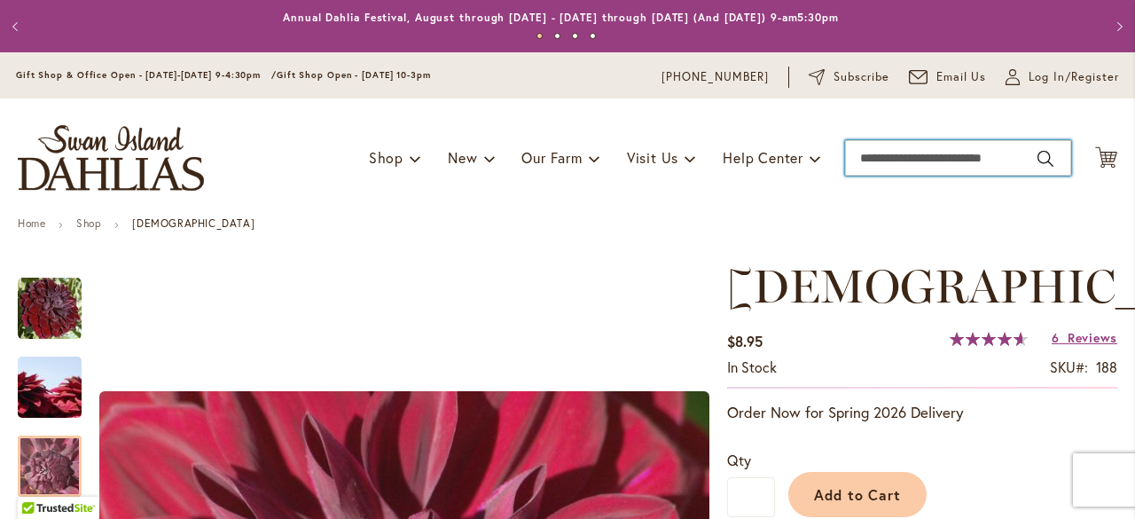
click at [996, 157] on input "Search" at bounding box center [958, 157] width 226 height 35
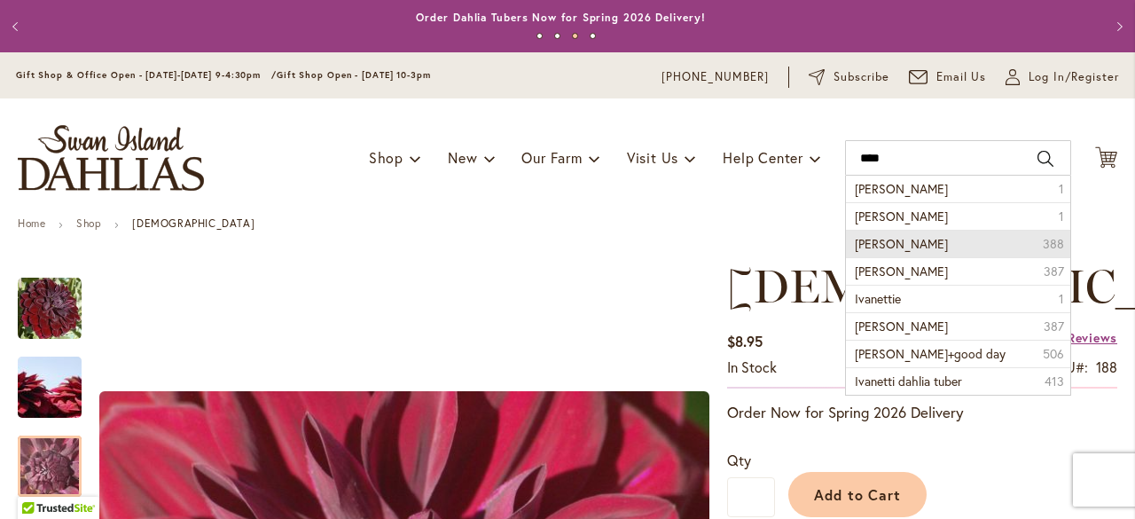
click at [914, 237] on span "Ivanetti dahlia" at bounding box center [901, 243] width 93 height 17
type input "**********"
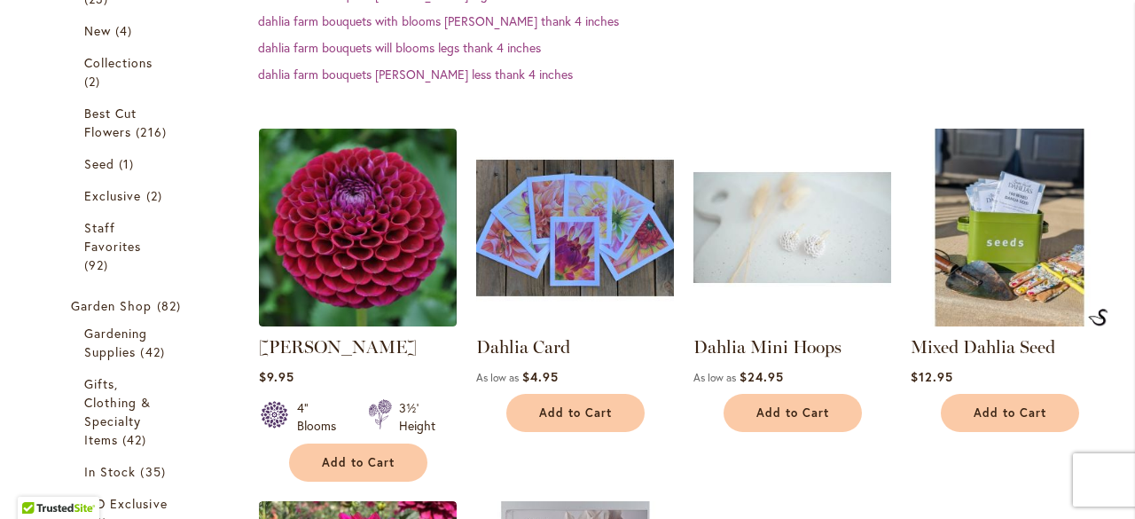
scroll to position [443, 0]
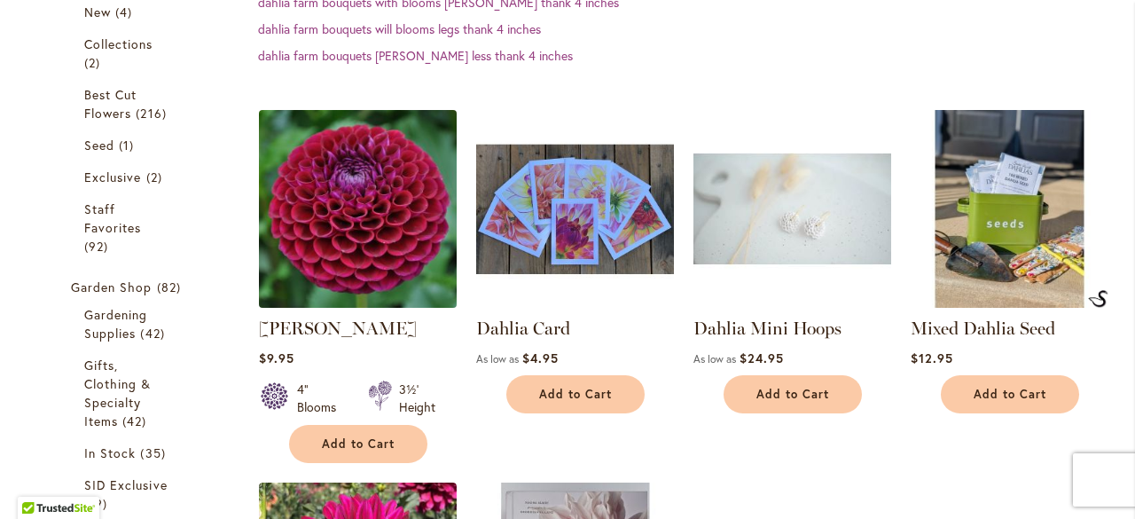
click at [334, 244] on img at bounding box center [357, 208] width 207 height 207
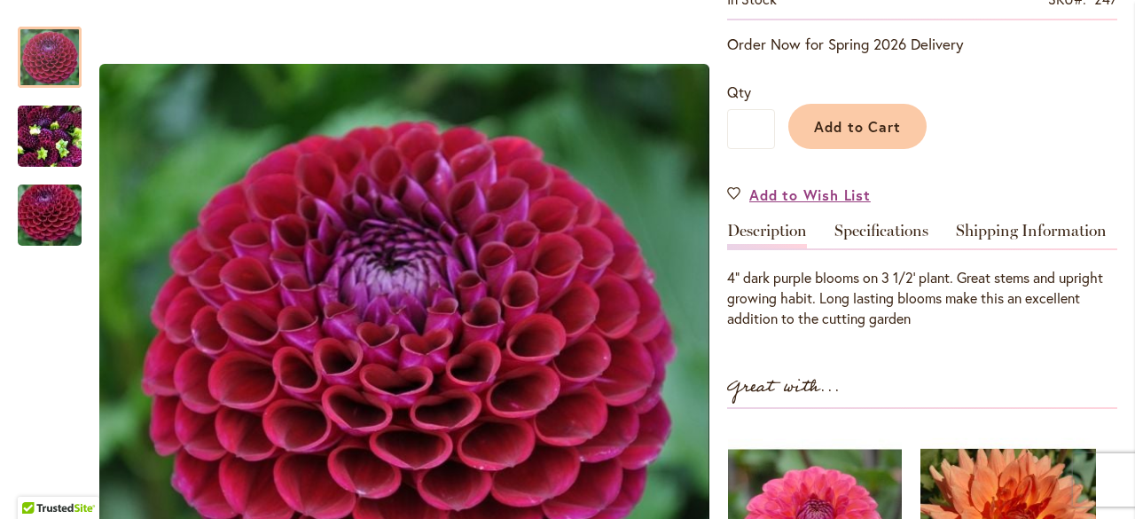
scroll to position [355, 0]
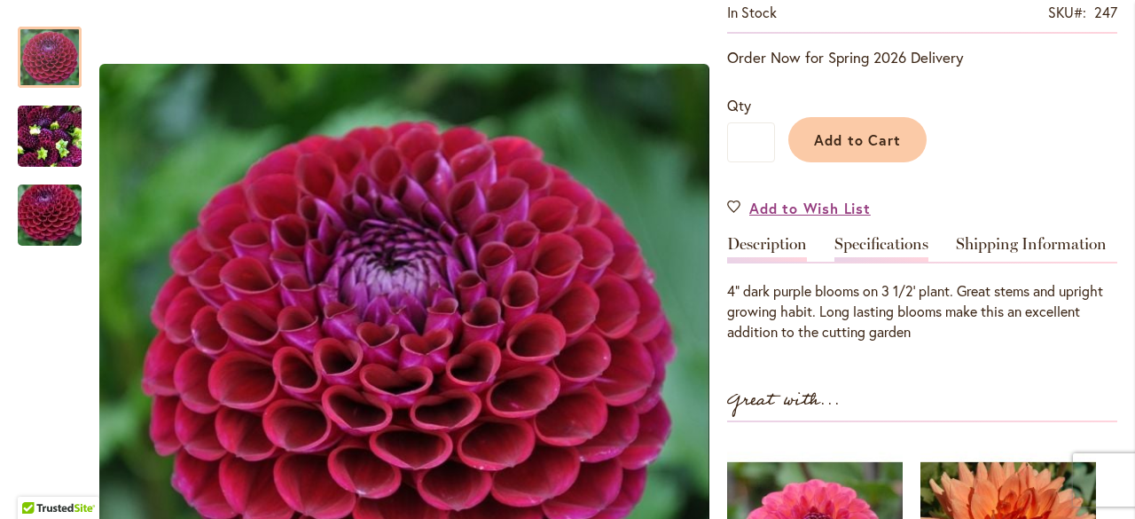
click at [879, 244] on link "Specifications" at bounding box center [881, 249] width 94 height 26
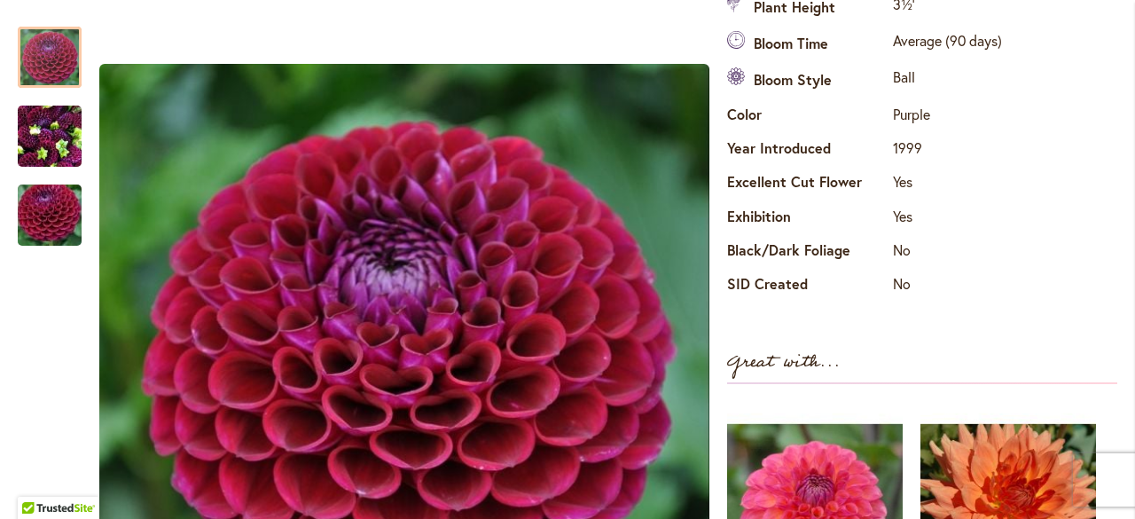
scroll to position [767, 0]
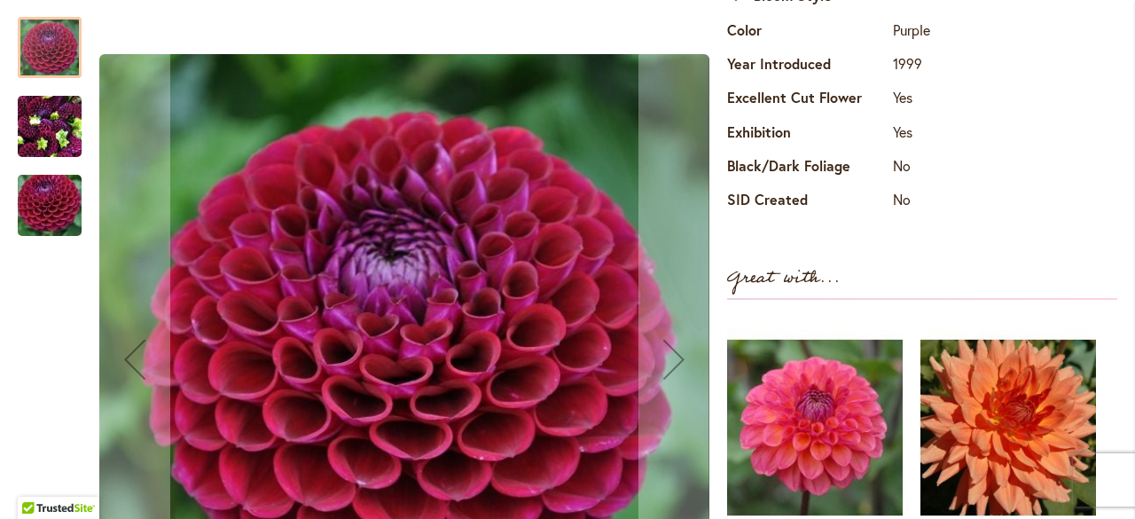
click at [45, 197] on img "IVANETTI" at bounding box center [50, 204] width 128 height 85
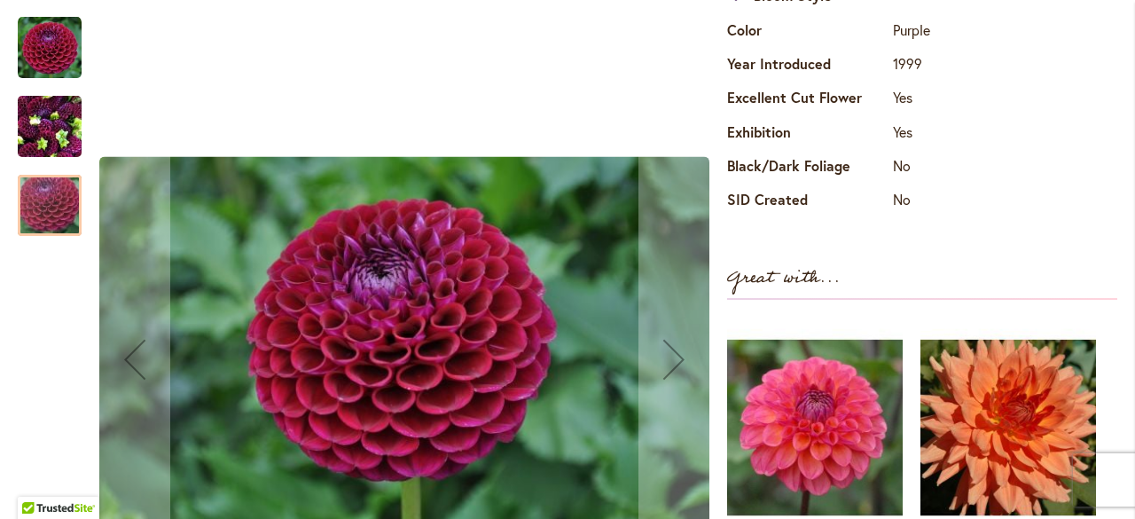
click at [55, 132] on img "IVANETTI" at bounding box center [50, 125] width 64 height 85
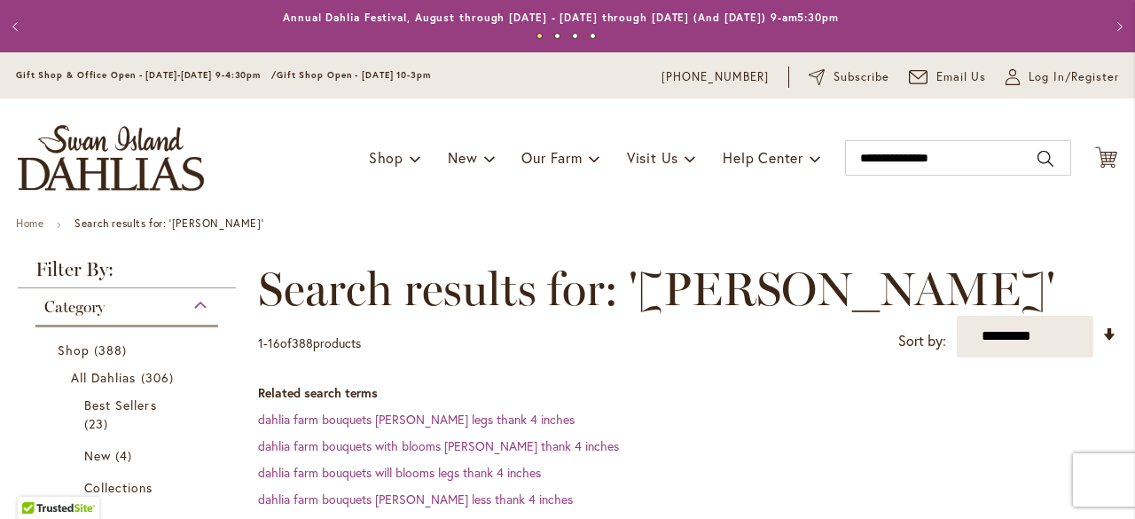
scroll to position [355, 0]
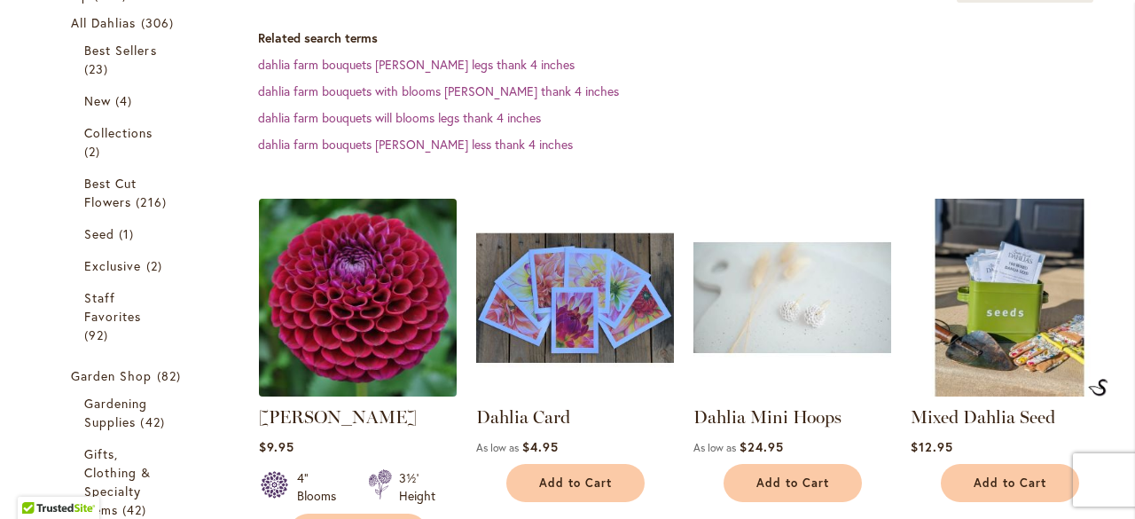
click at [332, 303] on img at bounding box center [357, 296] width 207 height 207
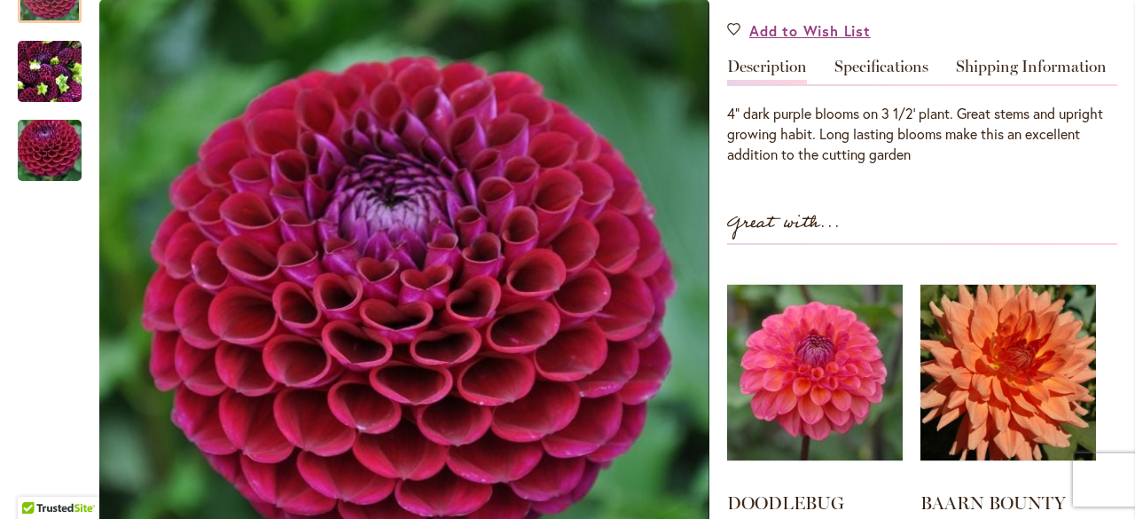
scroll to position [443, 0]
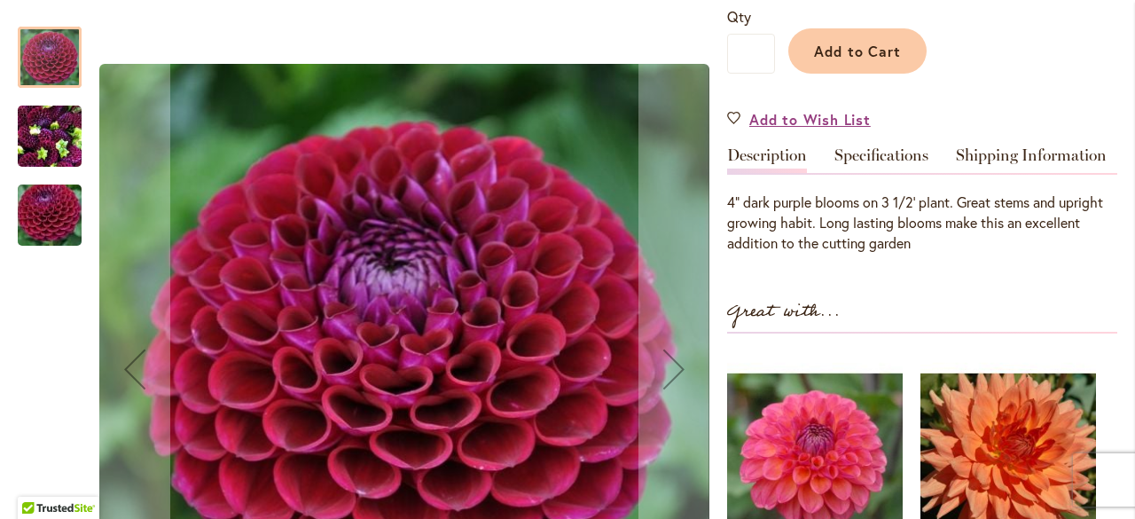
click at [26, 137] on img "IVANETTI" at bounding box center [50, 136] width 64 height 85
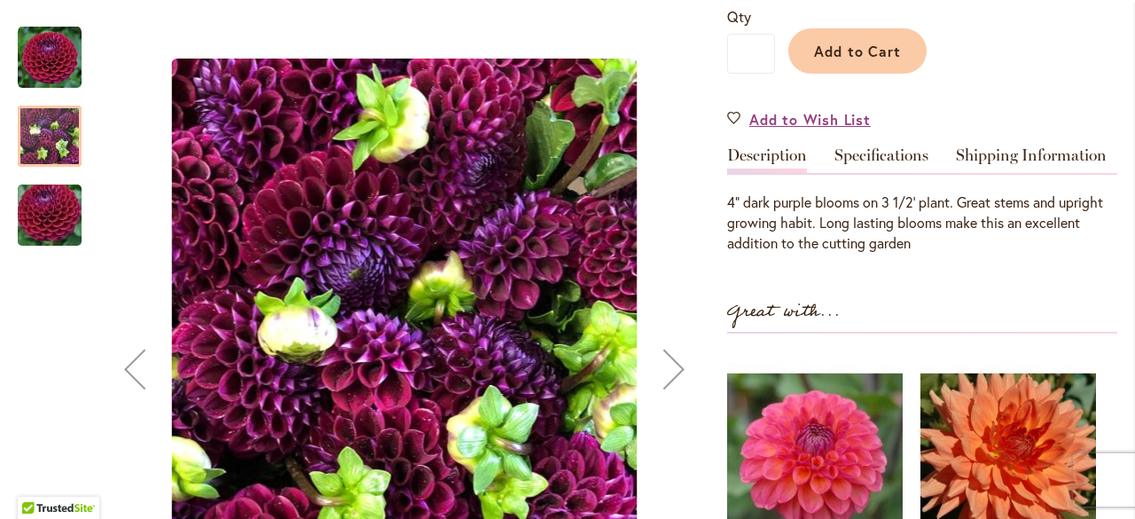
click at [59, 217] on img "IVANETTI" at bounding box center [50, 215] width 128 height 85
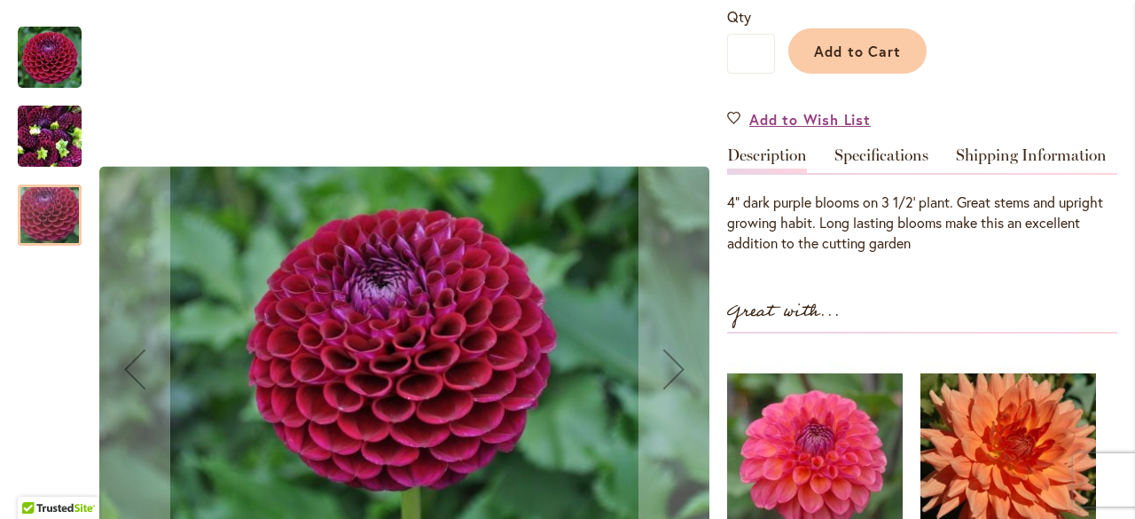
click at [44, 136] on img "IVANETTI" at bounding box center [50, 136] width 64 height 85
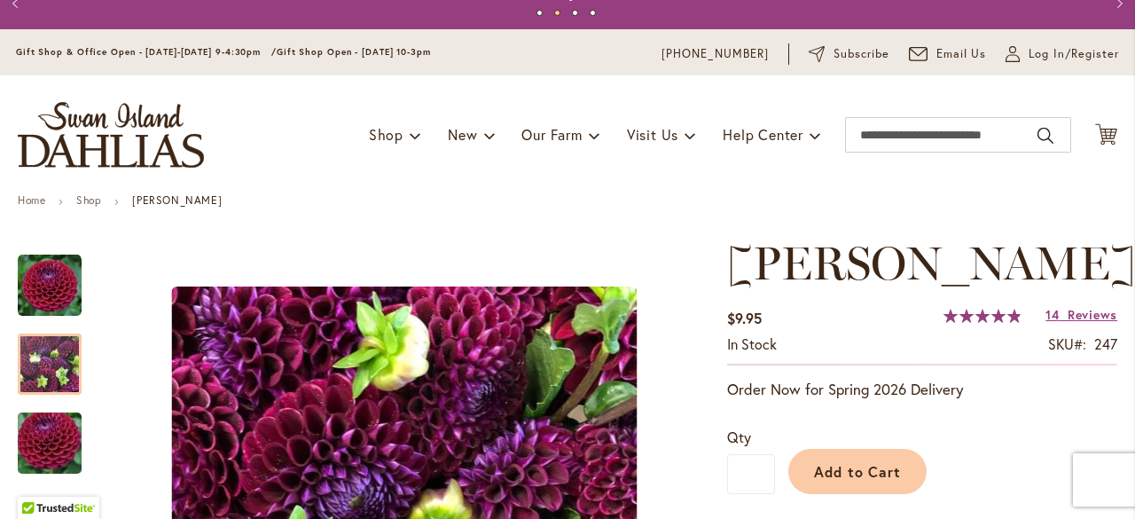
scroll to position [0, 0]
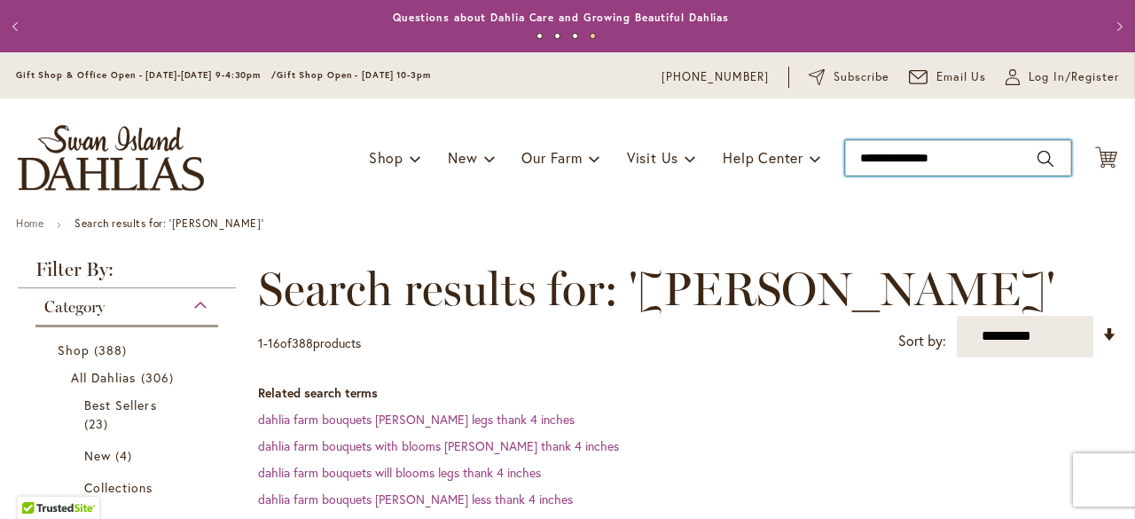
click at [990, 155] on input "**********" at bounding box center [958, 157] width 226 height 35
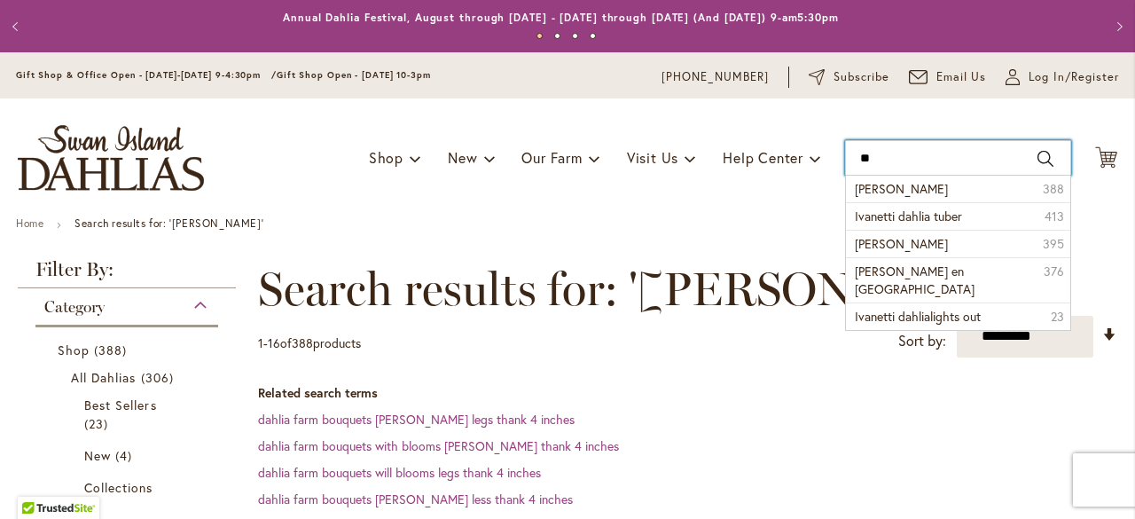
type input "*"
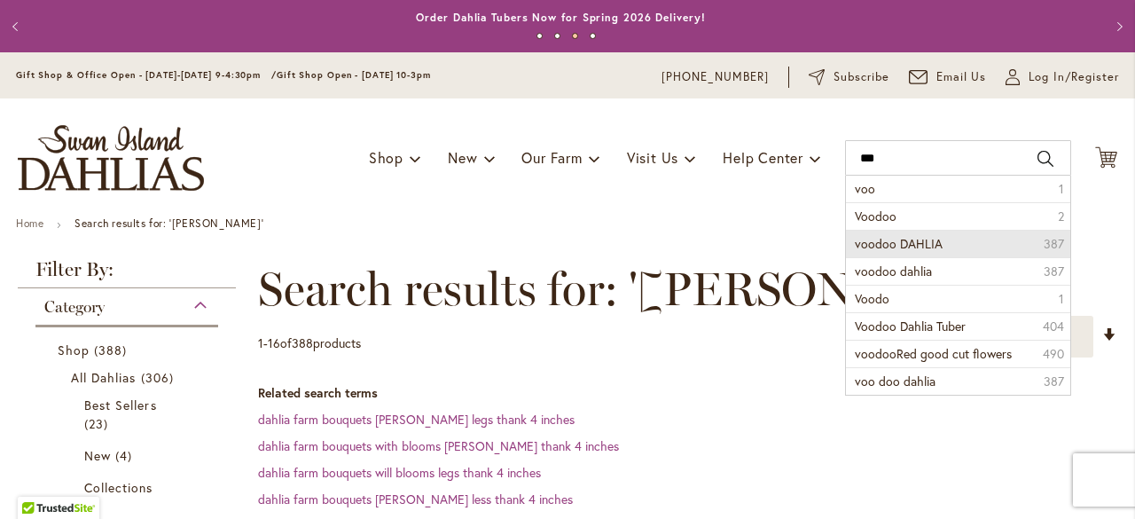
click at [913, 242] on span "voodoo DAHLIA" at bounding box center [899, 243] width 88 height 17
type input "**********"
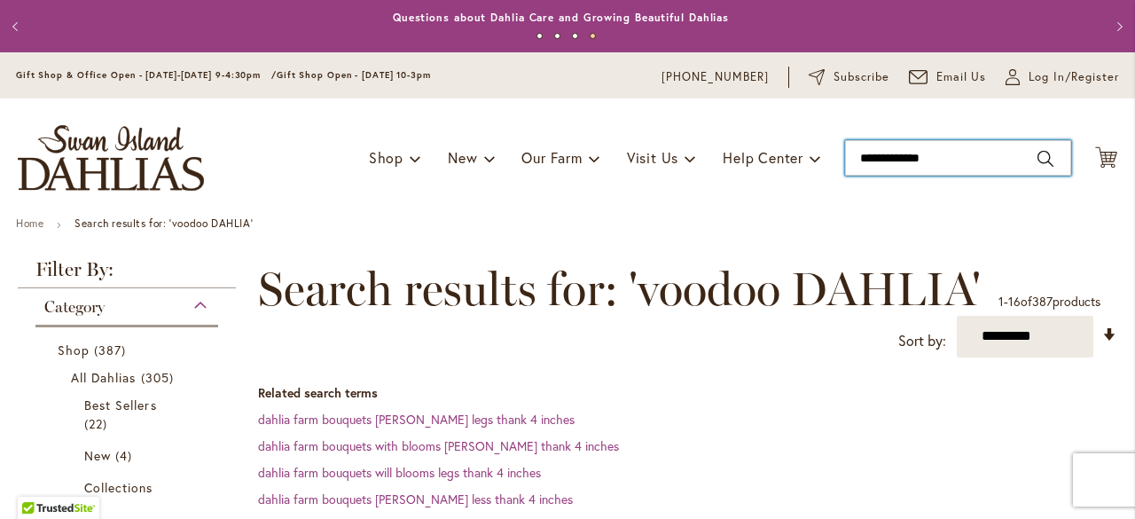
click at [971, 156] on input "**********" at bounding box center [958, 157] width 226 height 35
type input "*"
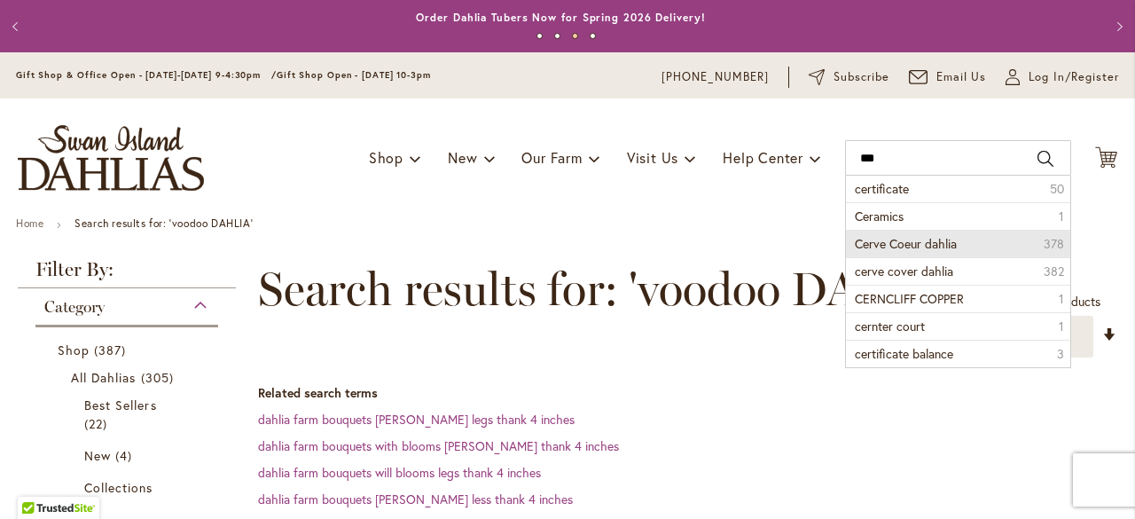
click at [920, 242] on span "Cerve Coeur dahlia" at bounding box center [906, 243] width 102 height 17
type input "**********"
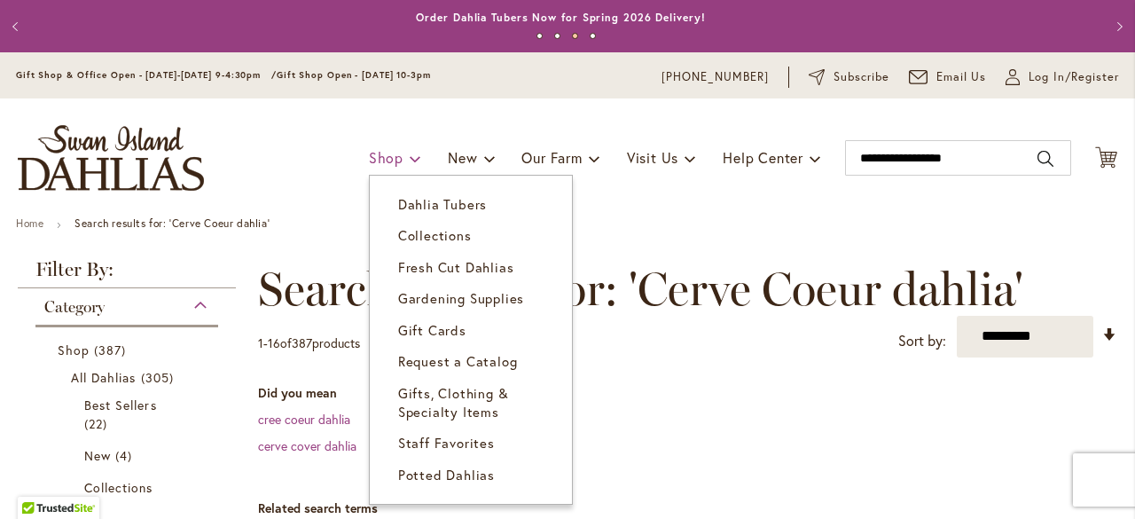
click at [369, 166] on link "Shop" at bounding box center [395, 158] width 52 height 34
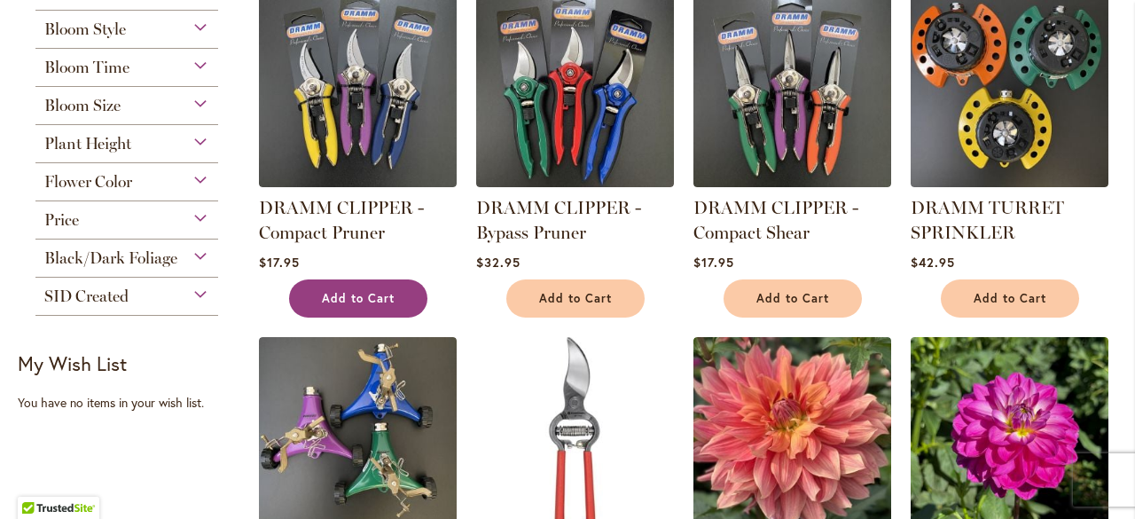
scroll to position [300, 0]
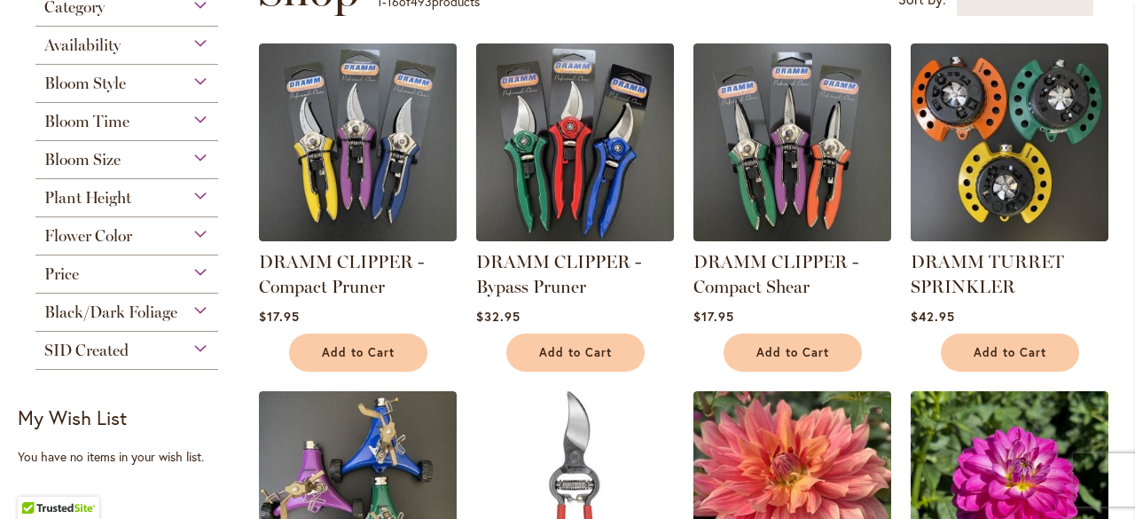
click at [93, 160] on span "Bloom Size" at bounding box center [82, 160] width 76 height 20
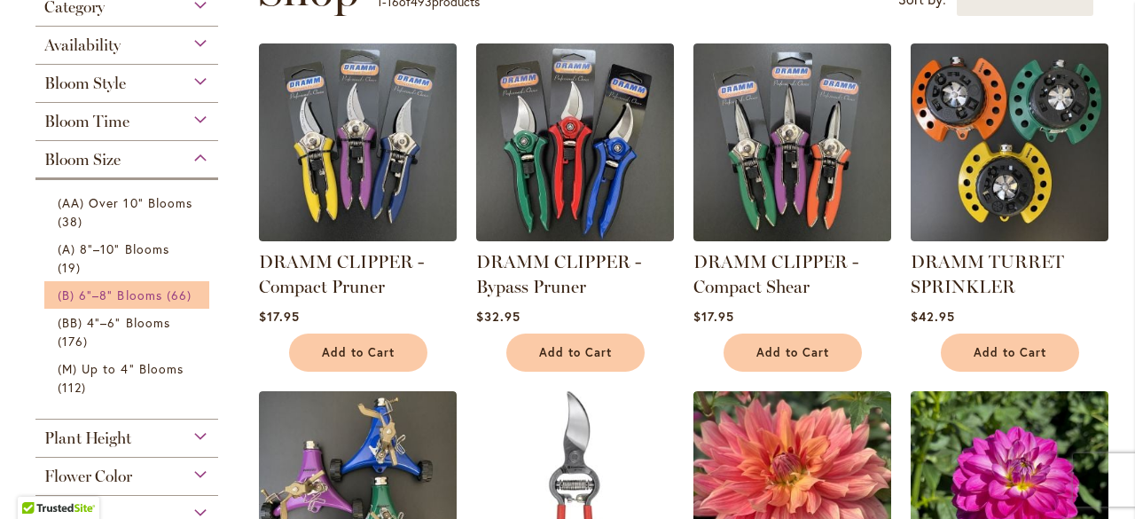
click at [100, 290] on span "(B) 6"–8" Blooms" at bounding box center [110, 294] width 105 height 17
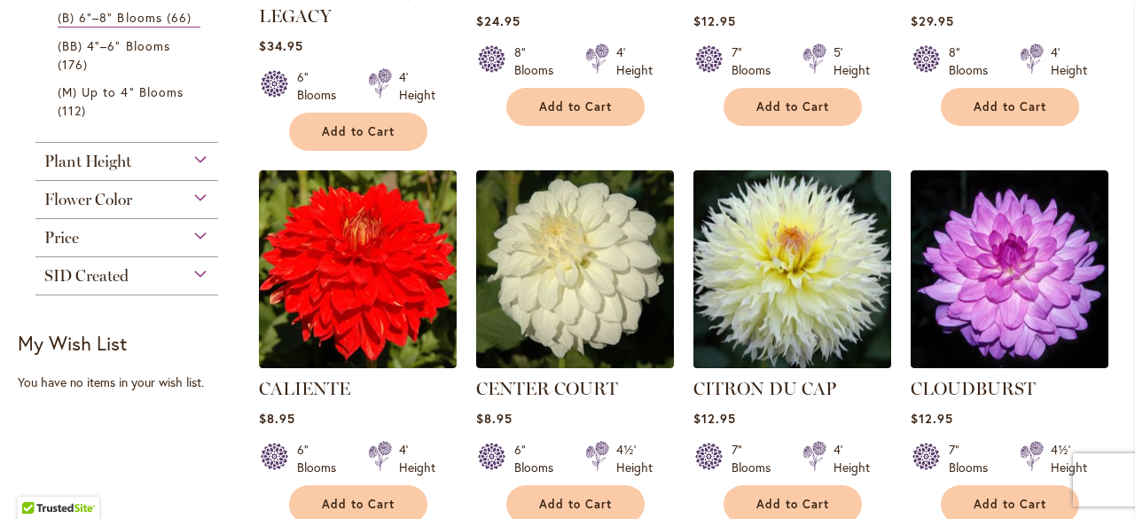
scroll to position [1064, 0]
